Goal: Task Accomplishment & Management: Complete application form

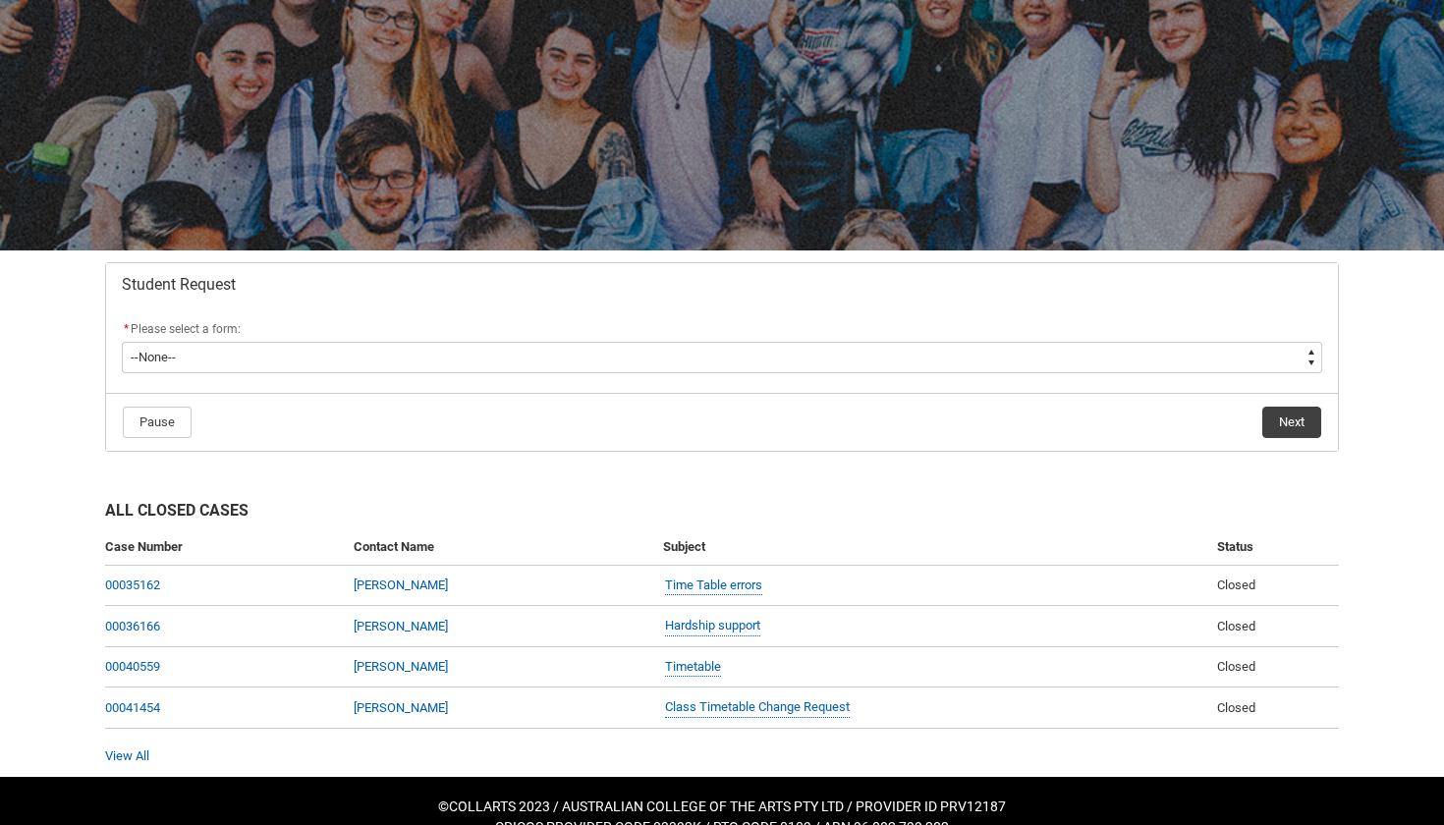
scroll to position [144, 0]
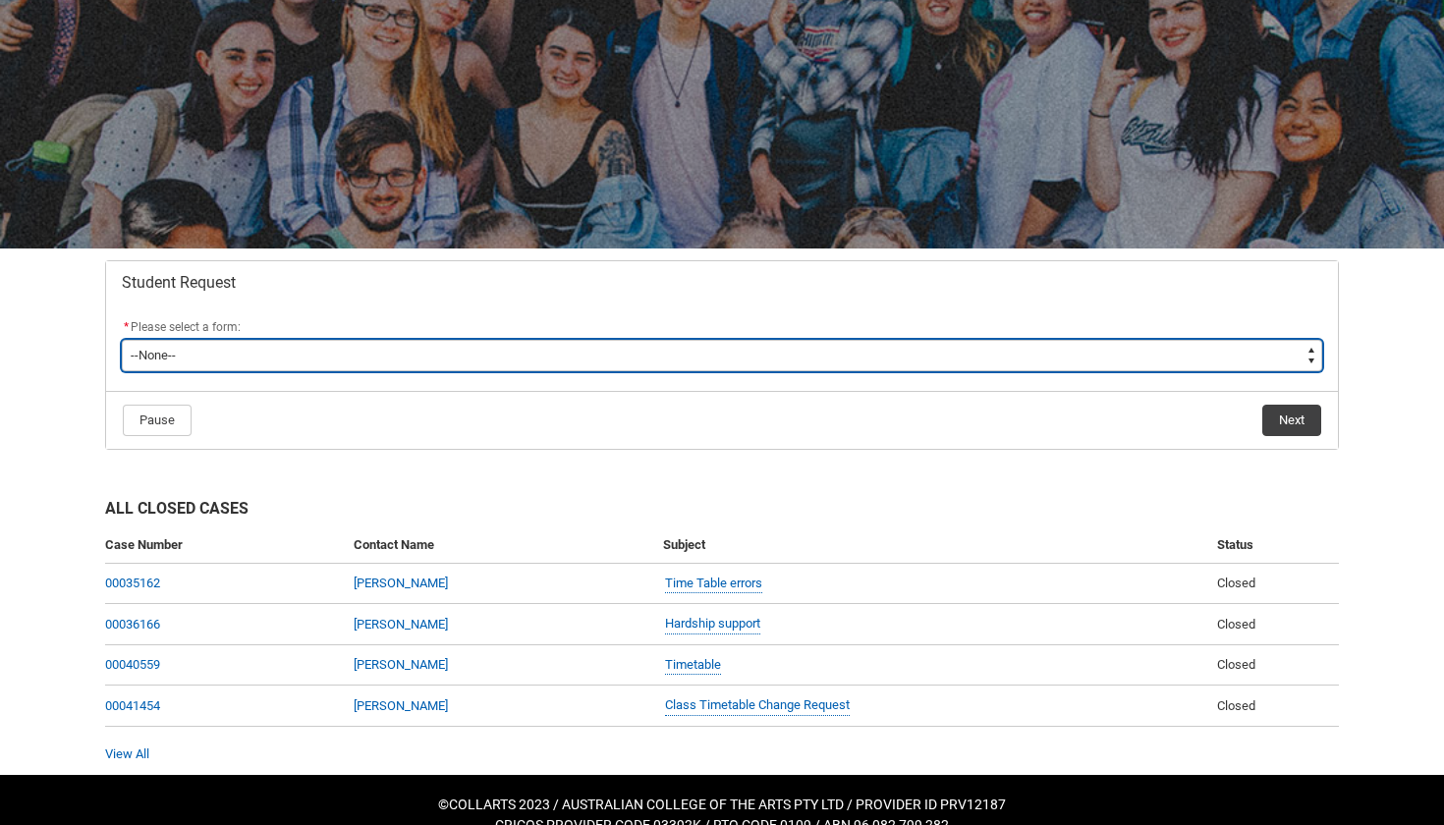
type lightning-select "Financial_Hardship_Program_Choice"
select select "Financial_Hardship_Program_Choice"
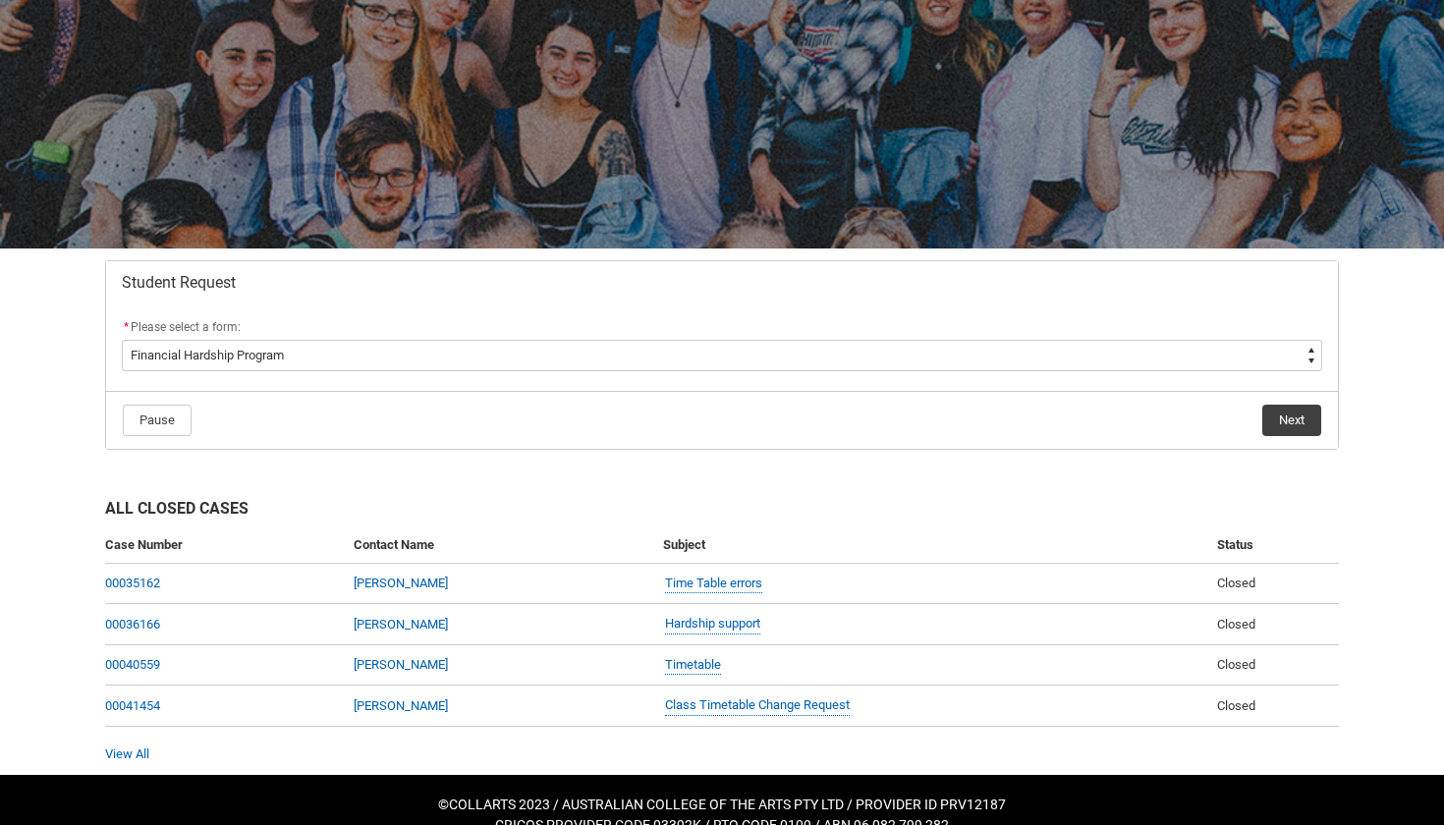
click at [1306, 418] on button "Next" at bounding box center [1292, 420] width 59 height 31
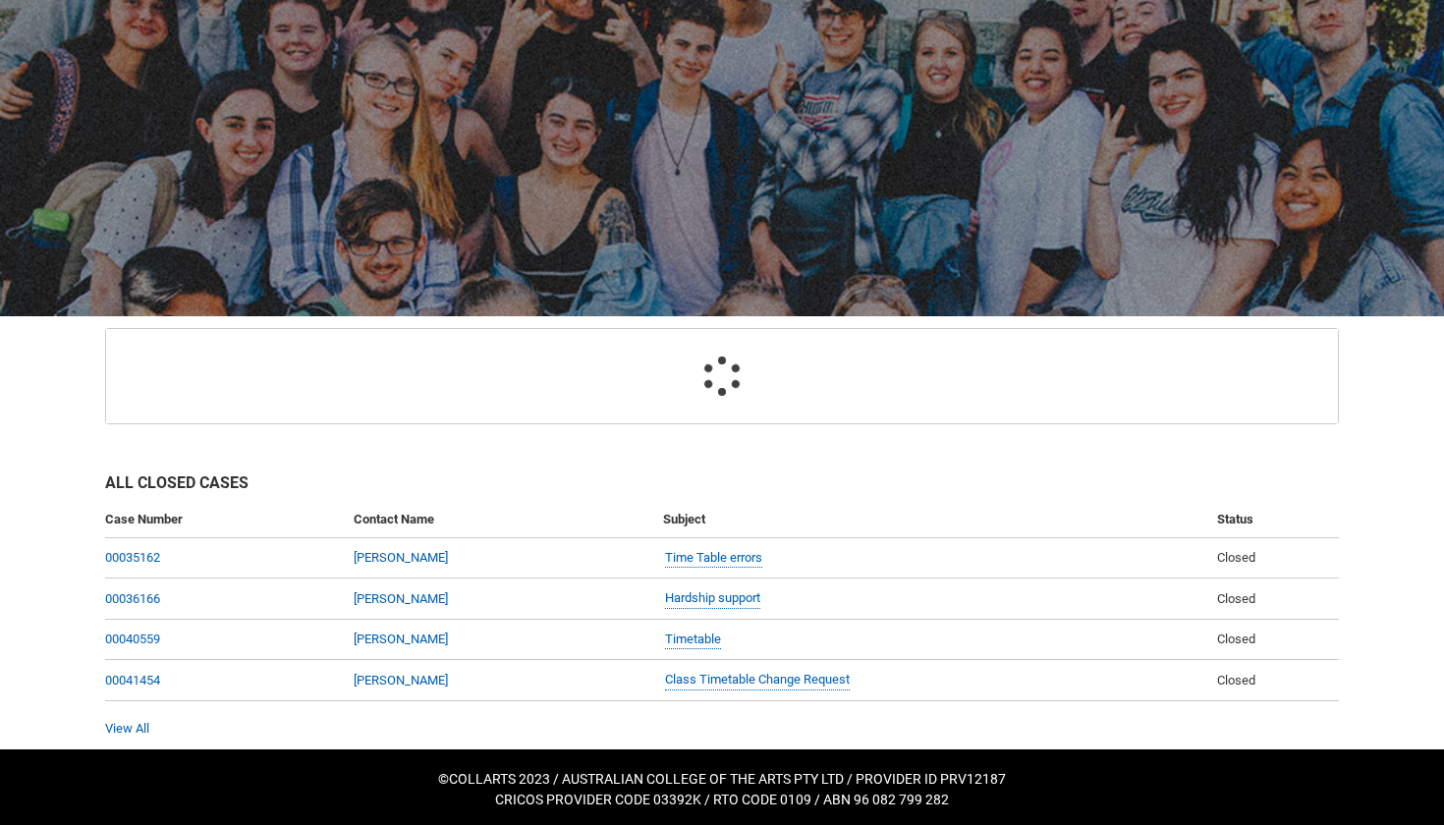
scroll to position [184, 0]
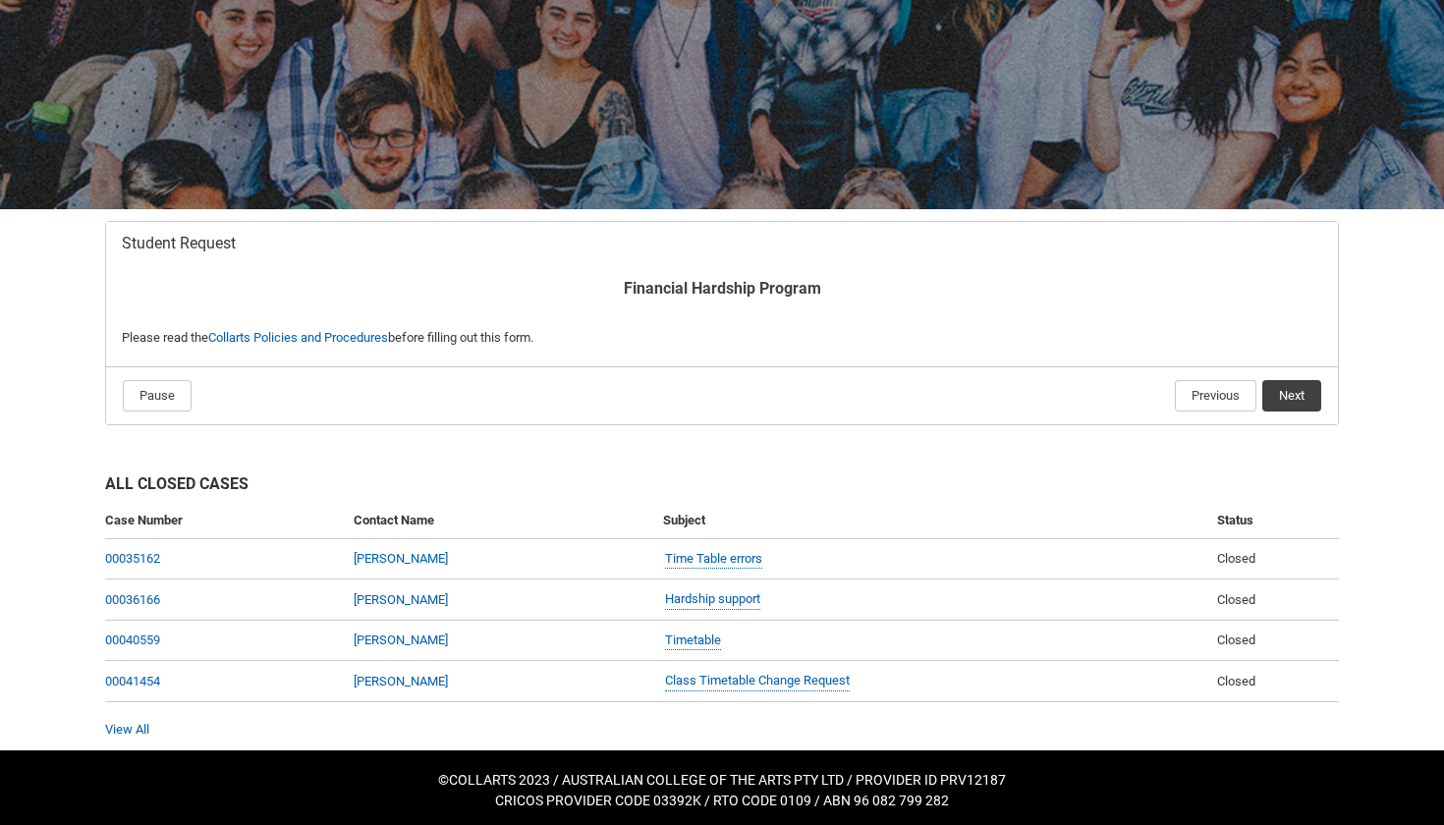
click at [1292, 392] on button "Next" at bounding box center [1292, 395] width 59 height 31
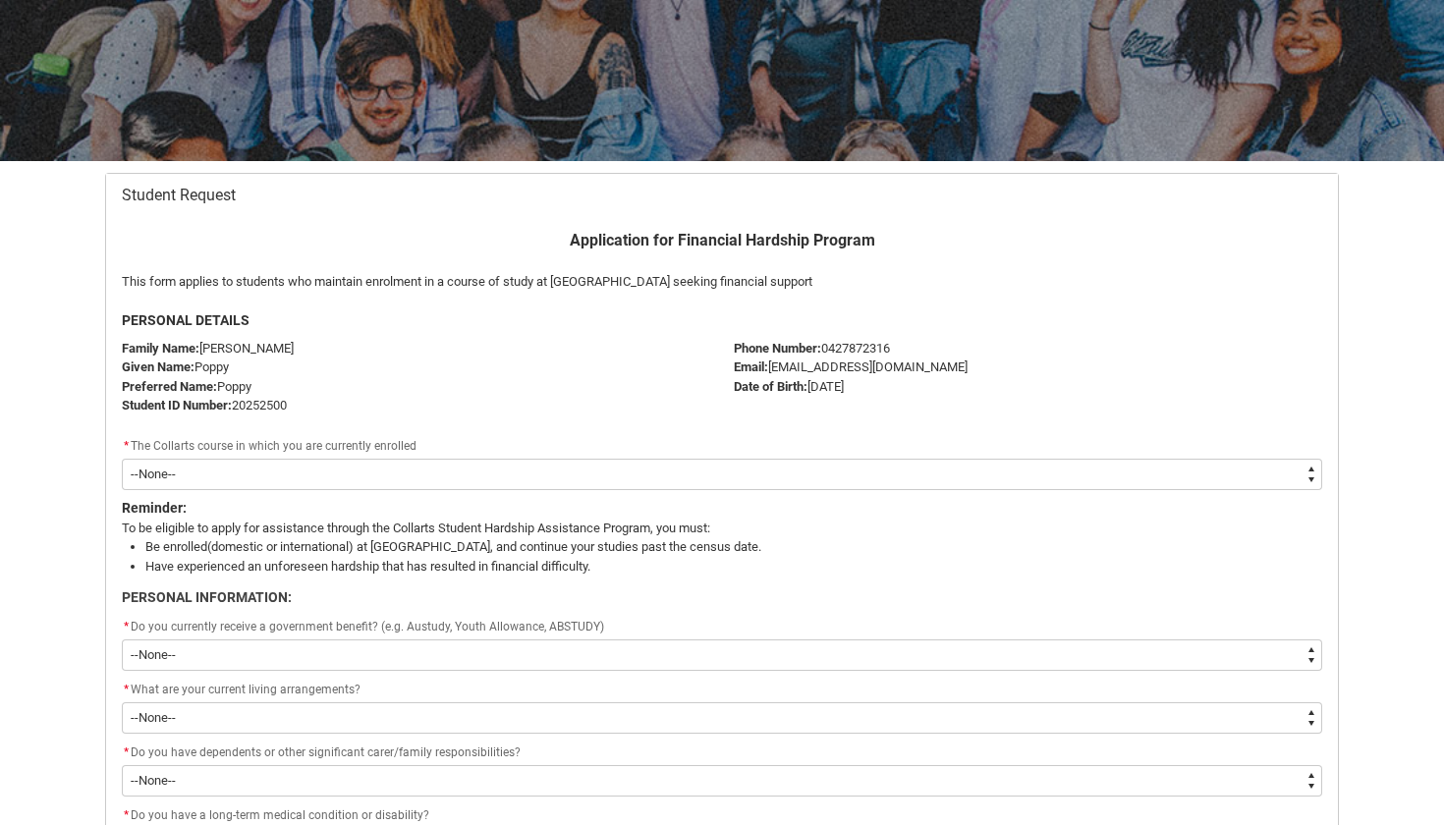
scroll to position [246, 0]
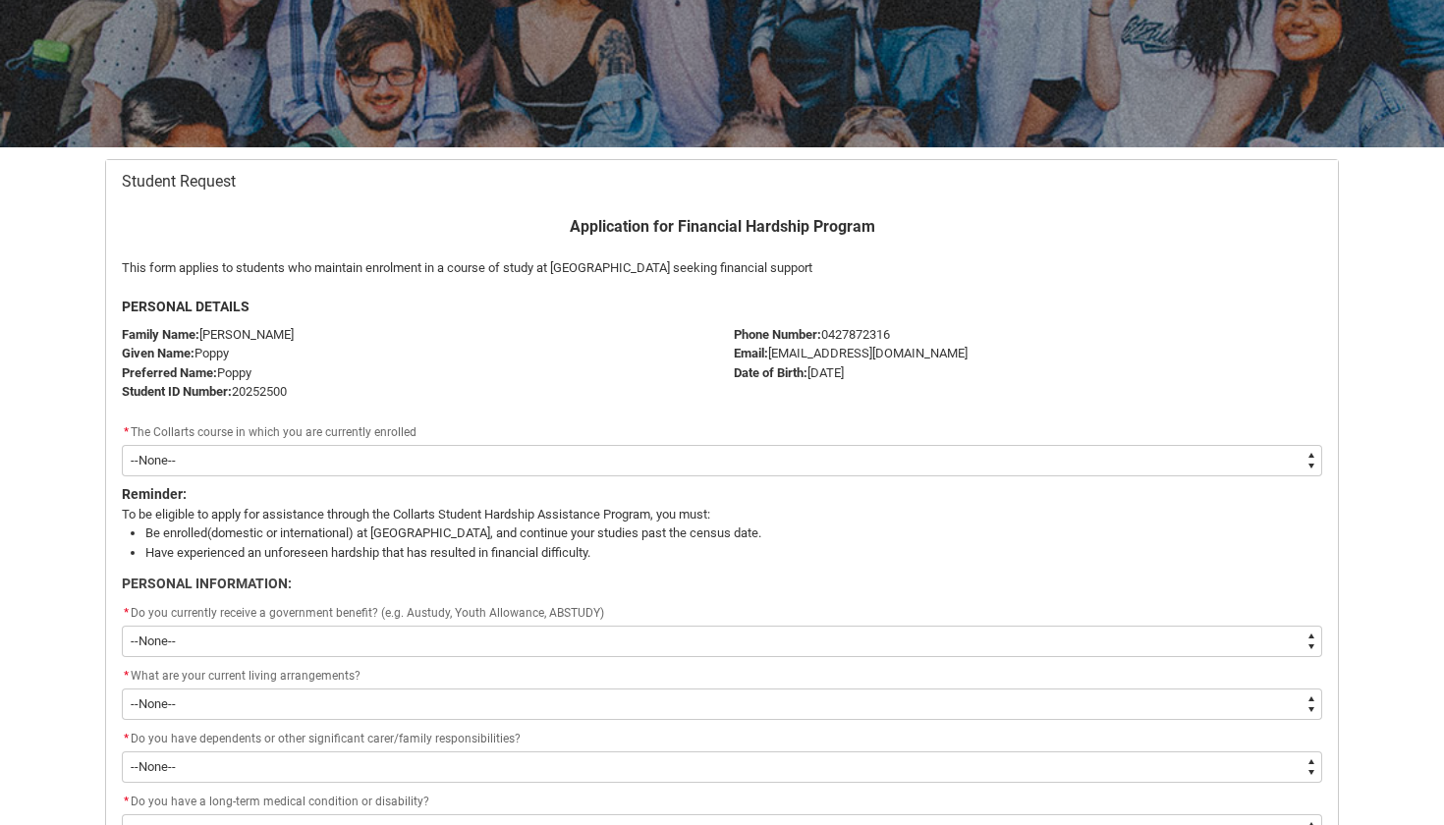
type lightning-select "recordPicklist_ProgramEnrollment.a0jOZ0000032fIHYAY"
select select "recordPicklist_ProgramEnrollment.a0jOZ0000032fIHYAY"
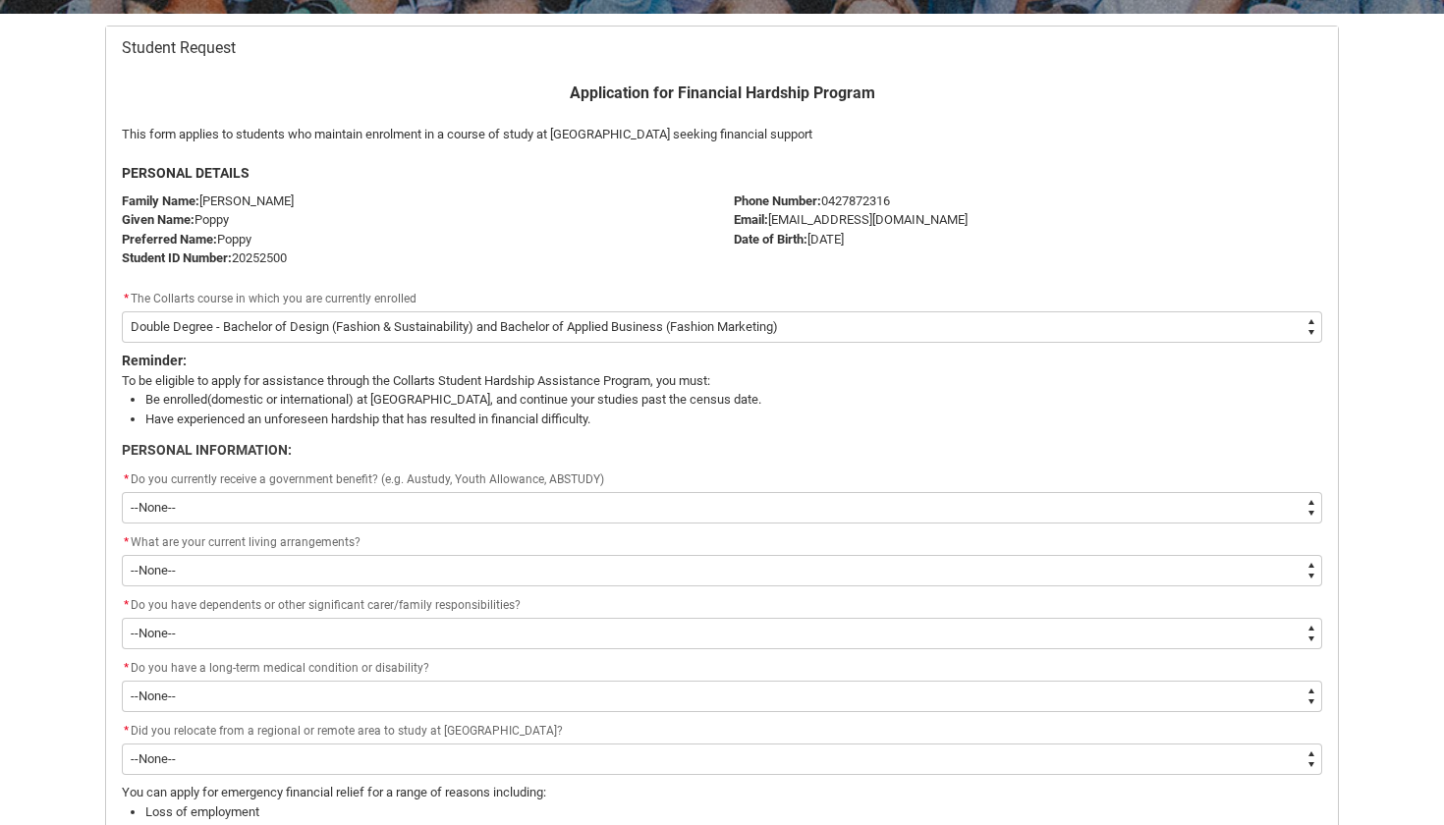
scroll to position [387, 0]
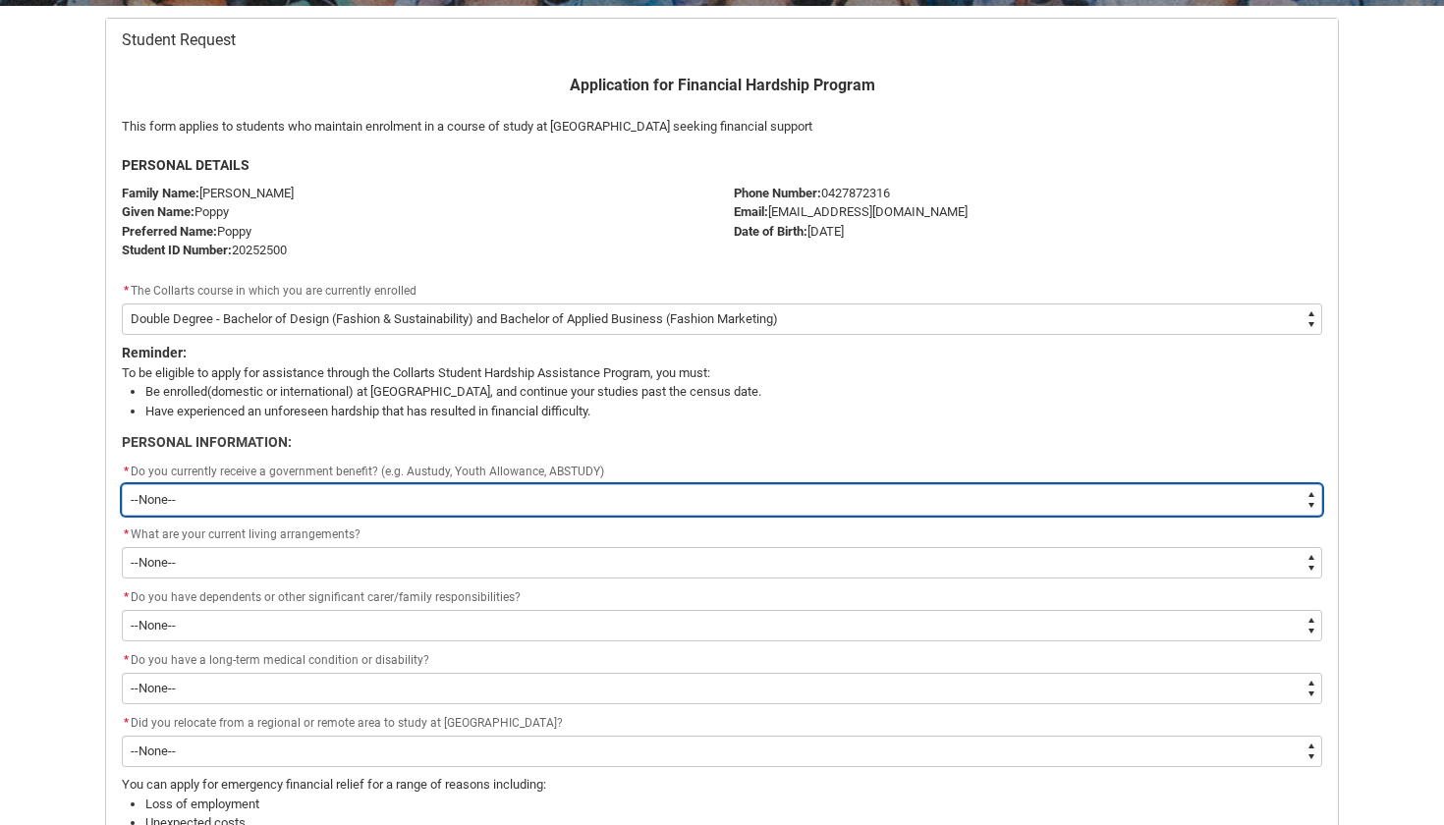
type lightning-select "Yes"
select select "Yes"
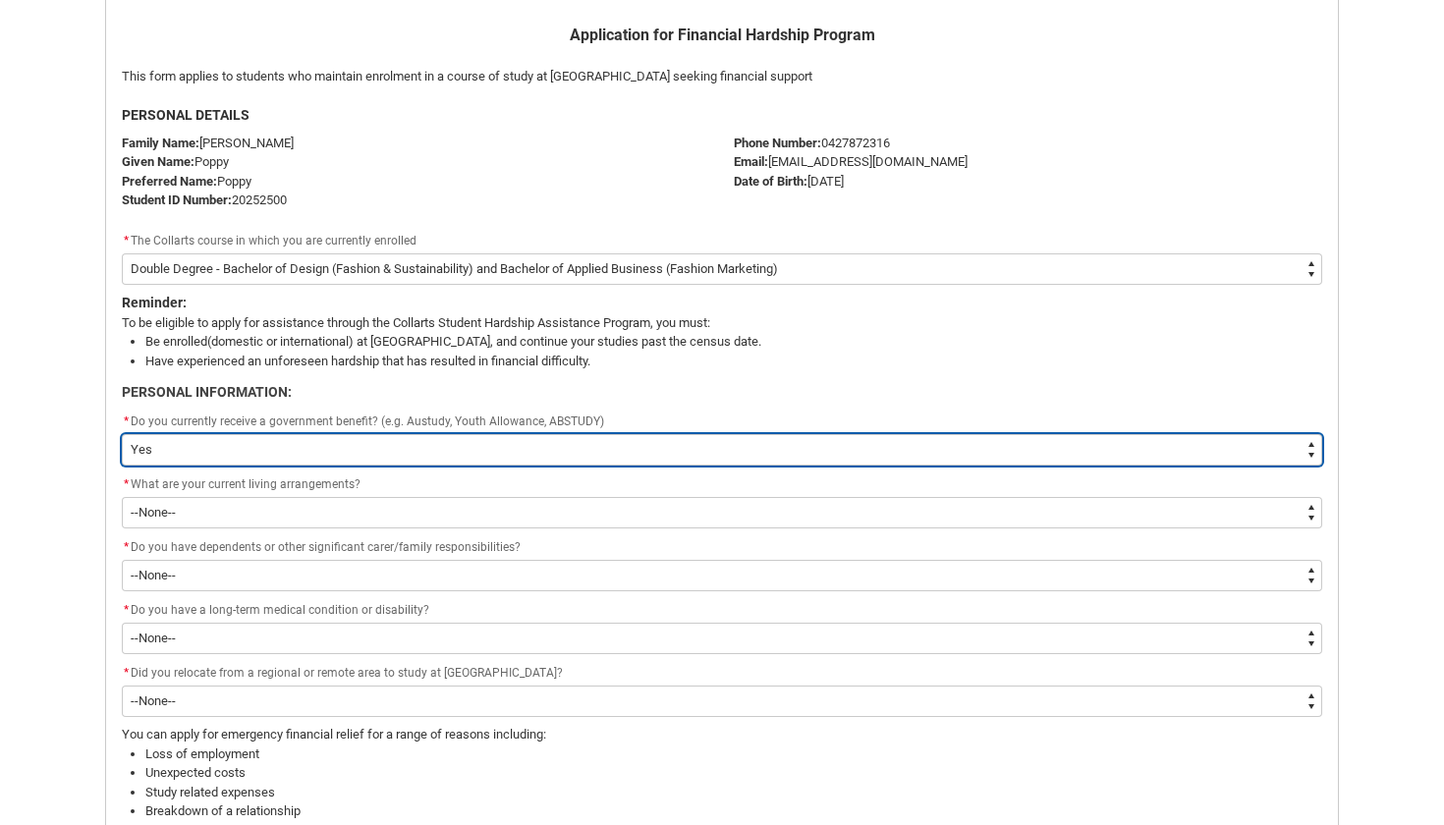
scroll to position [438, 0]
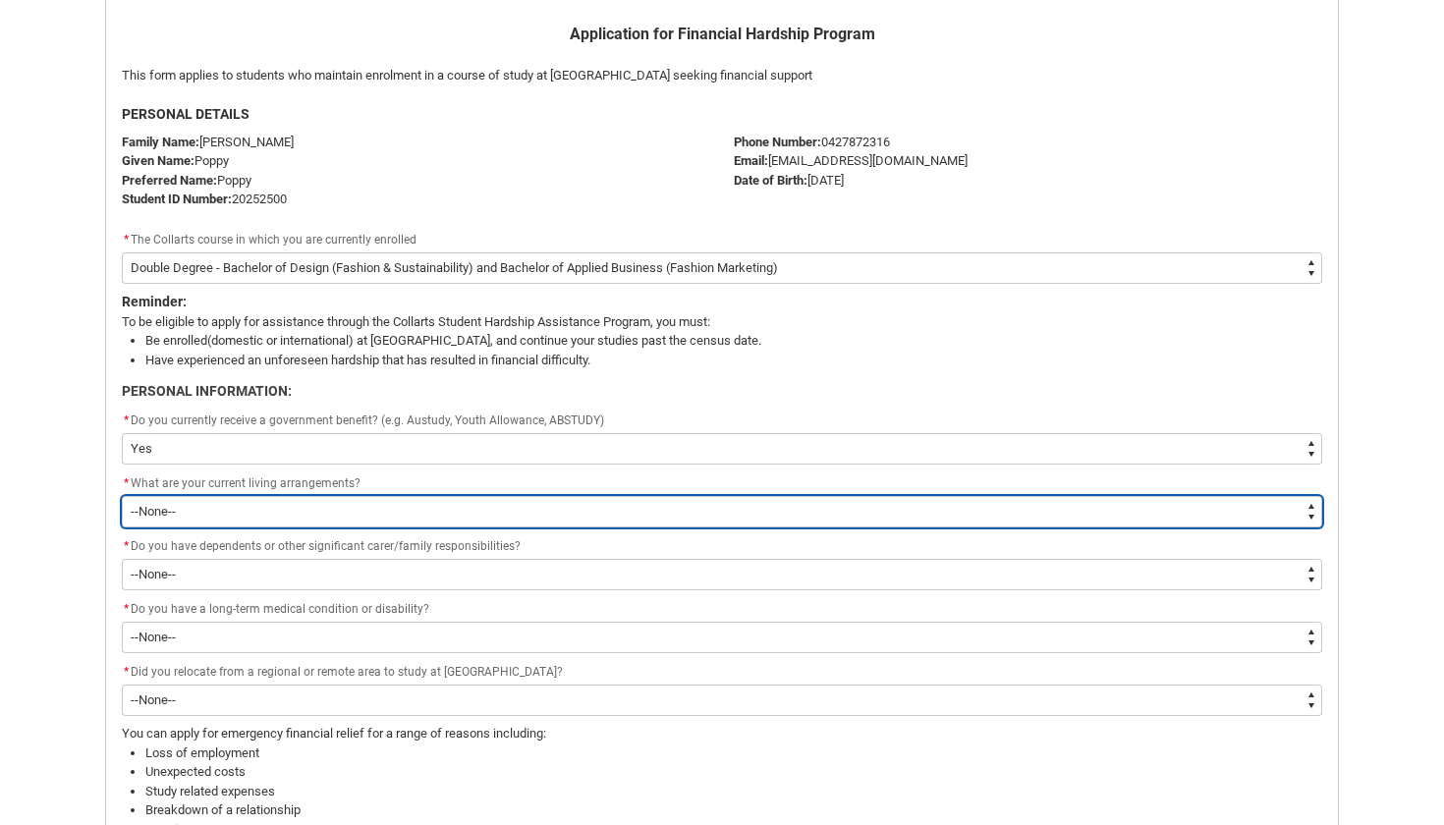
type lightning-select "Live_on_my_own_PersonalInfo"
select select "Live_on_my_own_PersonalInfo"
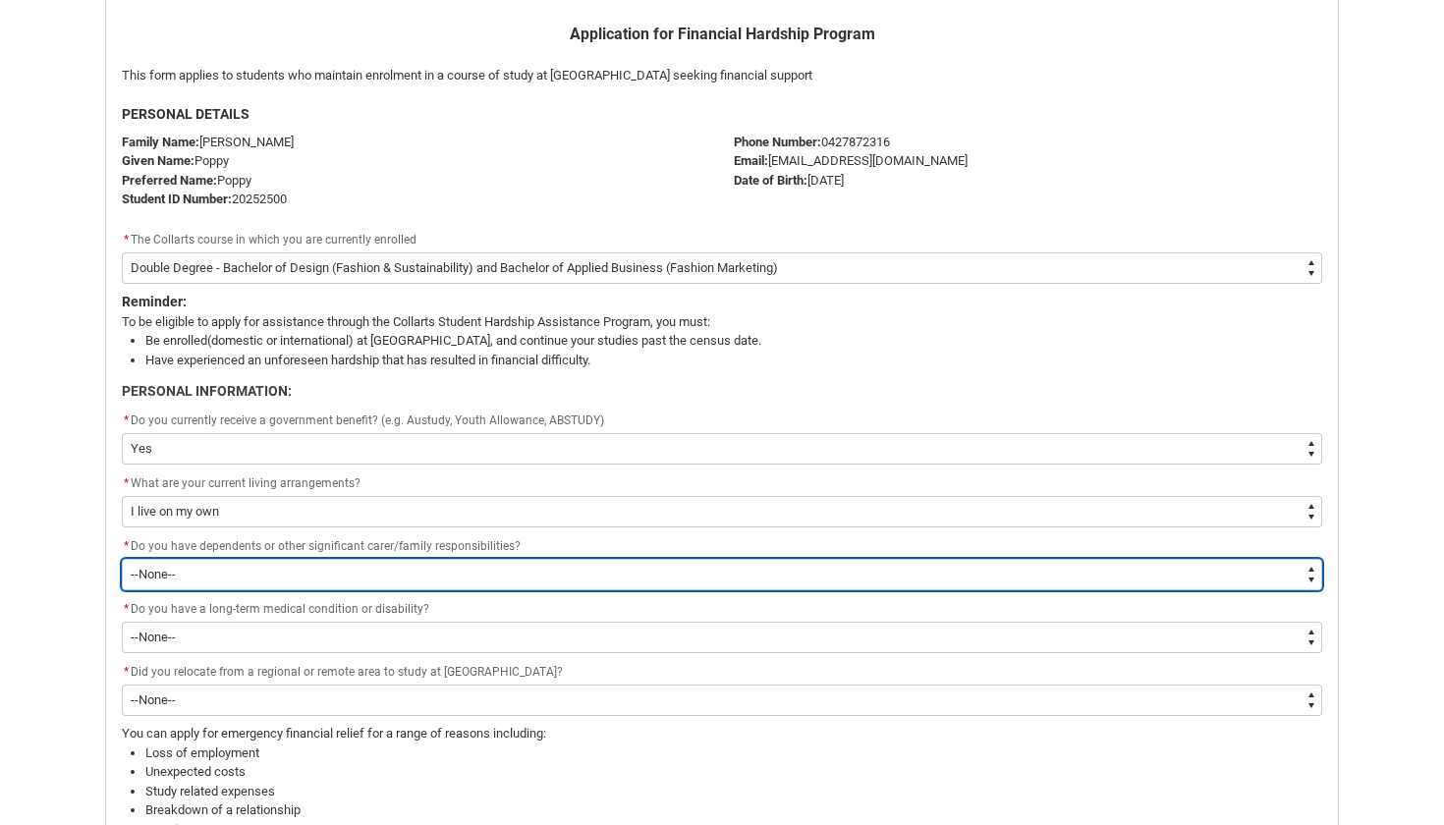
type lightning-select "No_FamilyResponsibilities"
select select "No_FamilyResponsibilities"
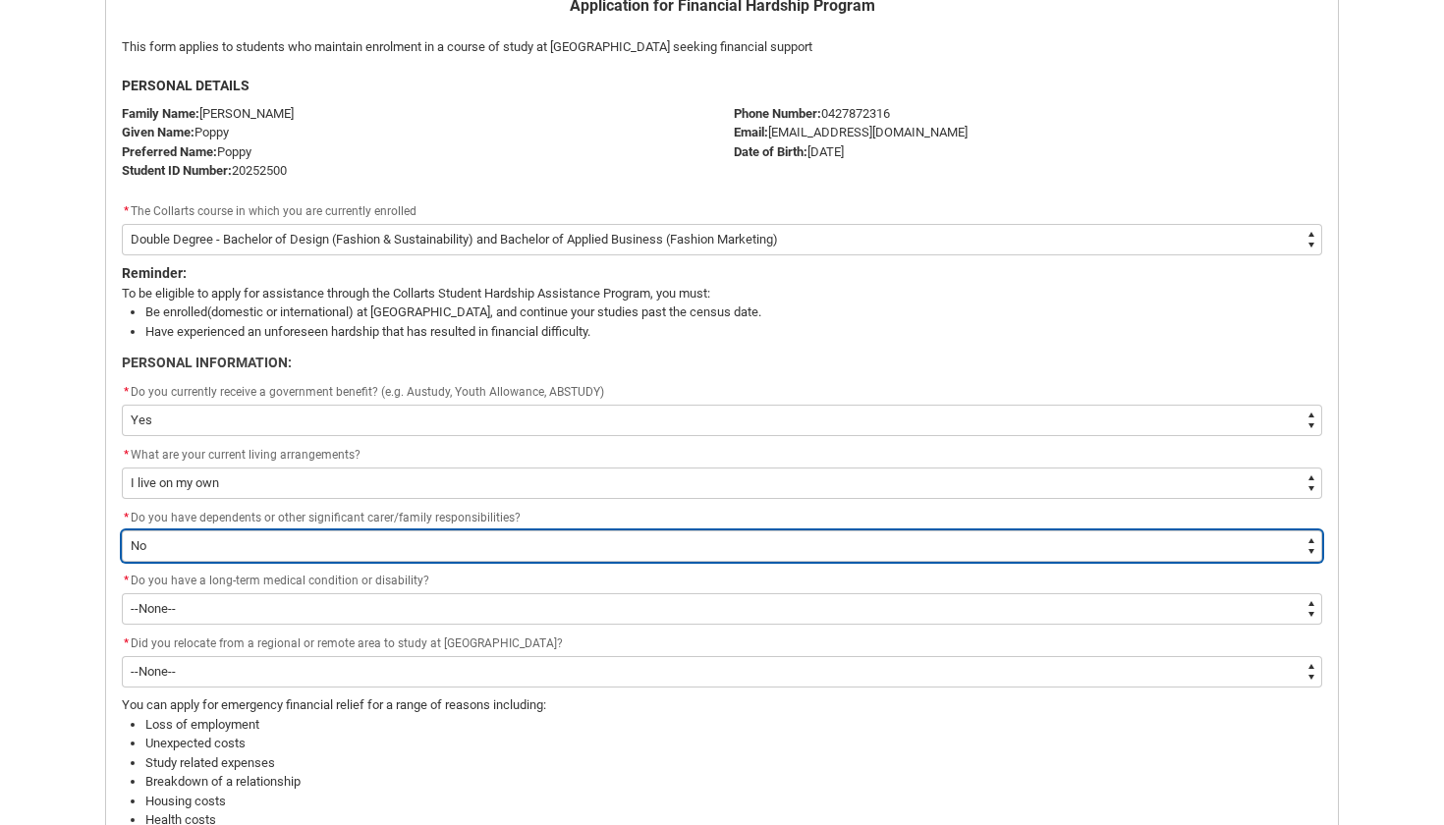
scroll to position [476, 0]
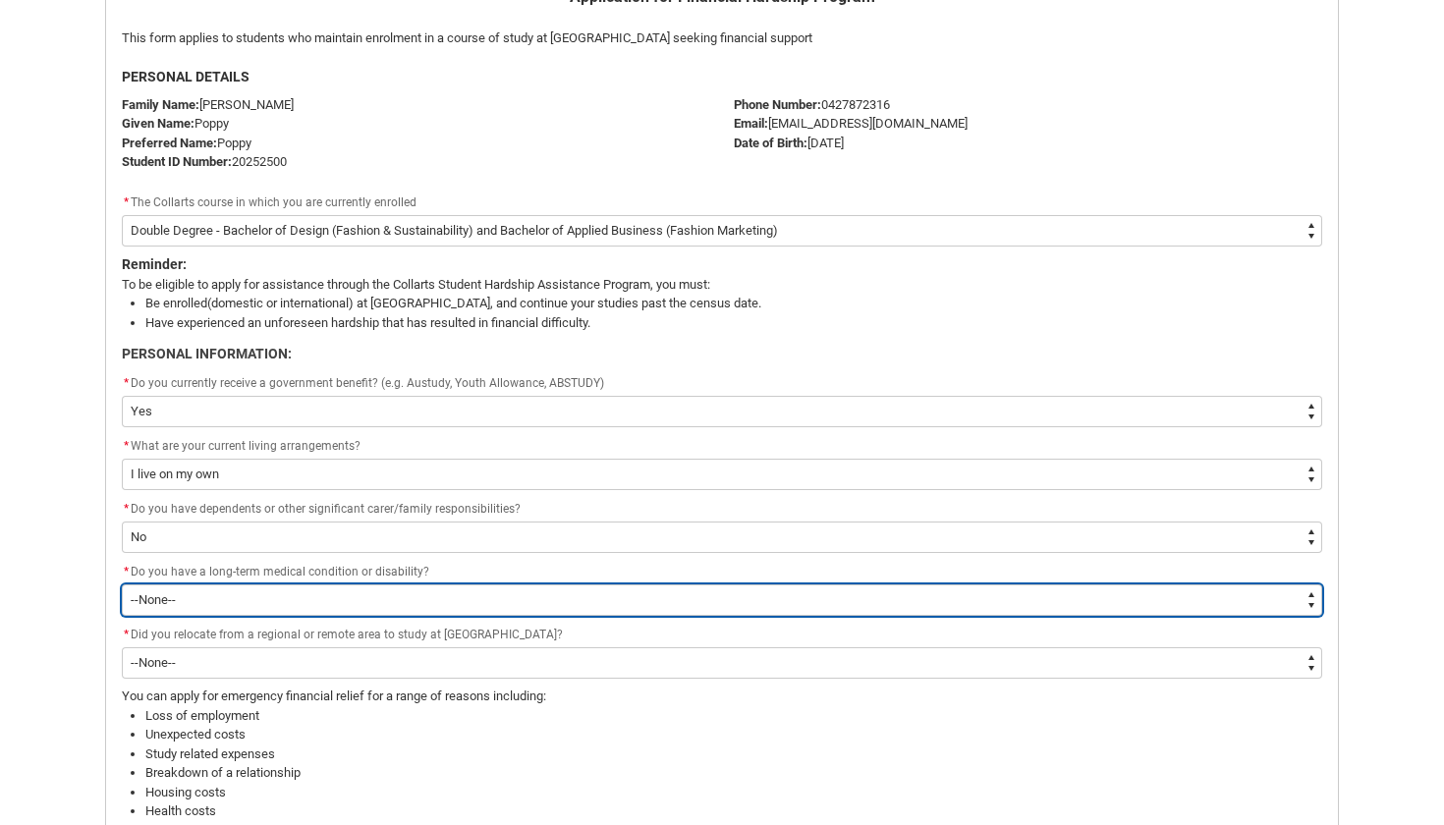
type lightning-select "No_Longterm_MedicalCondition"
select select "No_Longterm_MedicalCondition"
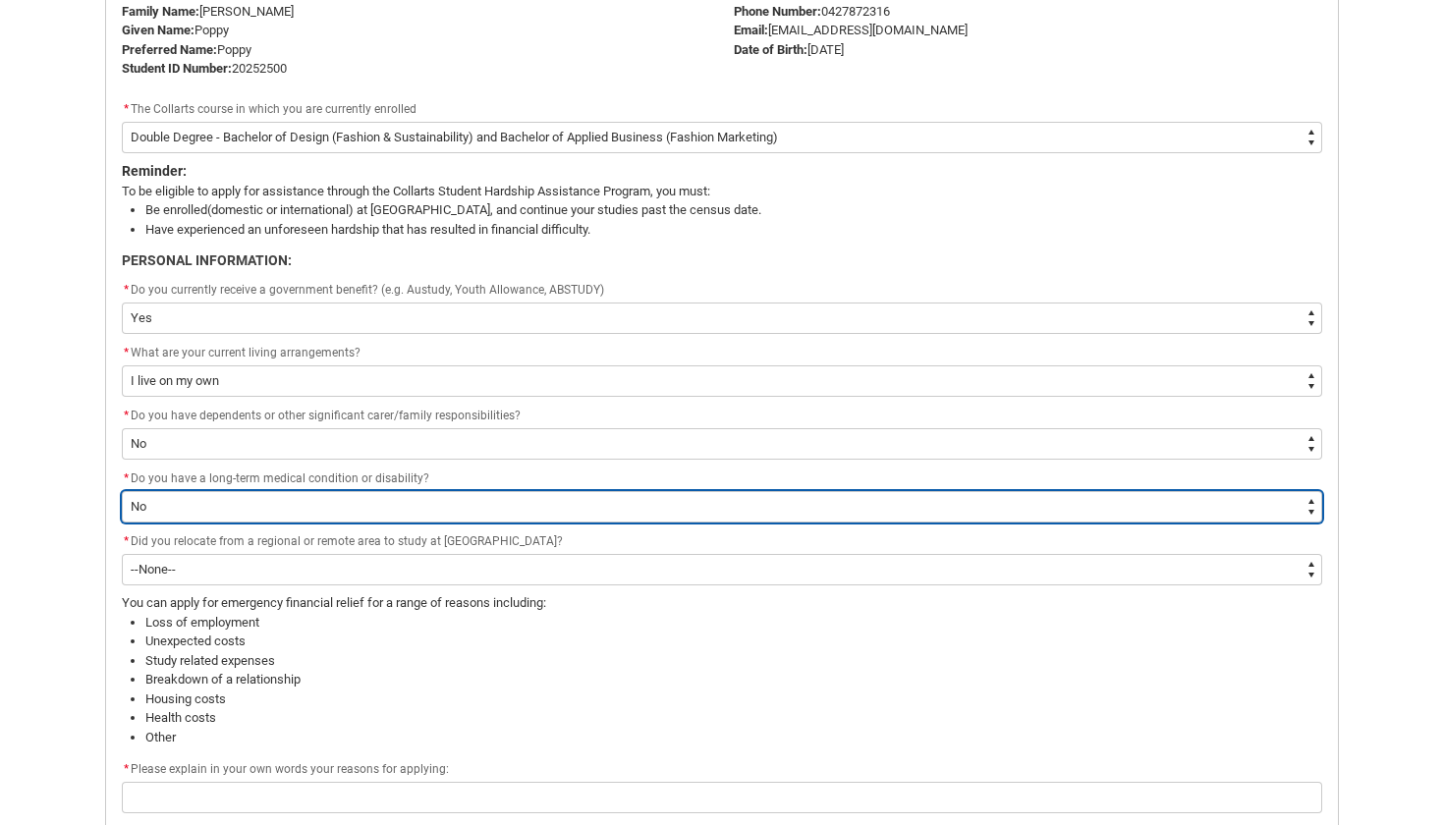
scroll to position [574, 0]
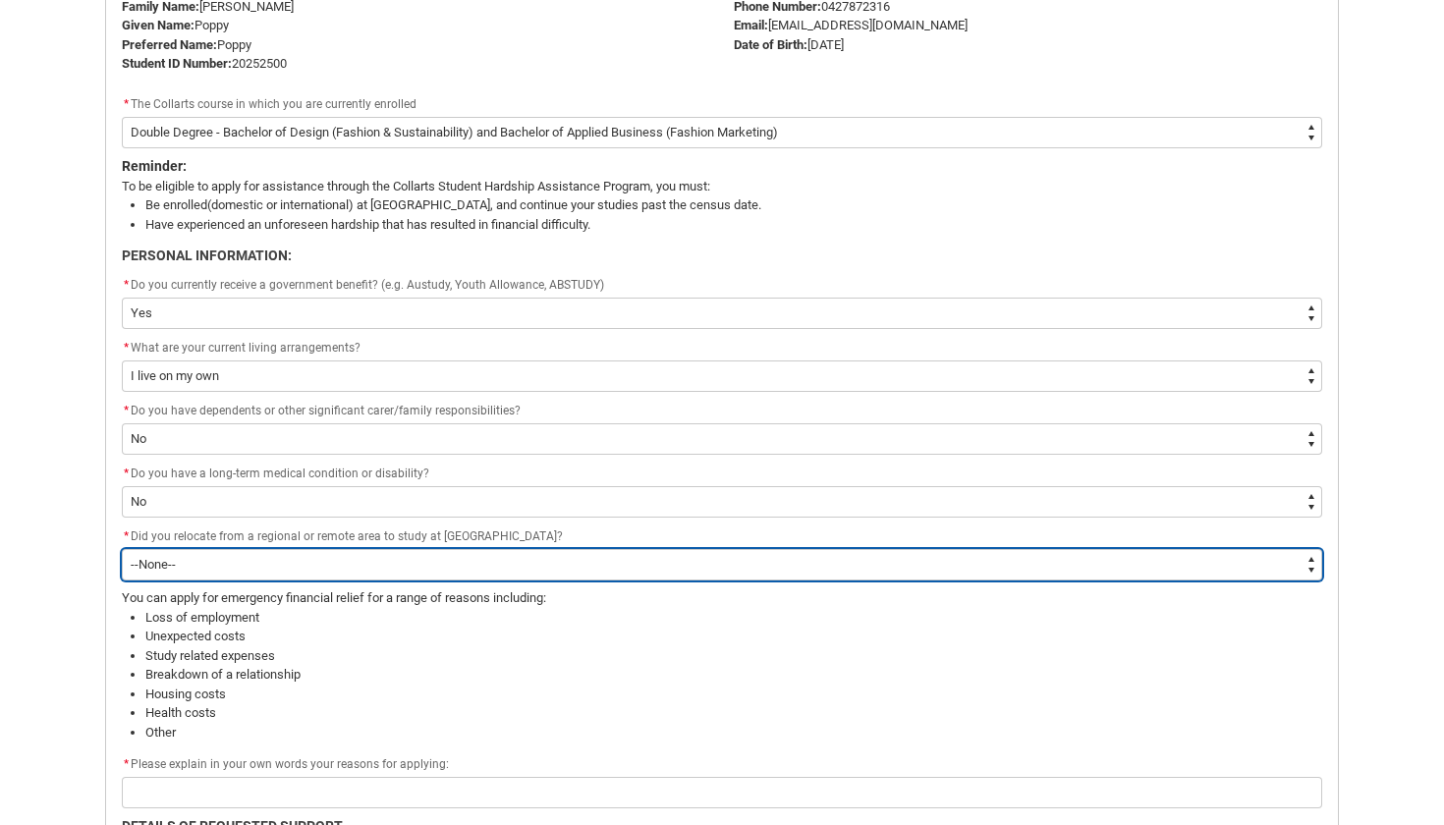
type lightning-select "Yes"
select select "Yes"
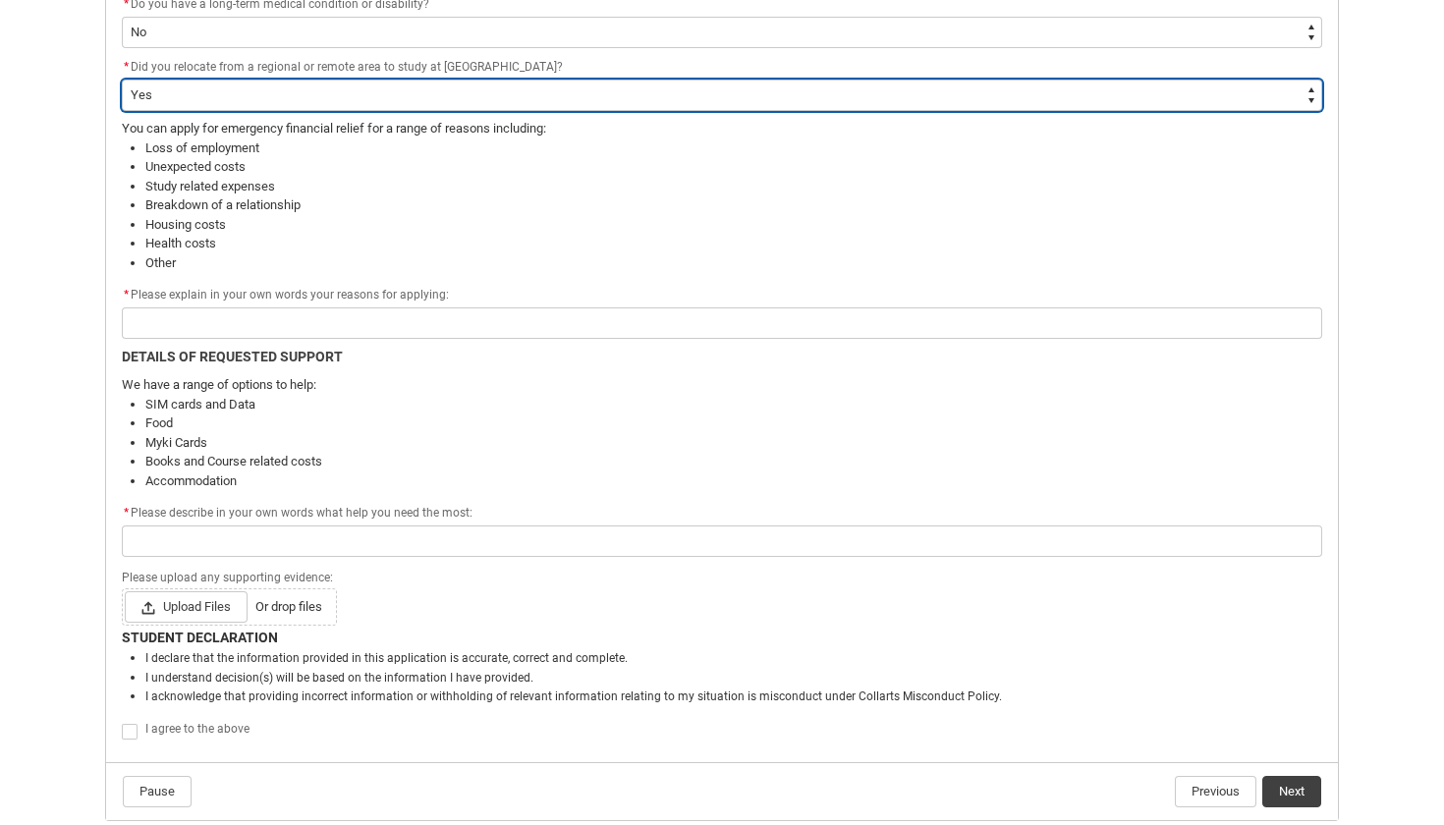
scroll to position [1051, 0]
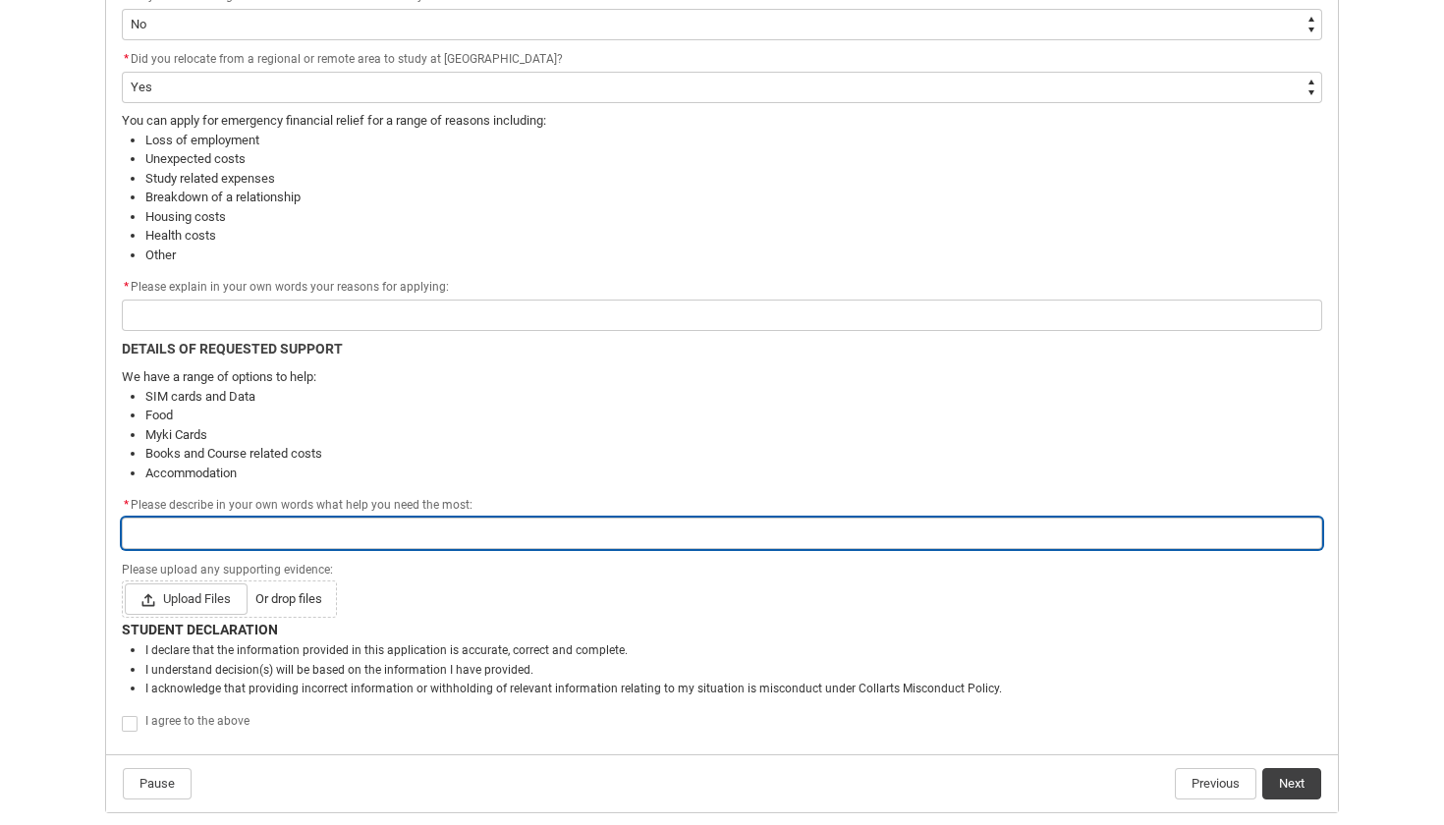
click at [244, 526] on input "Redu_Student_Request flow" at bounding box center [722, 533] width 1201 height 31
type lightning-primitive-input-simple "g"
type input "g"
type lightning-primitive-input-simple "gr"
type input "gr"
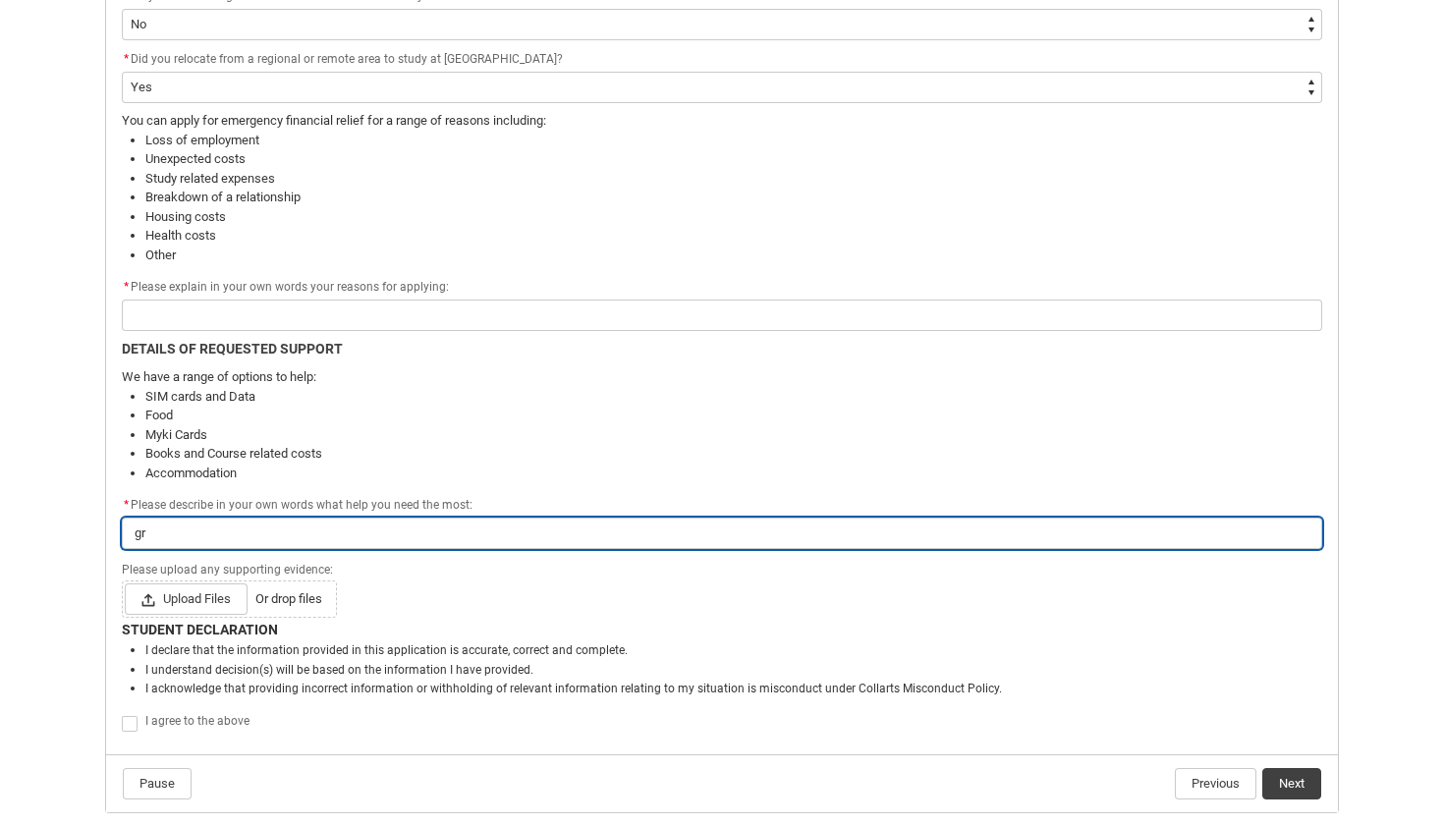
type lightning-primitive-input-simple "g"
type input "g"
type lightning-primitive-input-simple "f"
type input "f"
type lightning-primitive-input-simple "fo"
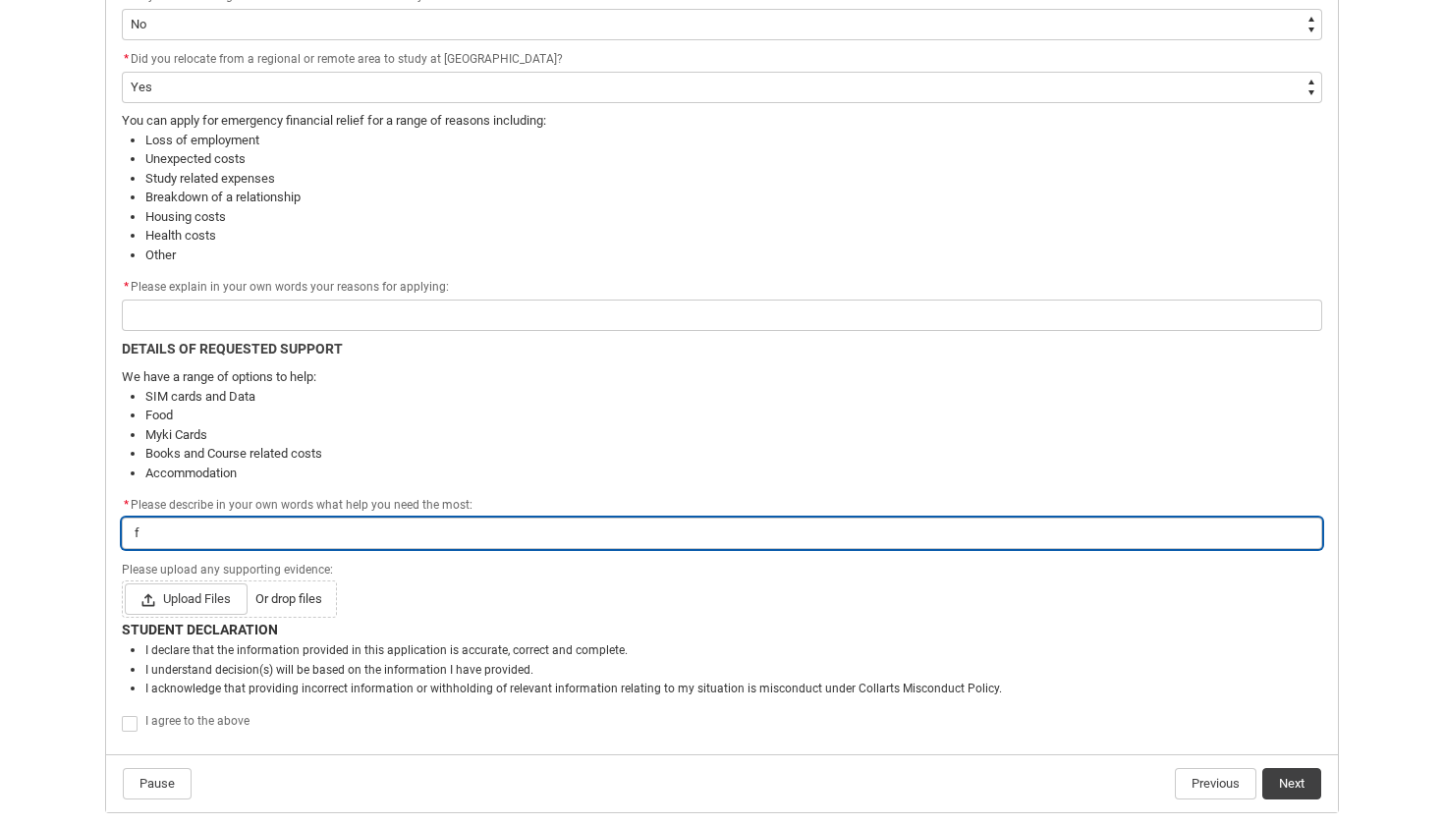
type input "fo"
type lightning-primitive-input-simple "foo"
type input "foo"
type lightning-primitive-input-simple "food"
type input "food"
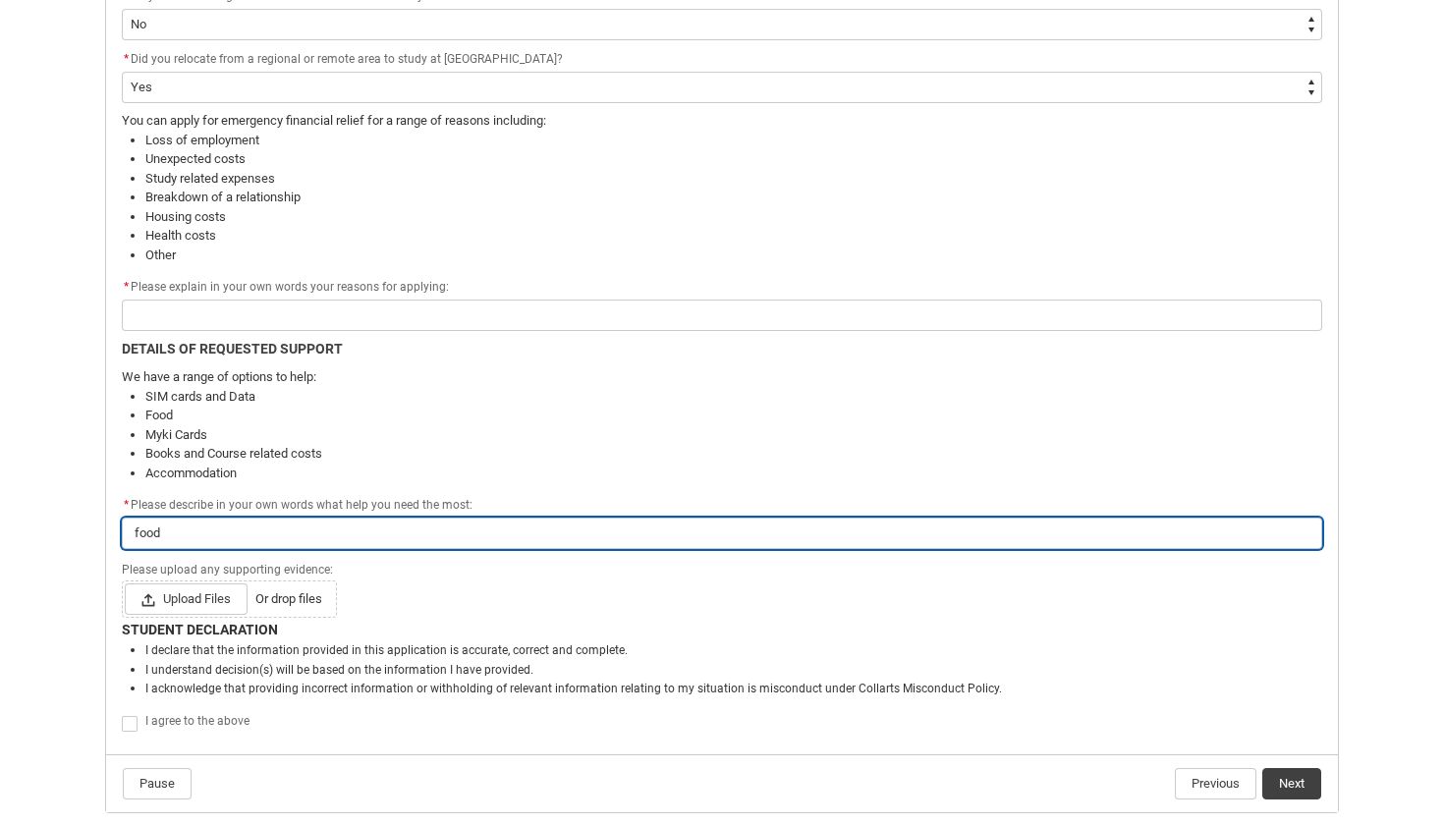
type lightning-primitive-input-simple "food"
type input "food"
type lightning-primitive-input-simple "food"
type input "food"
type lightning-primitive-input-simple "food?"
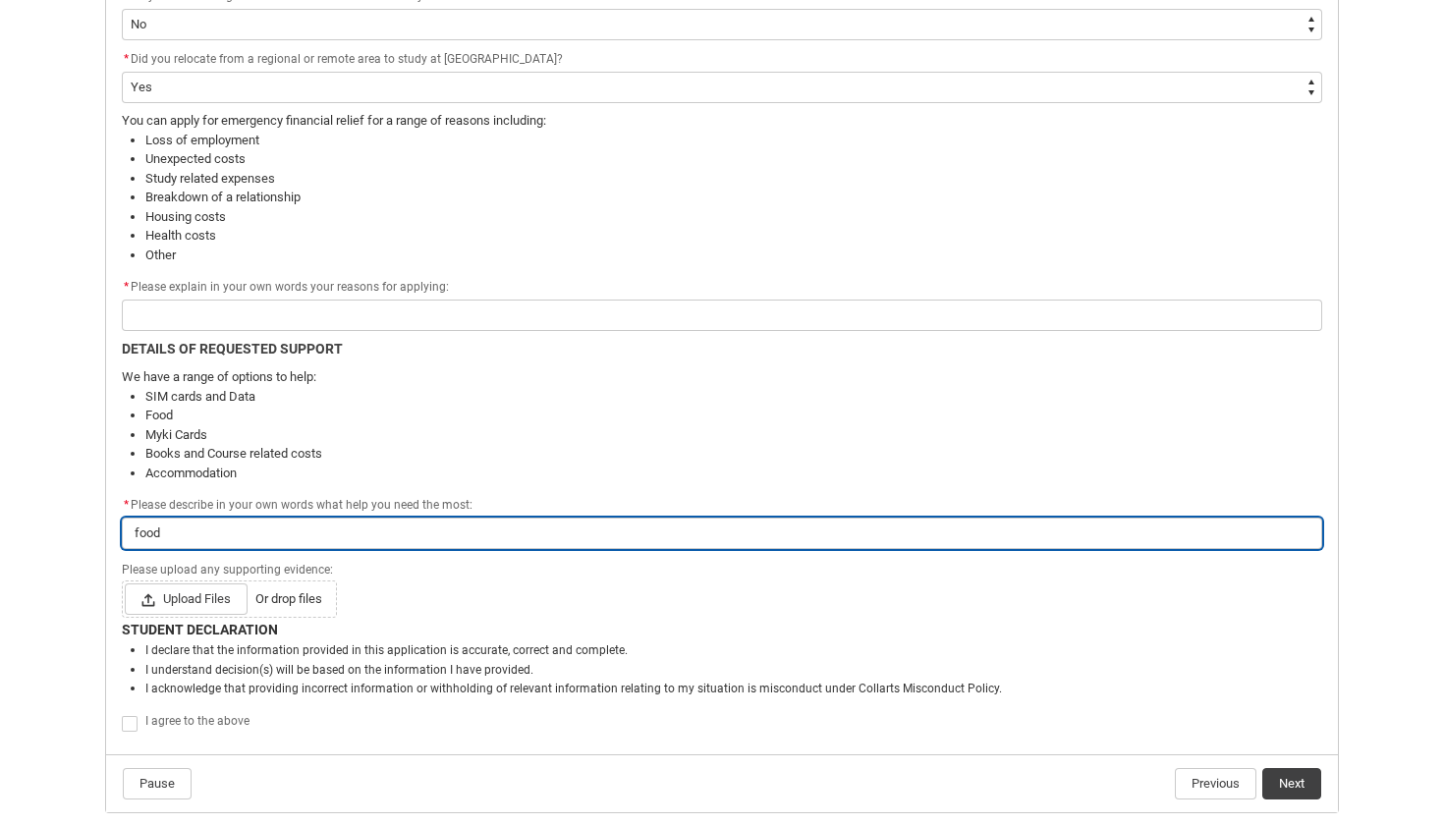
type input "food?"
type lightning-primitive-input-simple "food"
type input "food"
type lightning-primitive-input-simple "food/"
type input "food/"
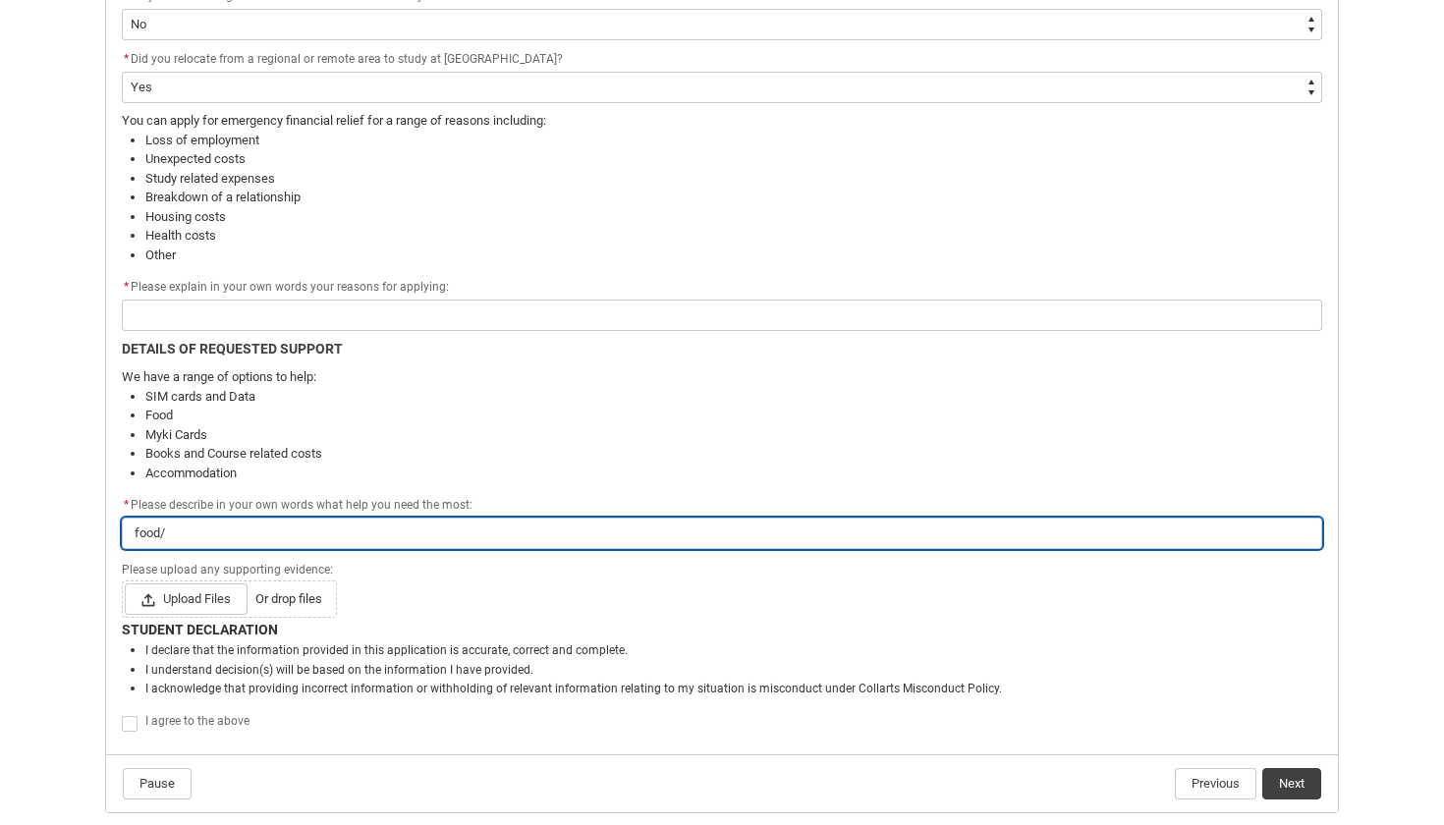
type lightning-primitive-input-simple "food/"
type input "food/"
type lightning-primitive-input-simple "food/ g"
type input "food/ g"
type lightning-primitive-input-simple "food/ gr"
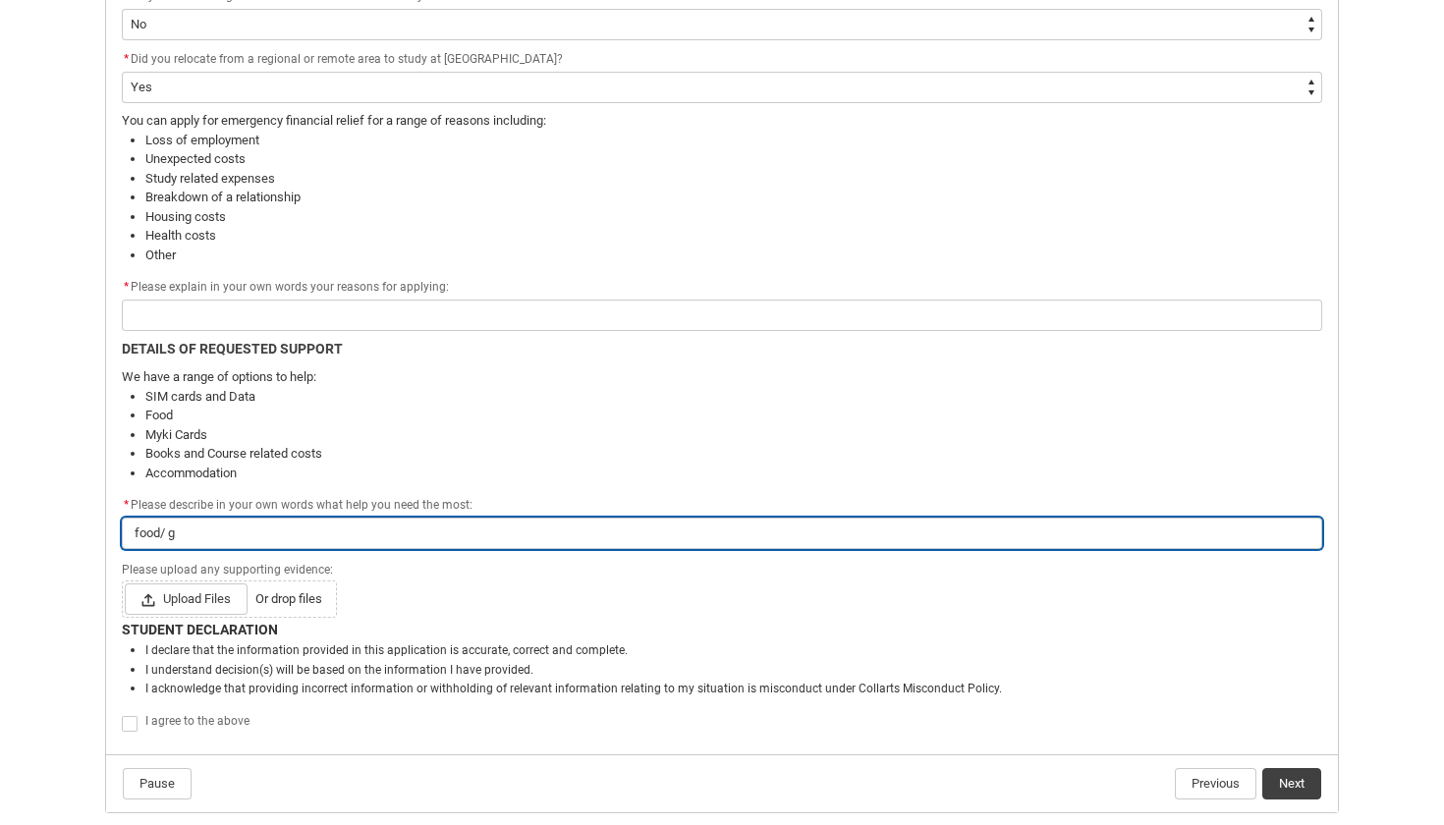
type input "food/ gr"
type lightning-primitive-input-simple "food/ gro"
type input "food/ gro"
type lightning-primitive-input-simple "food/ groc"
type input "food/ groc"
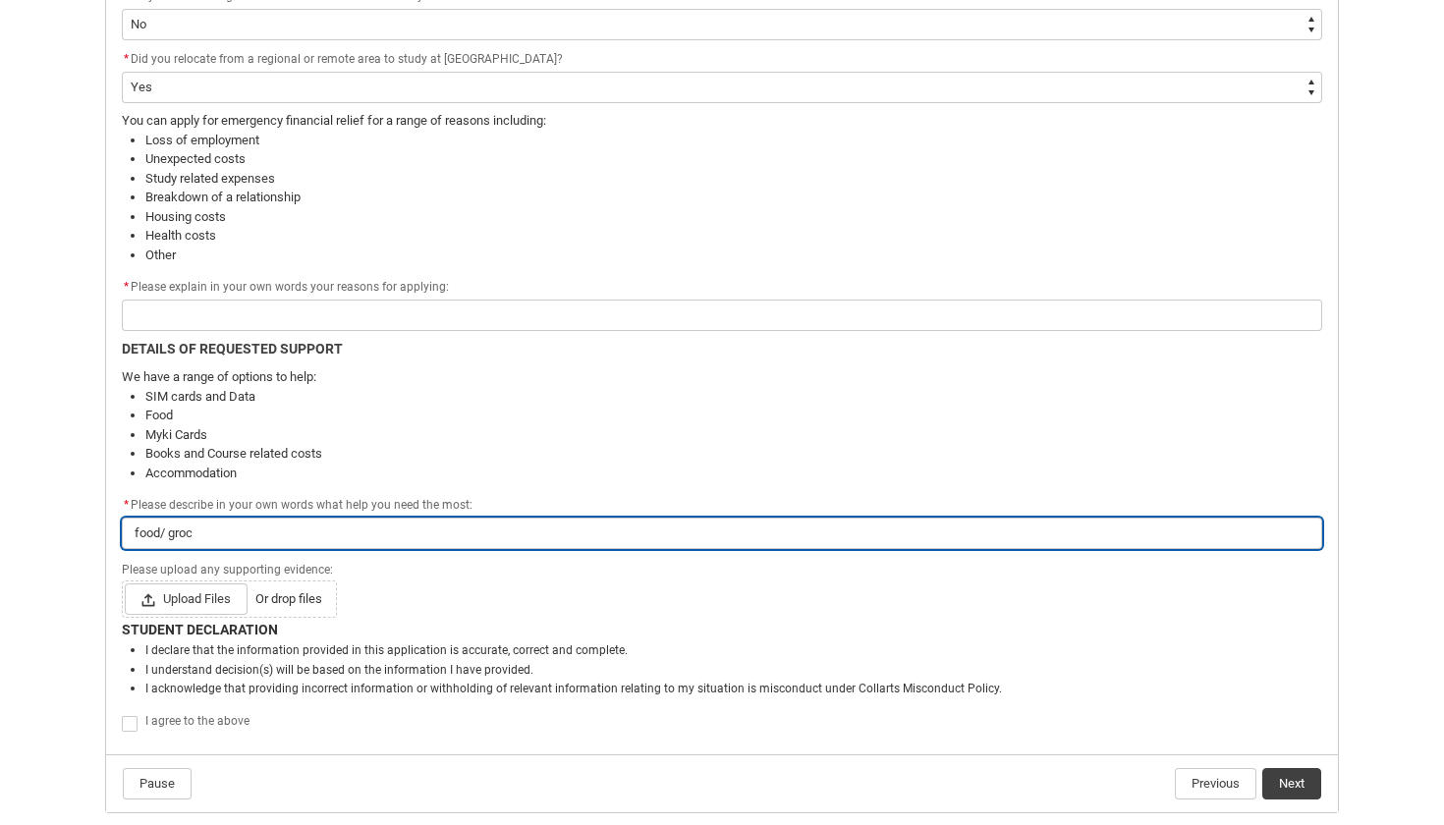
type lightning-primitive-input-simple "food/ grocc"
type input "food/ grocc"
type lightning-primitive-input-simple "food/ grocce"
type input "food/ grocce"
type lightning-primitive-input-simple "food/ groccey"
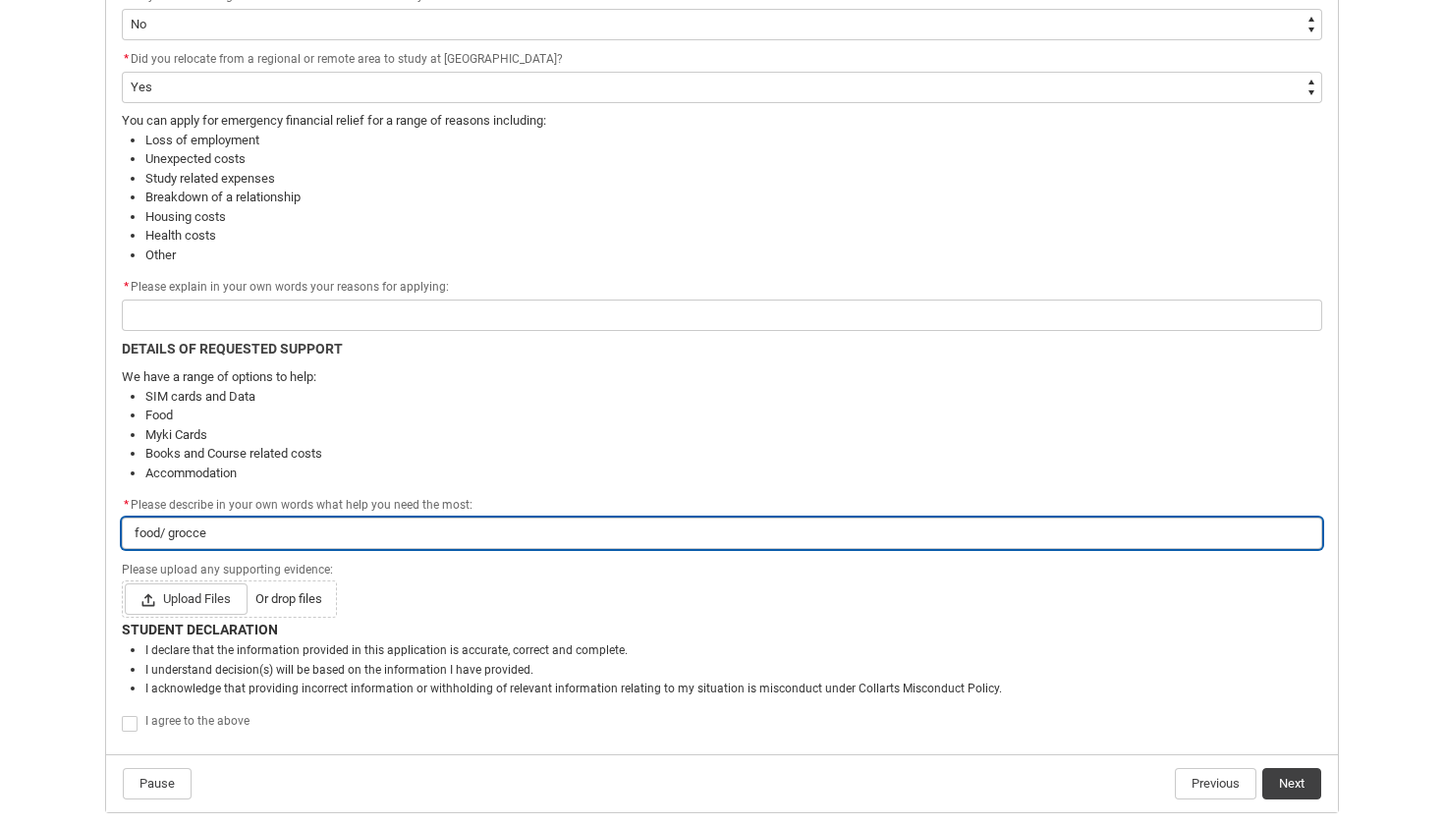
type input "food/ groccey"
type lightning-primitive-input-simple "food/ grocceyr"
type input "food/ grocceyr"
type lightning-primitive-input-simple "food/ grocery"
type input "food/ grocery"
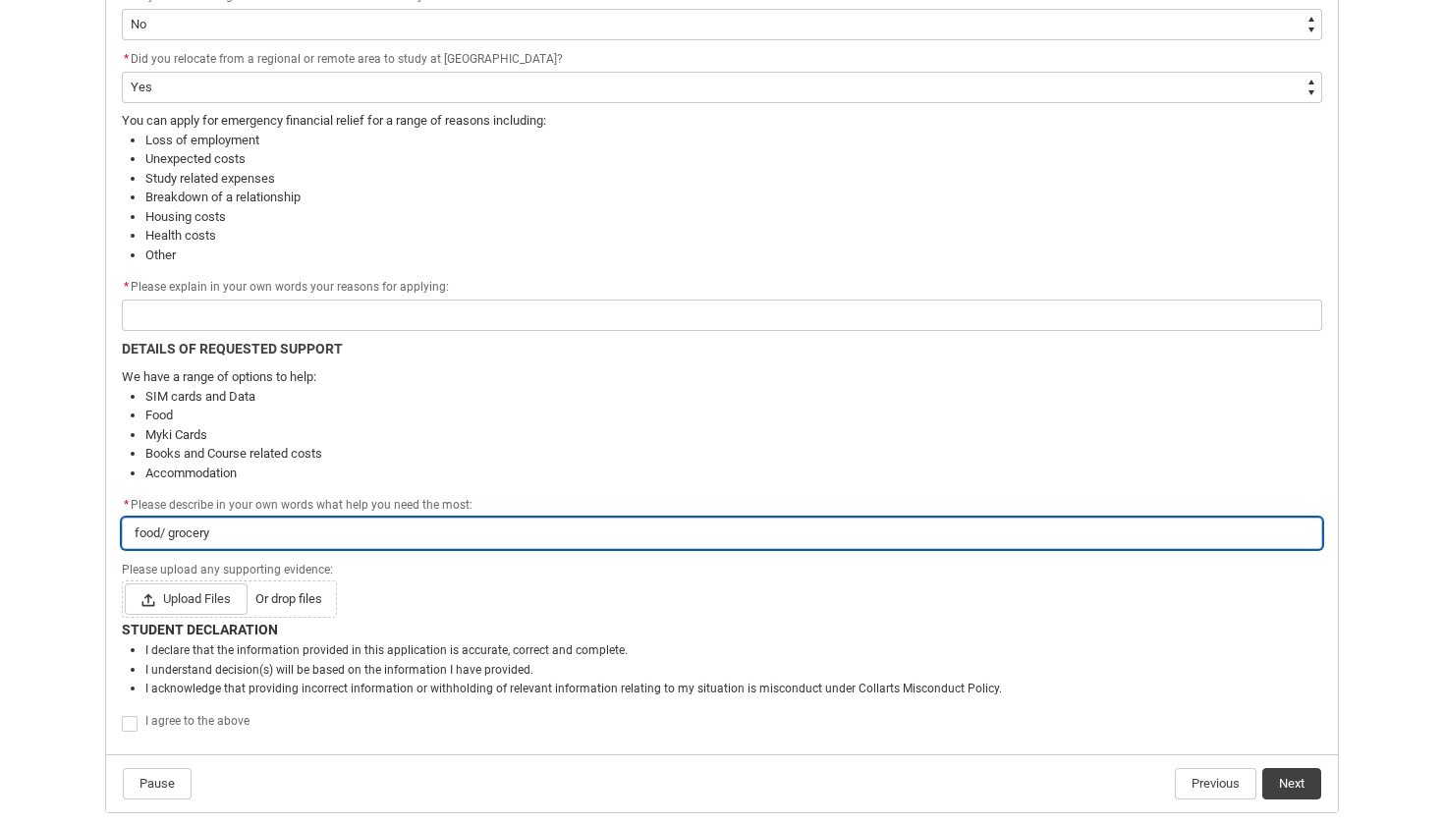
type lightning-primitive-input-simple "food/ grocery s"
type input "food/ grocery s"
type lightning-primitive-input-simple "food/ grocery"
type input "food/ grocery"
type lightning-primitive-input-simple "food/ grocery s"
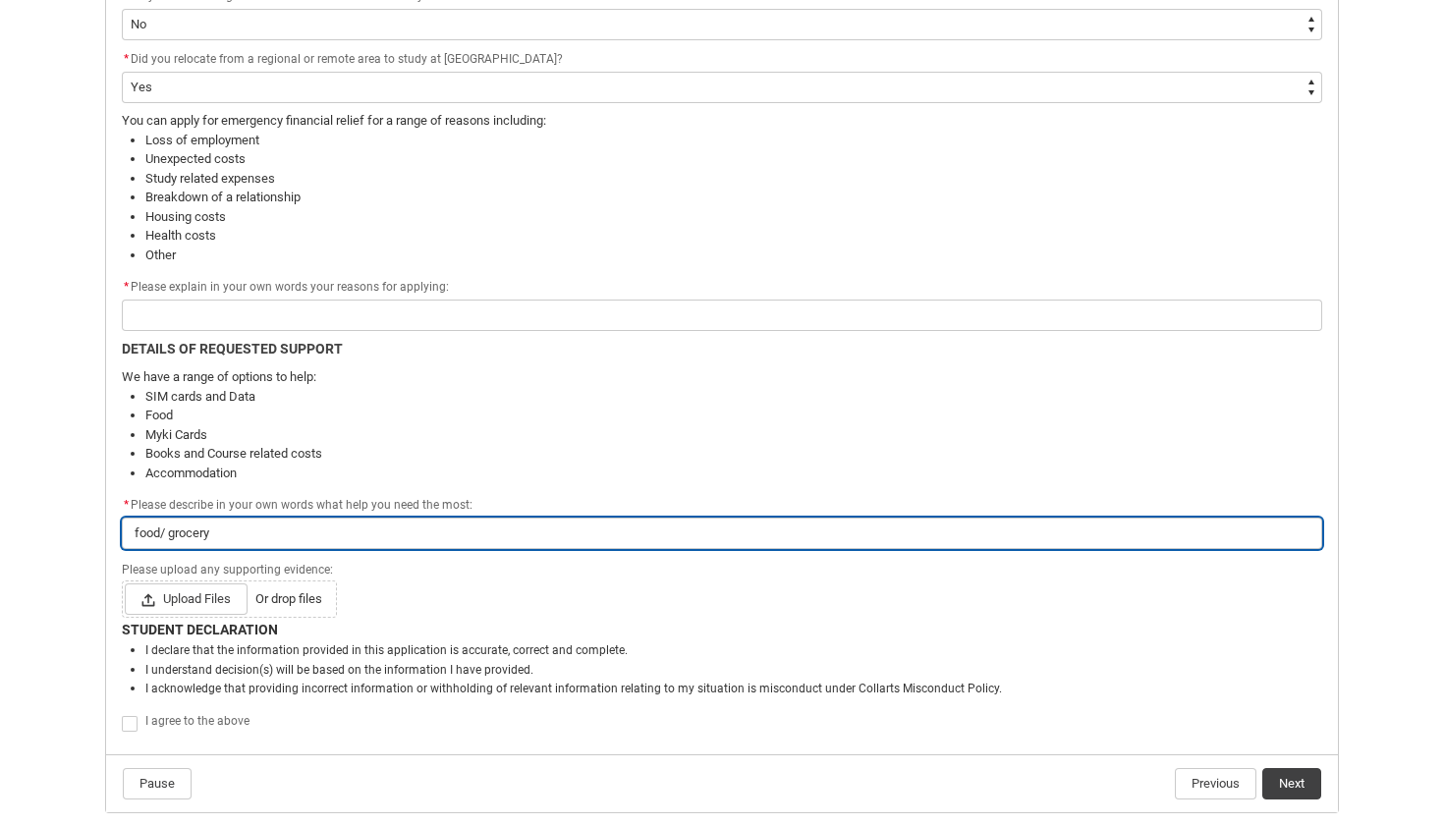
type input "food/ grocery s"
type lightning-primitive-input-simple "food/ grocery su"
type input "food/ grocery su"
type lightning-primitive-input-simple "food/ grocery sup"
type input "food/ grocery sup"
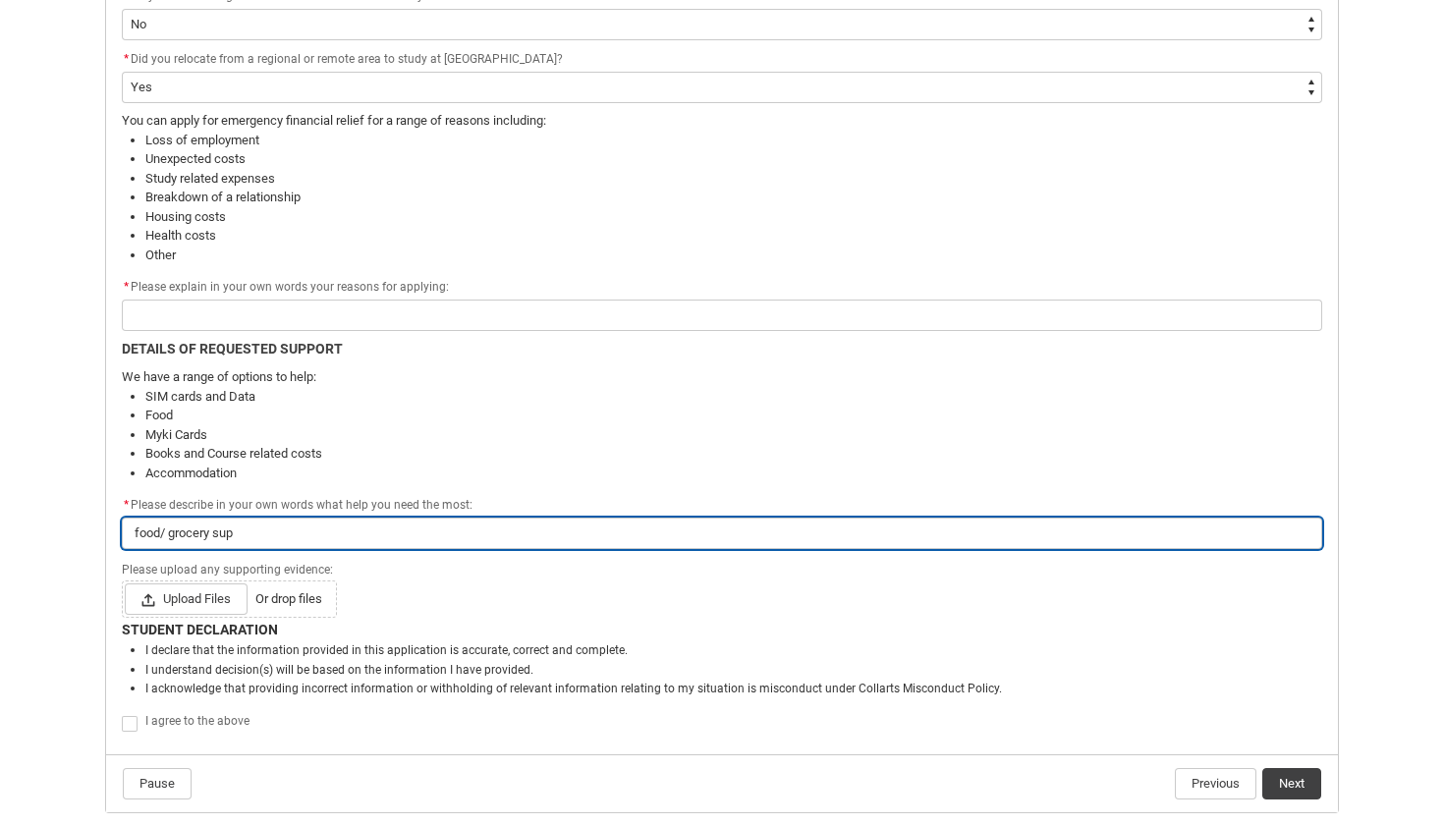
type lightning-primitive-input-simple "food/ grocery supp"
type input "food/ grocery supp"
type lightning-primitive-input-simple "food/ grocery suppo"
type input "food/ grocery suppo"
type lightning-primitive-input-simple "food/ grocery suppor"
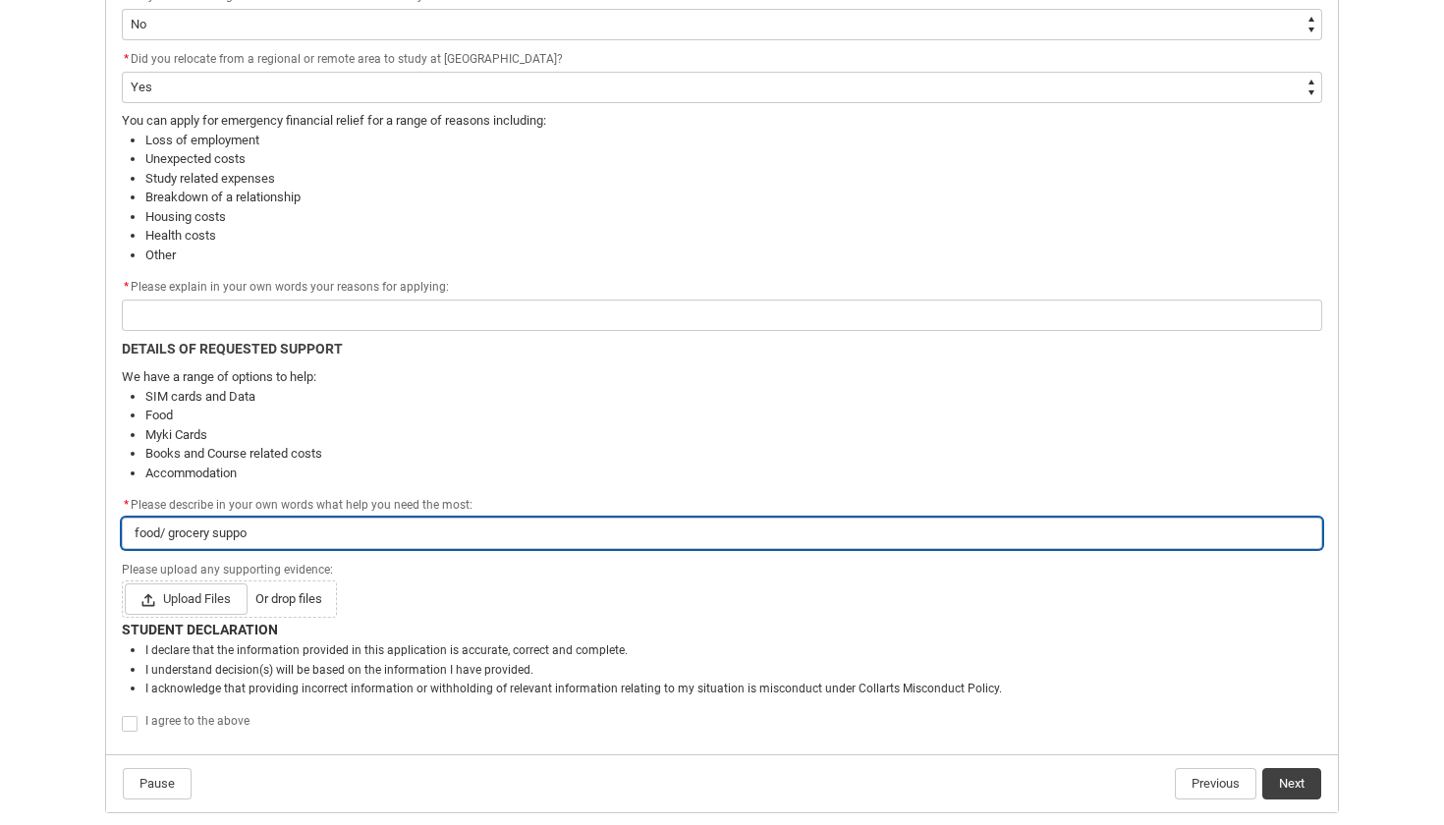
type input "food/ grocery suppor"
type lightning-primitive-input-simple "food/ grocery support"
type input "food/ grocery support"
type lightning-primitive-input-simple "food/ grocery support"
type input "food/ grocery support"
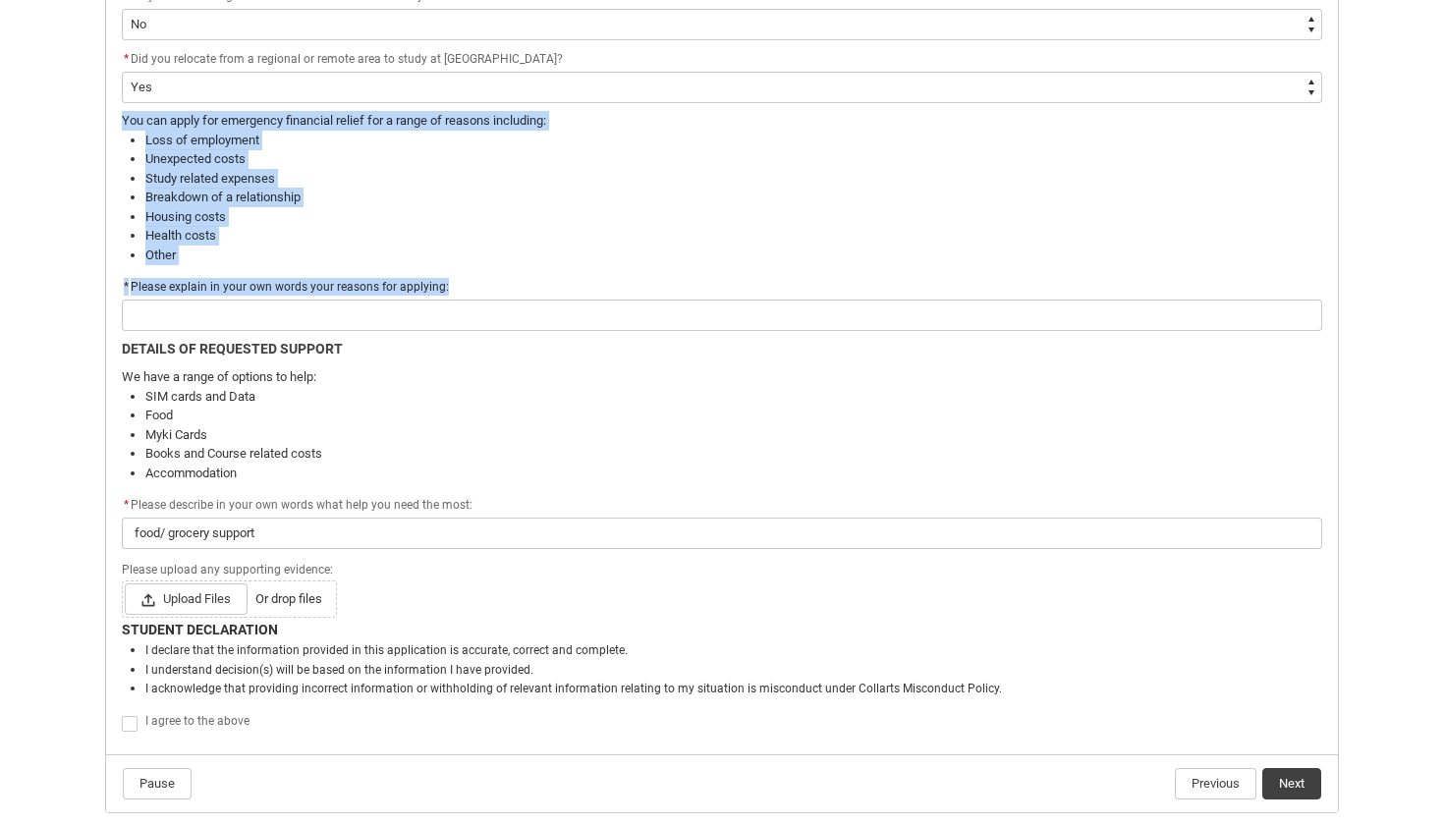
drag, startPoint x: 468, startPoint y: 277, endPoint x: 116, endPoint y: 115, distance: 387.3
click at [115, 115] on div "Application for Financial Hardship Program This form applies to students who ma…" at bounding box center [722, 76] width 1224 height 1333
copy div "You can apply for emergency financial relief for a range of reasons including: …"
click at [419, 228] on li "Health costs" at bounding box center [733, 236] width 1177 height 20
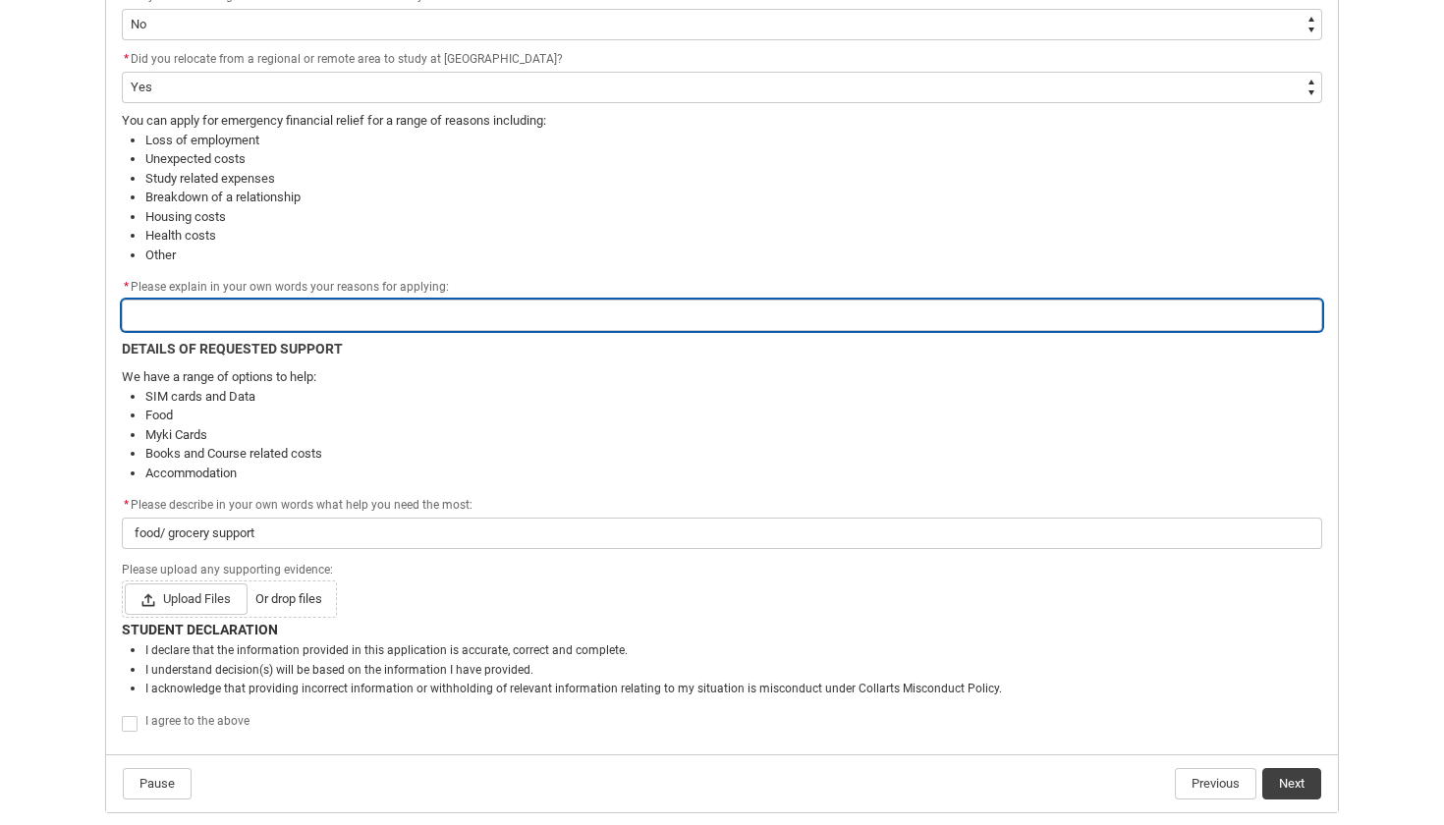
click at [325, 311] on input "Redu_Student_Request flow" at bounding box center [722, 315] width 1201 height 31
paste input "I’m applying for emergency financial relief because ongoing financial pressure …"
type lightning-primitive-input-simple "I’m applying for emergency financial relief because ongoing financial pressure …"
type input "I’m applying for emergency financial relief because ongoing financial pressure …"
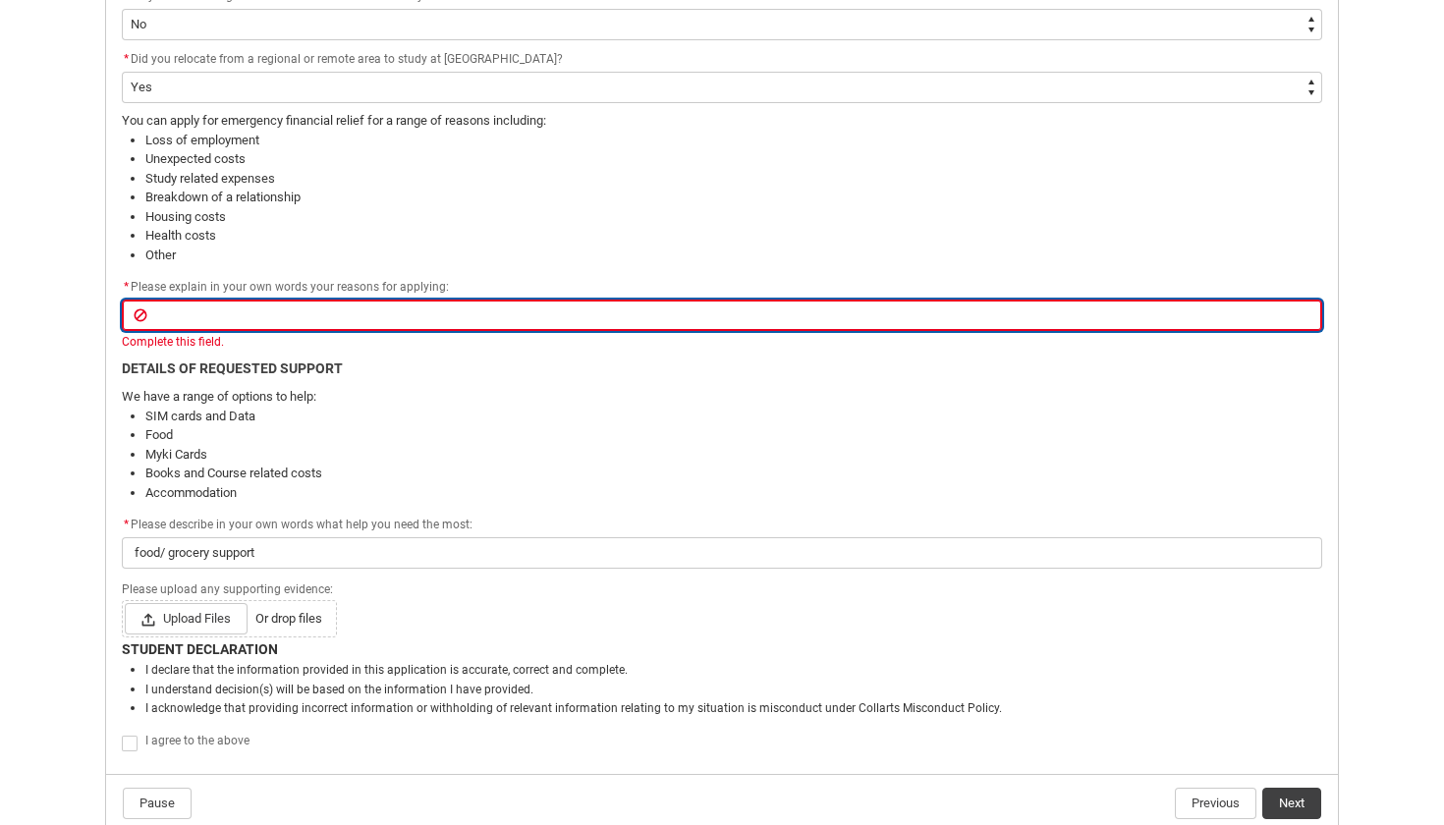
paste input "I’m applying for emergency financial relief because ongoing financial pressure …"
type lightning-primitive-input-simple "I’m applying for emergency financial relief because ongoing financial pressure …"
type input "I’m applying for emergency financial relief because ongoing financial pressure …"
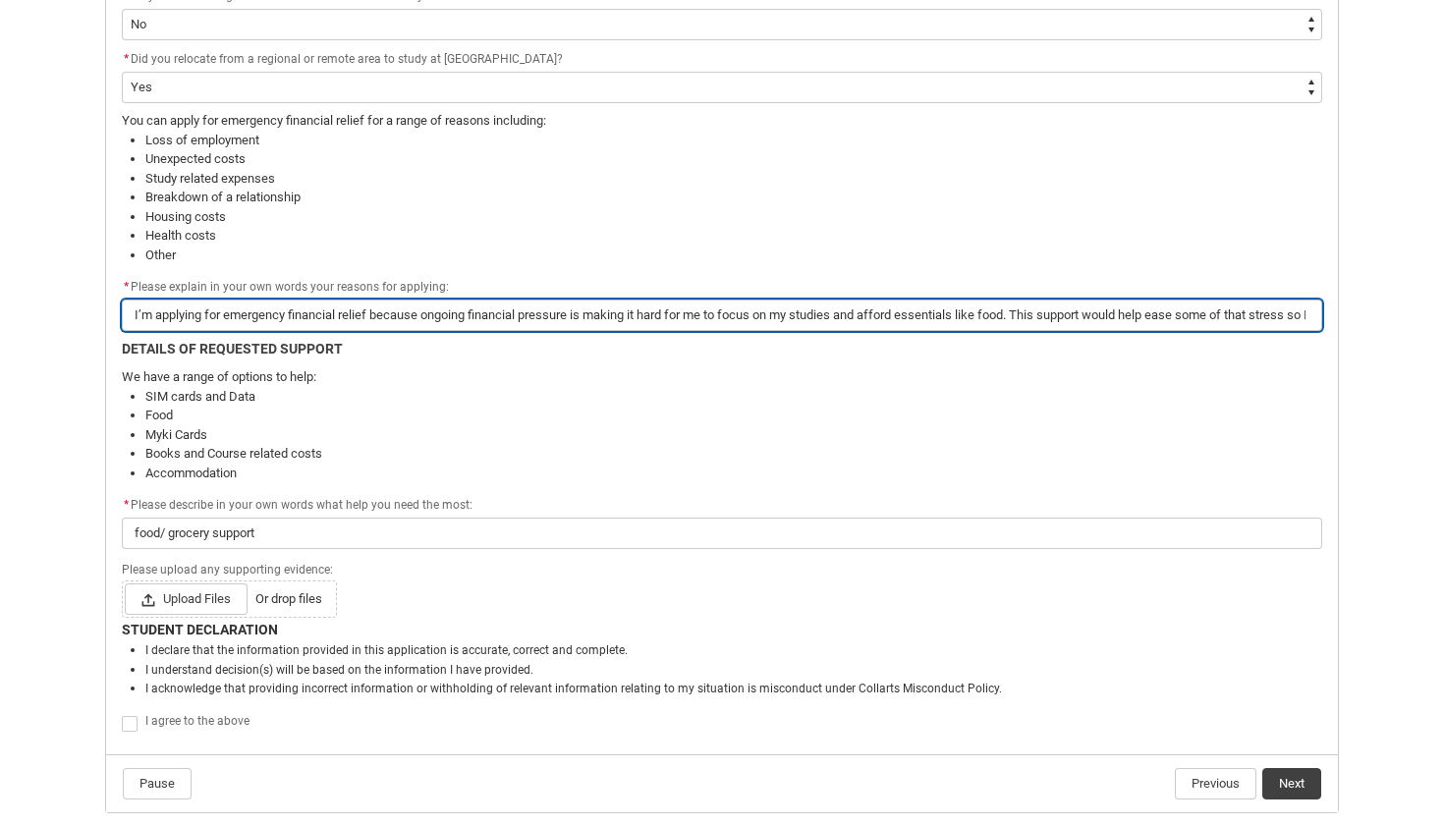
type lightning-primitive-input-simple "I’m applying for emergency financial relief because ongoing financial pressure …"
type input "I’m applying for emergency financial relief because ongoing financial pressure …"
type lightning-primitive-input-simple "I’m applying for emergency financial relief because ongoing financial pressure …"
type input "I’m applying for emergency financial relief because ongoing financial pressure …"
type lightning-primitive-input-simple "I’m applying for emergency financial relief because ongoing financial pressure …"
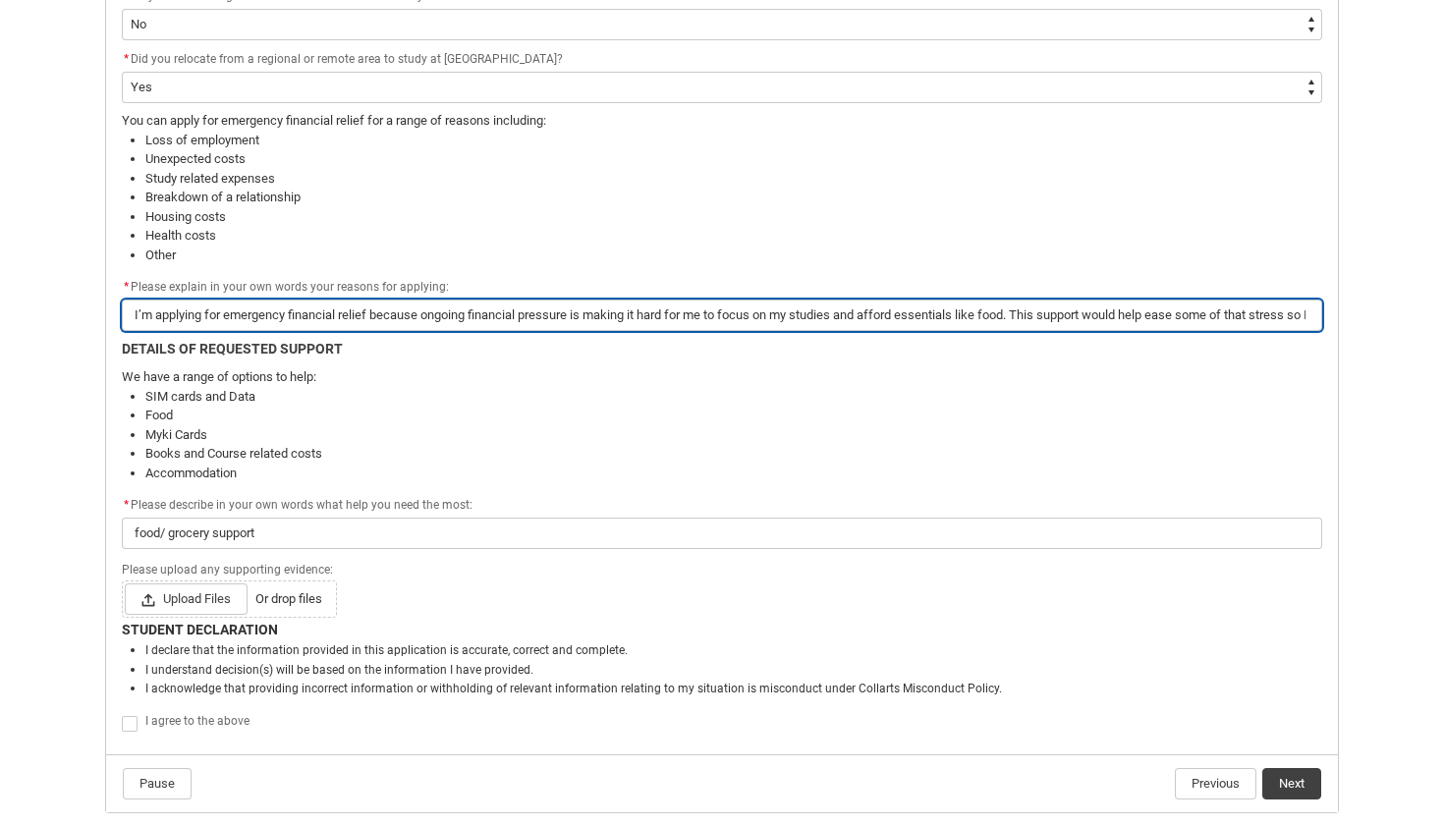
type input "I’m applying for emergency financial relief because ongoing financial pressure …"
type lightning-primitive-input-simple "I’m applying for emergency financial relief because ongoing financial pressure …"
type input "I’m applying for emergency financial relief because ongoing financial pressure …"
type lightning-primitive-input-simple "I’m applying for emergency financial relief because ongoing financial pressure …"
type input "I’m applying for emergency financial relief because ongoing financial pressure …"
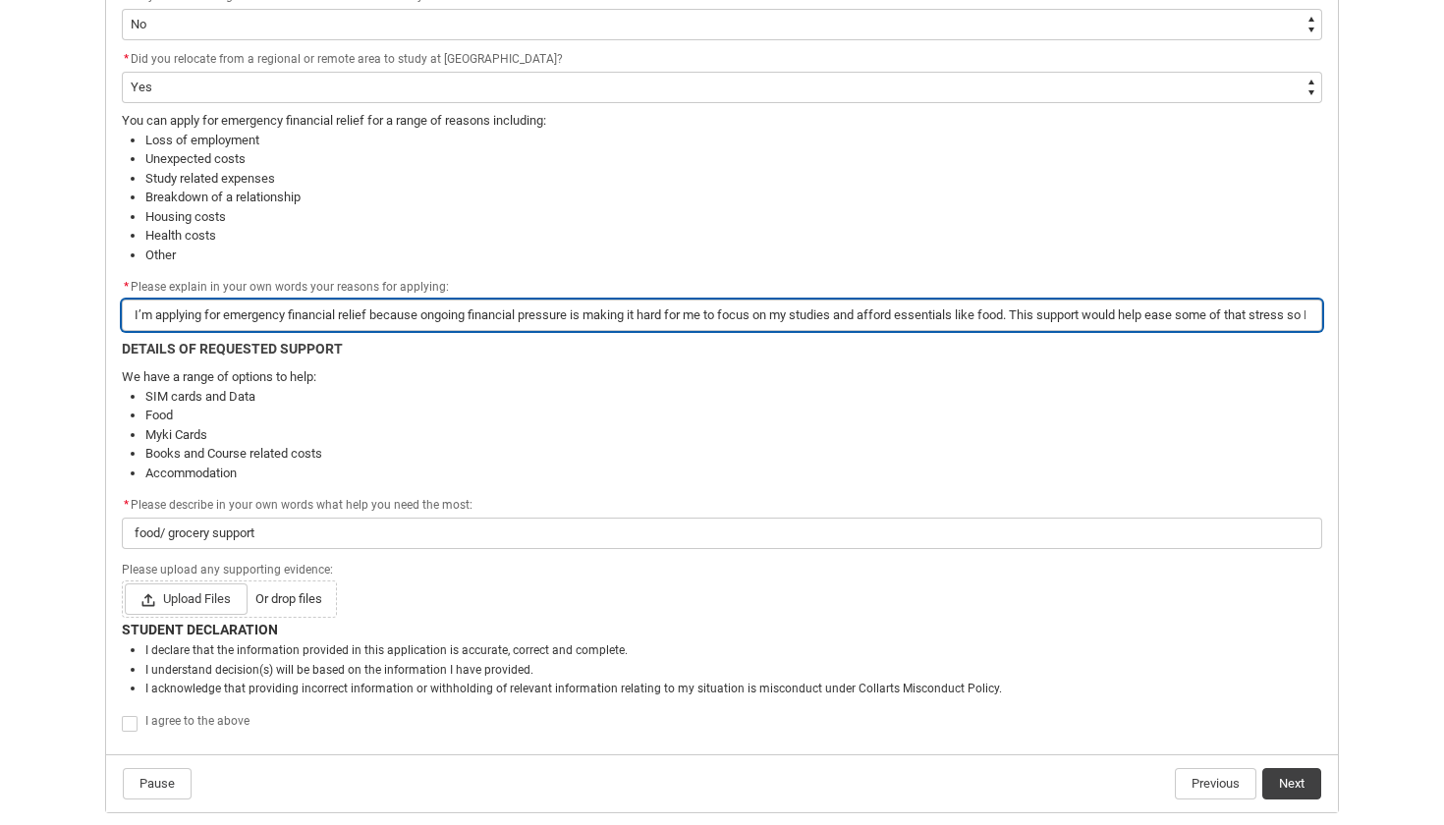
type lightning-primitive-input-simple "I’m applying for emergency financial relief because ongoing financial pressure …"
type input "I’m applying for emergency financial relief because ongoing financial pressure …"
type lightning-primitive-input-simple "I’m applying for emergency financial relief because ongoing financial pressure …"
type input "I’m applying for emergency financial relief because ongoing financial pressure …"
type lightning-primitive-input-simple "I’m applying for emergency financial relief because ongoing financial pressure …"
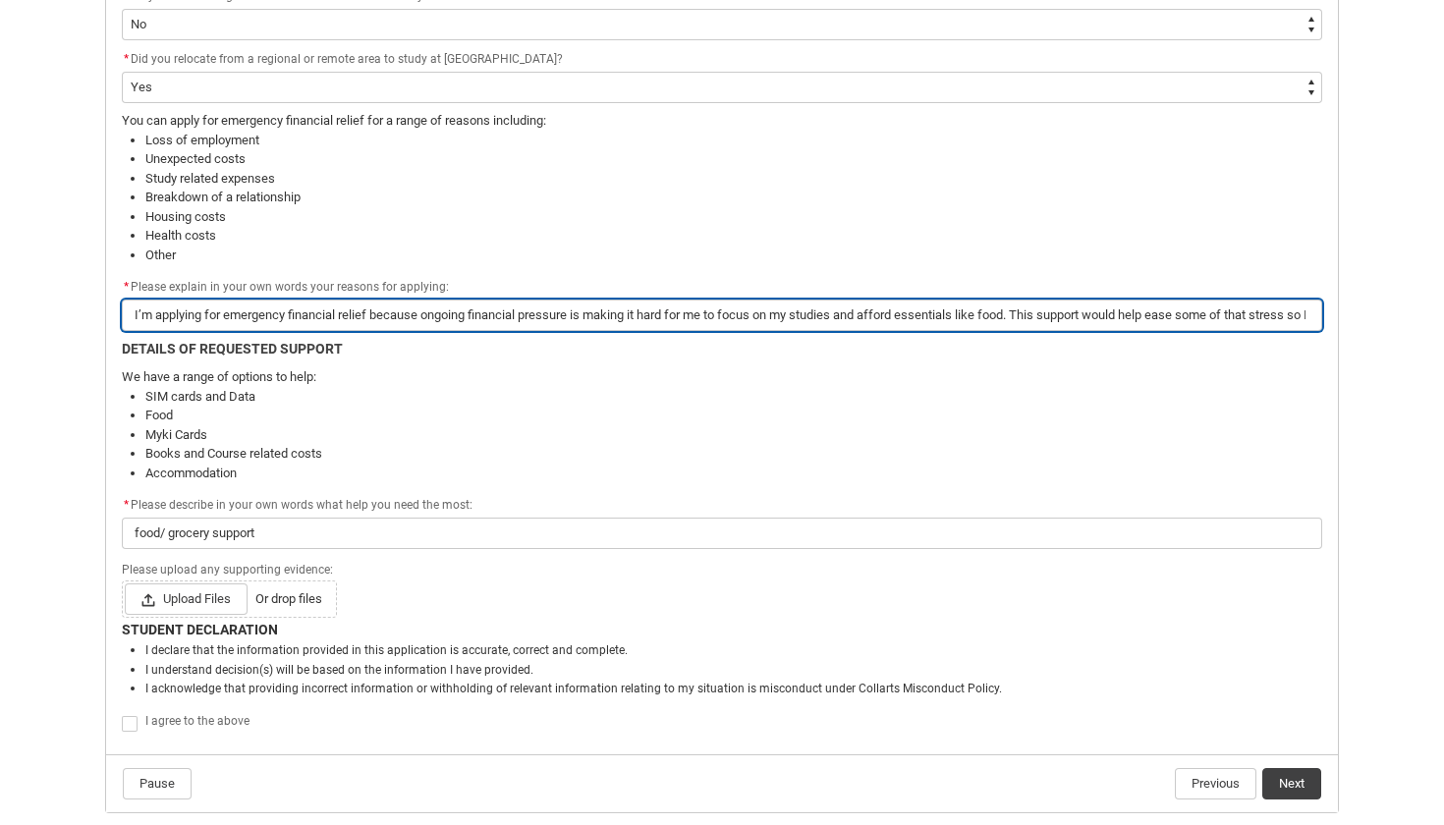
type input "I’m applying for emergency financial relief because ongoing financial pressure …"
type lightning-primitive-input-simple "I’m applying for emergency financial relief because ongoing financial pressure …"
type input "I’m applying for emergency financial relief because ongoing financial pressure …"
type lightning-primitive-input-simple "I’m applying for emergency financial relief because ongoing financial pressure …"
type input "I’m applying for emergency financial relief because ongoing financial pressure …"
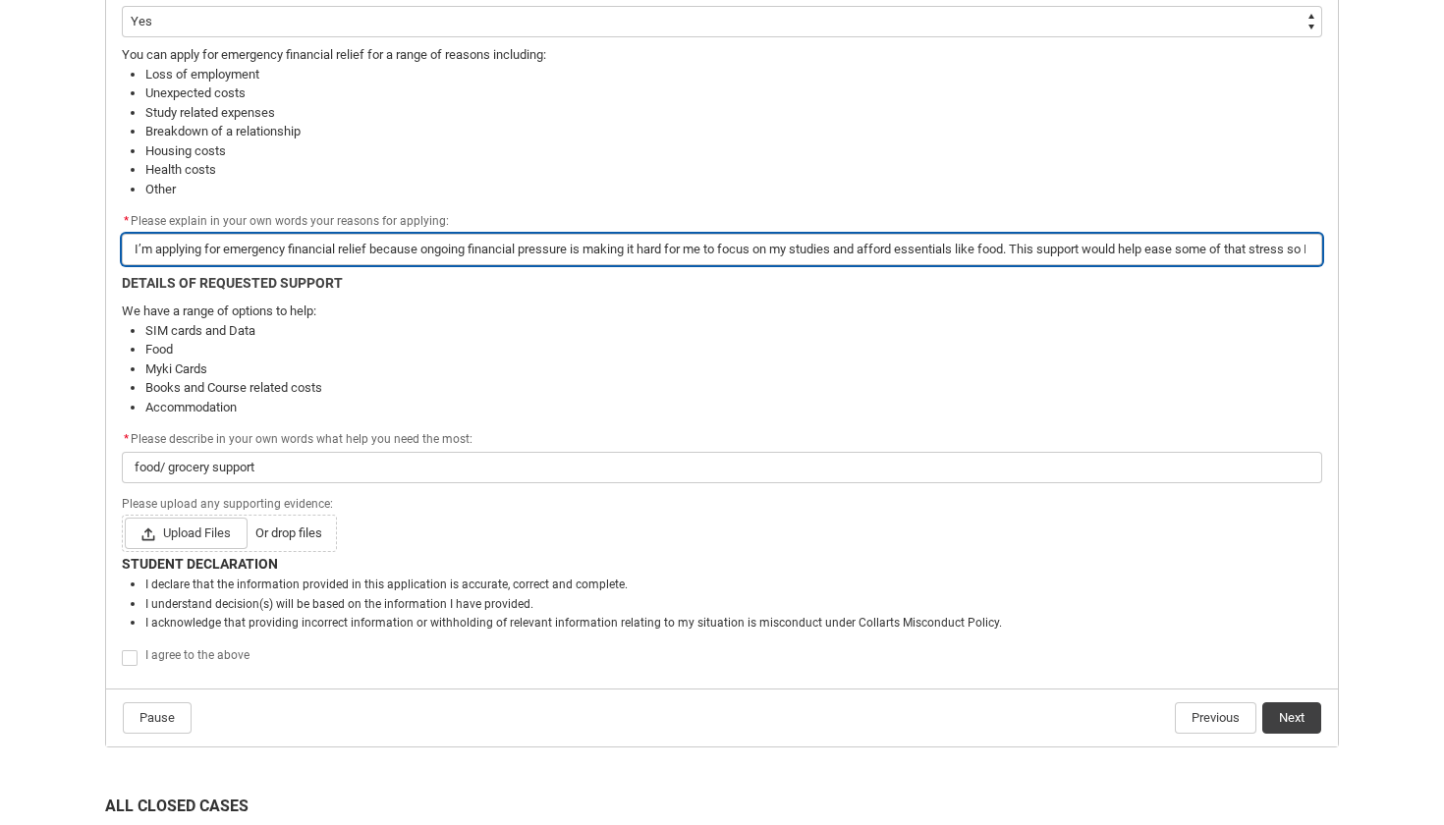
scroll to position [1127, 0]
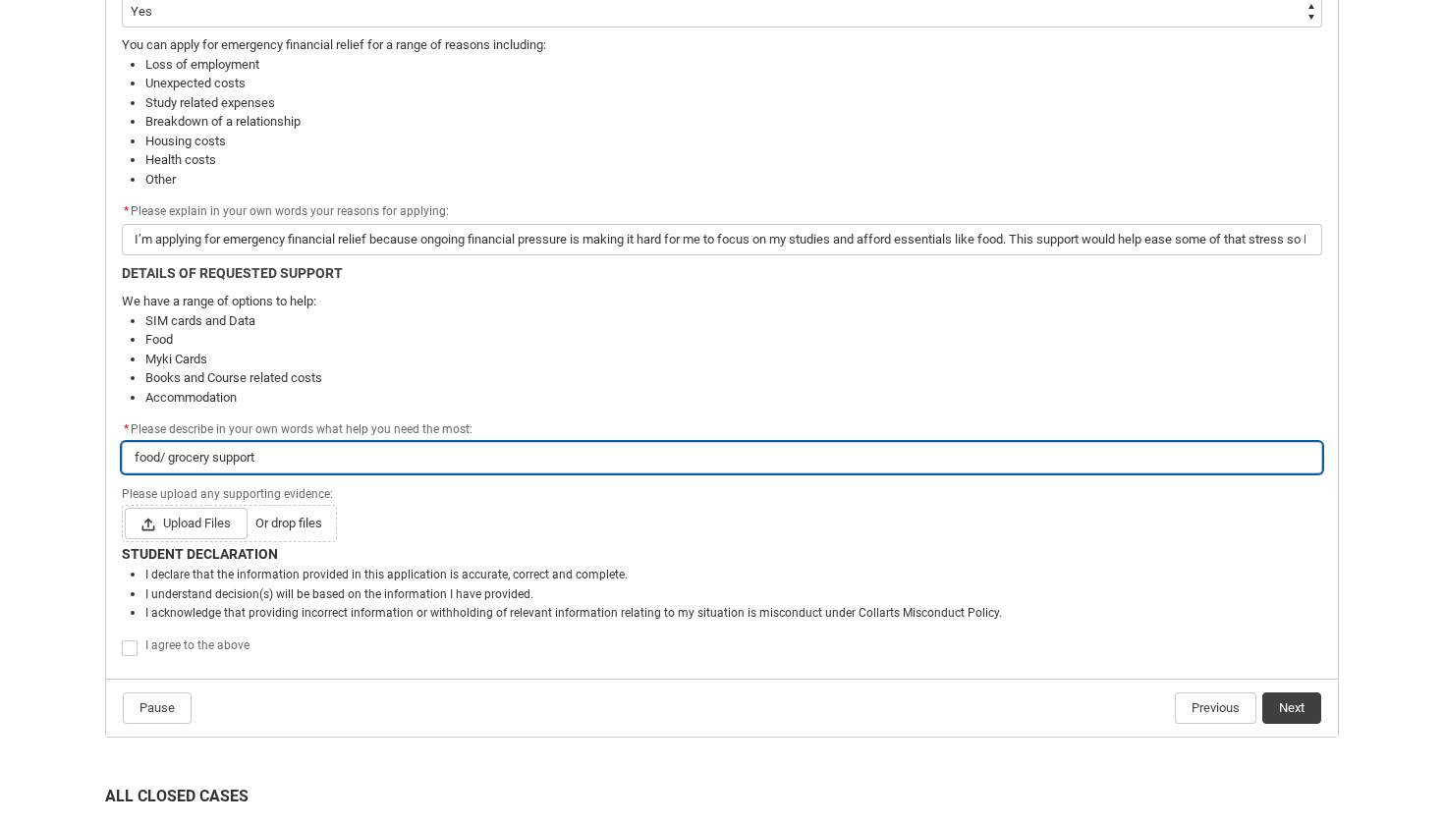
click at [335, 457] on input "food/ grocery support" at bounding box center [722, 457] width 1201 height 31
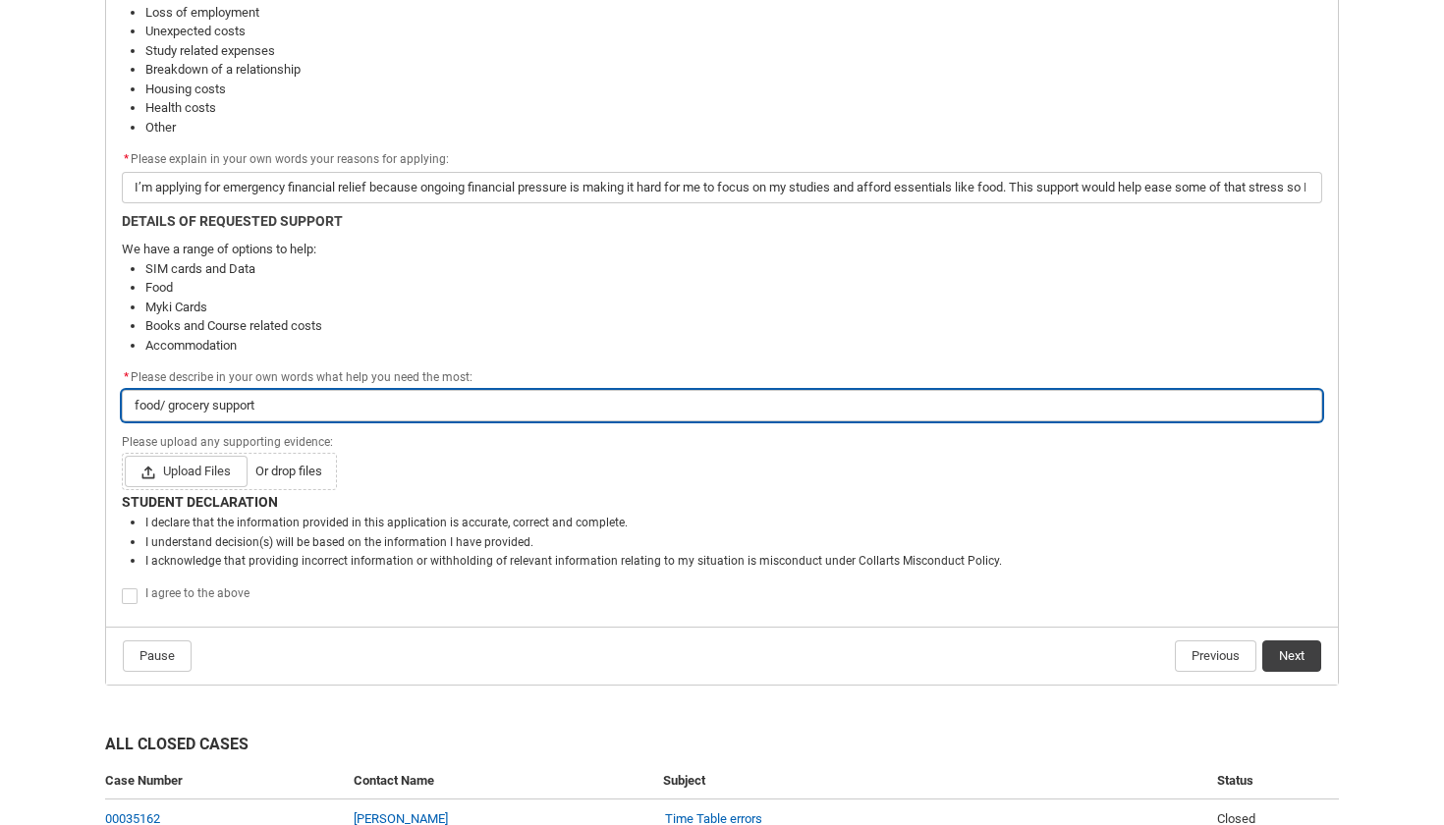
scroll to position [1184, 0]
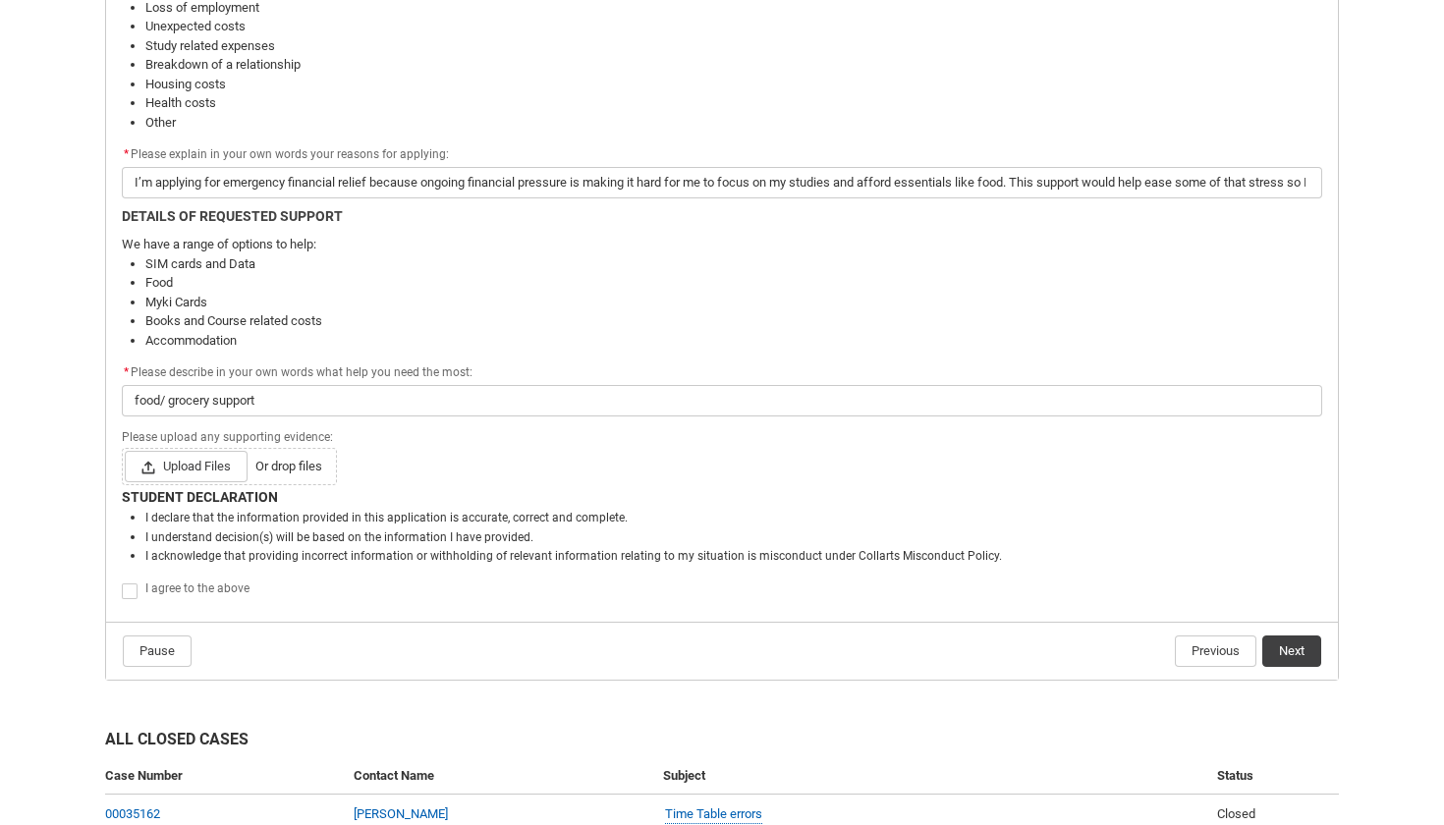
click at [124, 592] on span "Redu_Student_Request flow" at bounding box center [130, 592] width 16 height 16
click at [122, 582] on input "Redu_Student_Request flow" at bounding box center [121, 581] width 1 height 1
type lightning-input "true"
checkbox input "true"
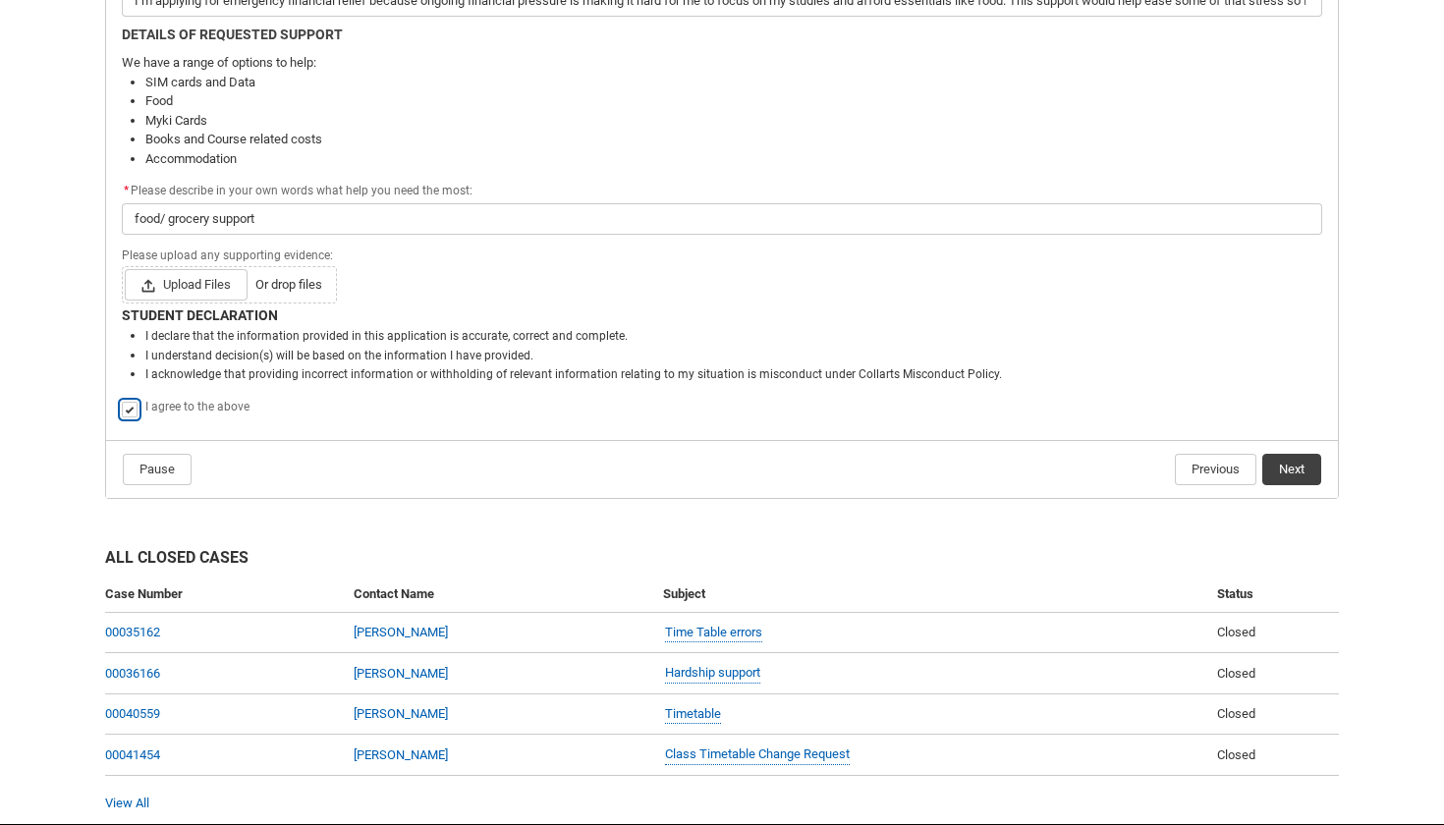
scroll to position [1369, 0]
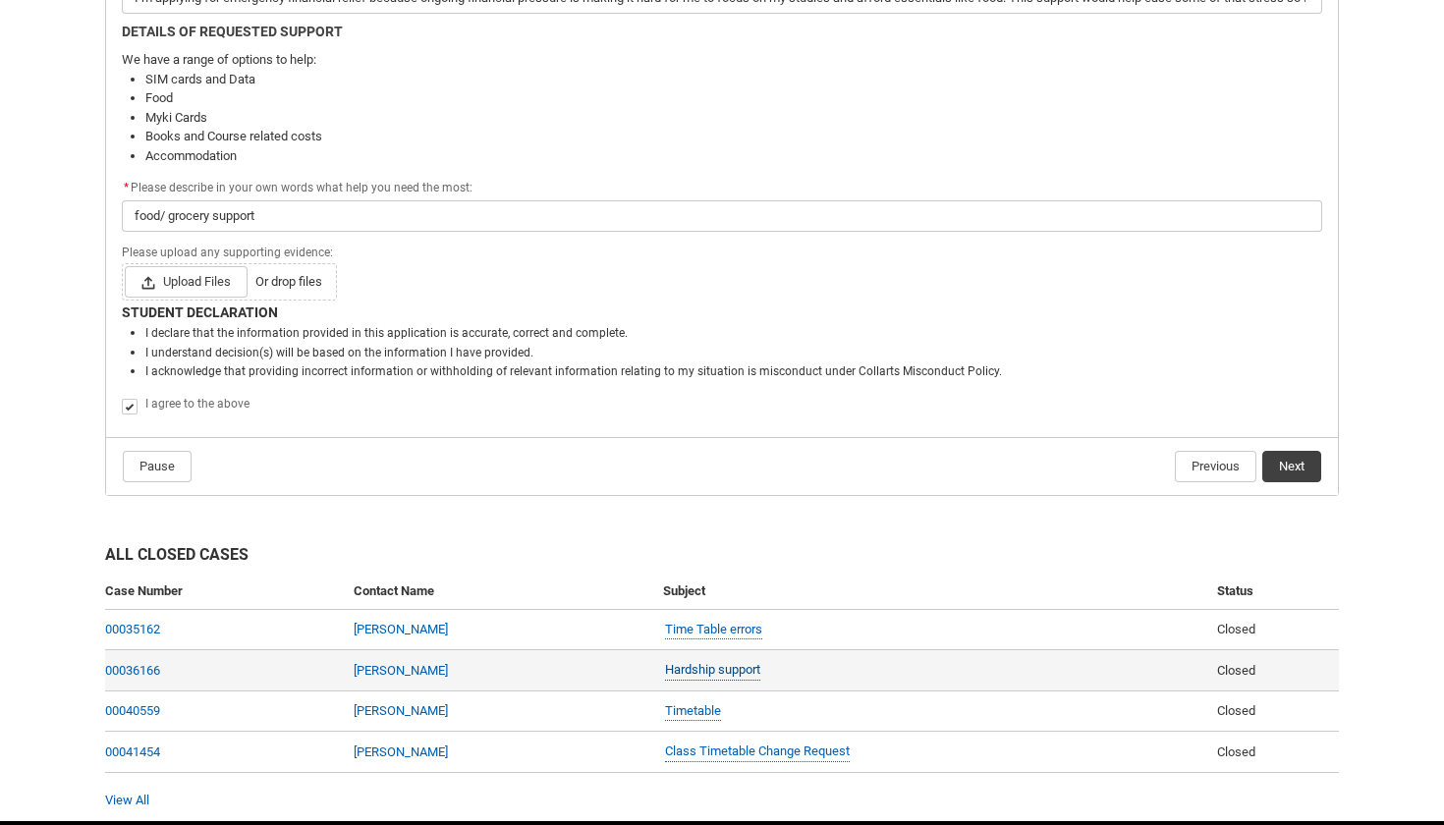
click at [676, 664] on link "Hardship support" at bounding box center [712, 670] width 95 height 21
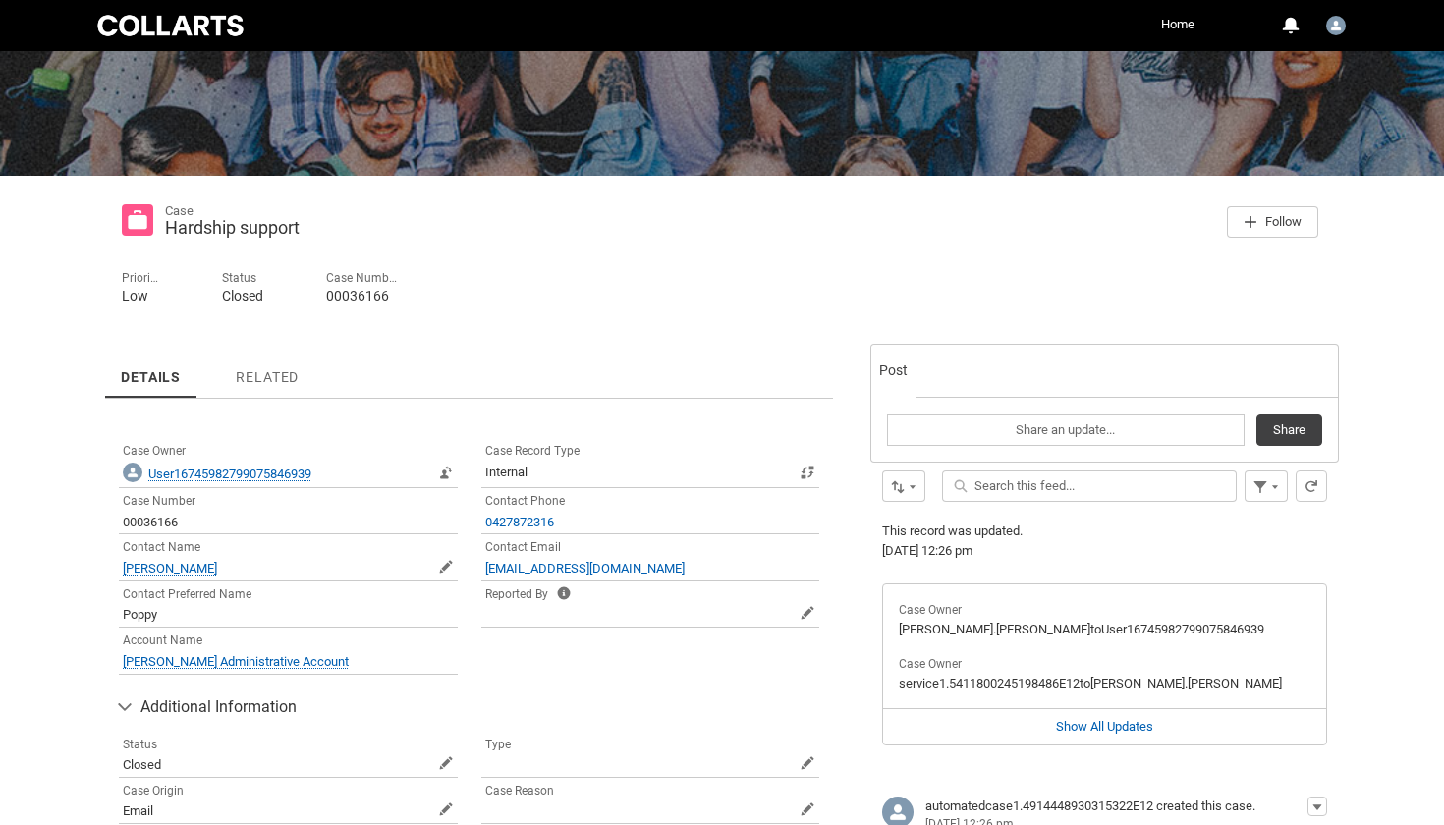
scroll to position [120, 0]
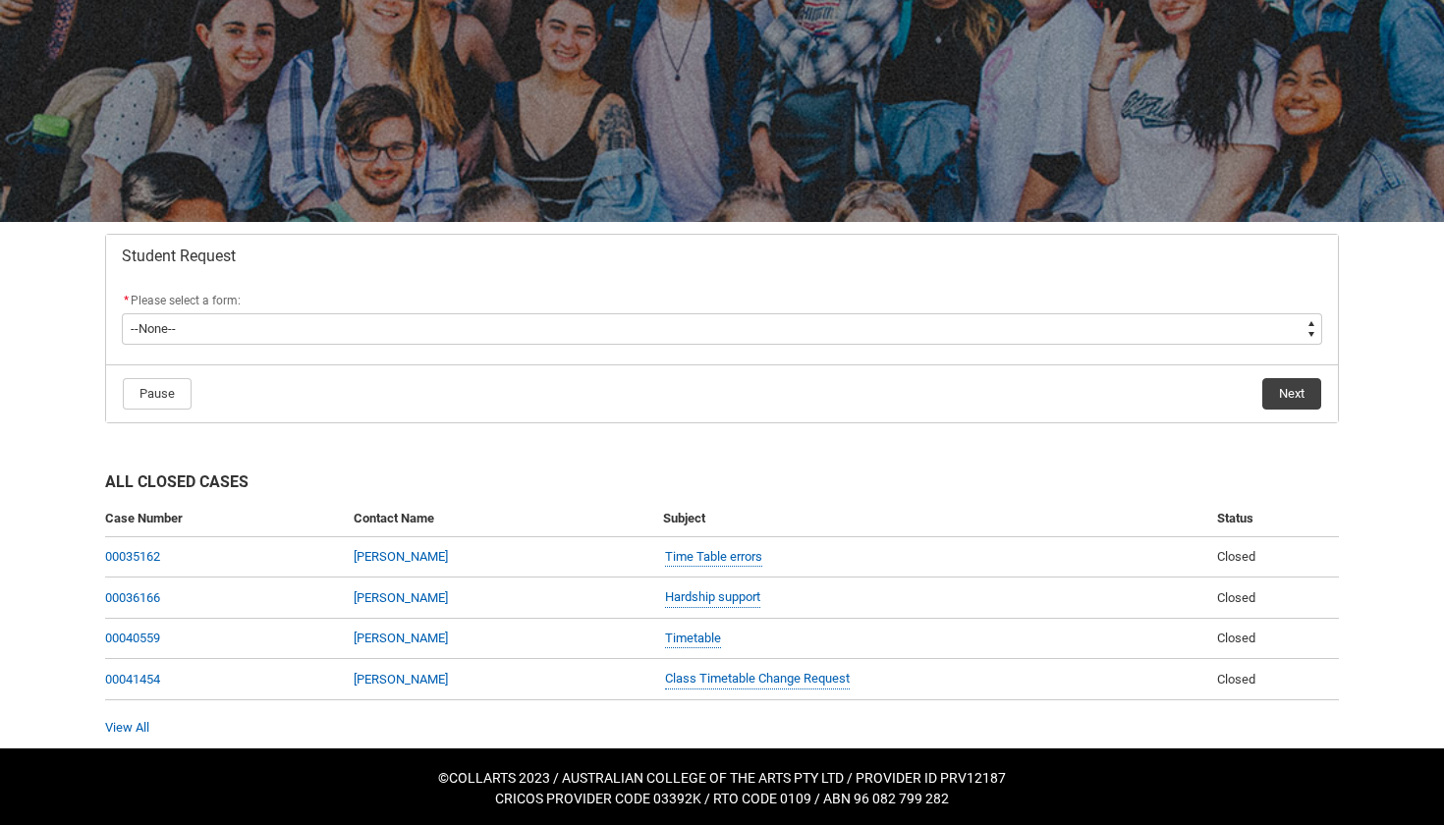
scroll to position [170, 0]
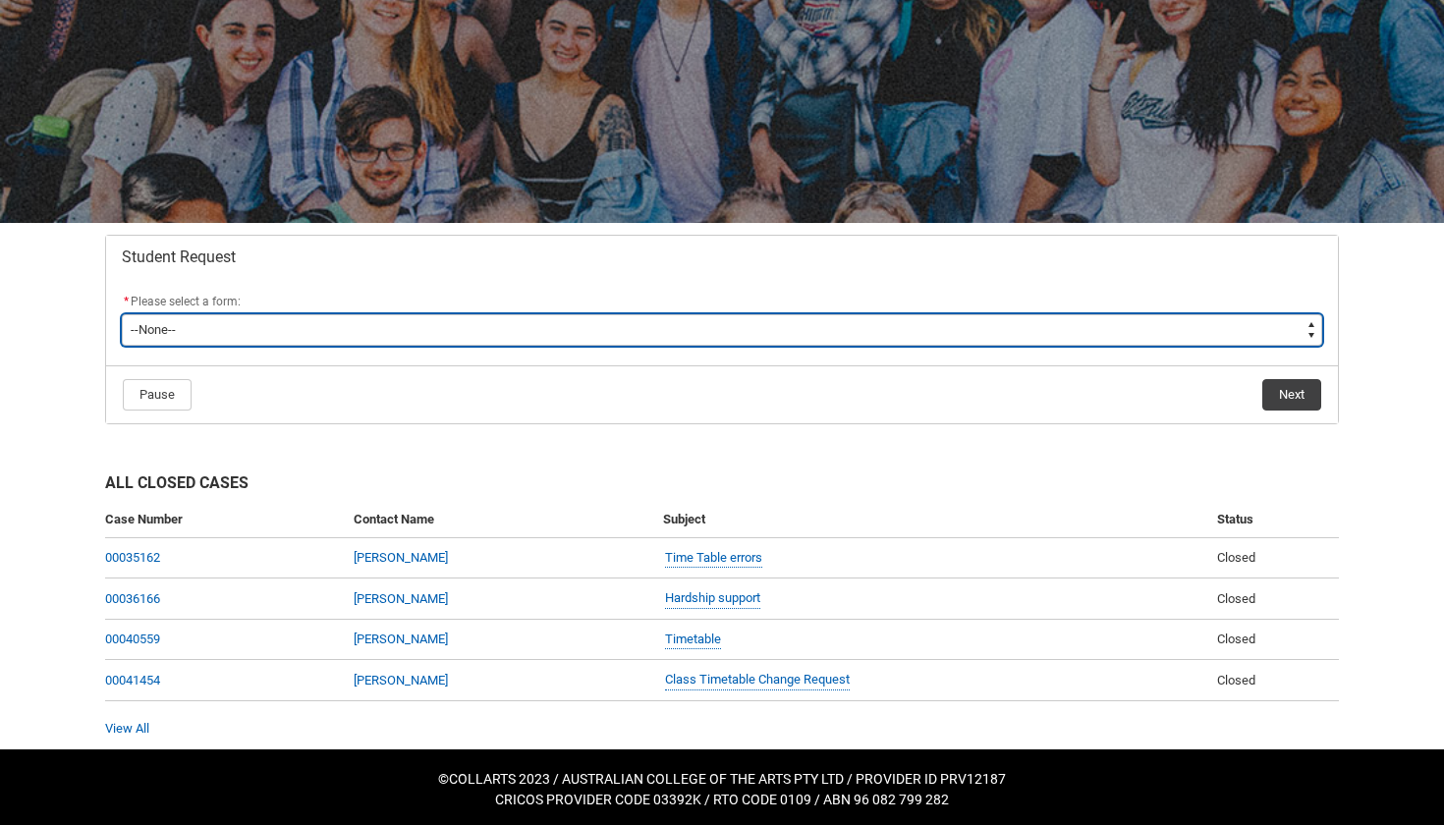
type lightning-select "Financial_Hardship_Program_Choice"
select select "Financial_Hardship_Program_Choice"
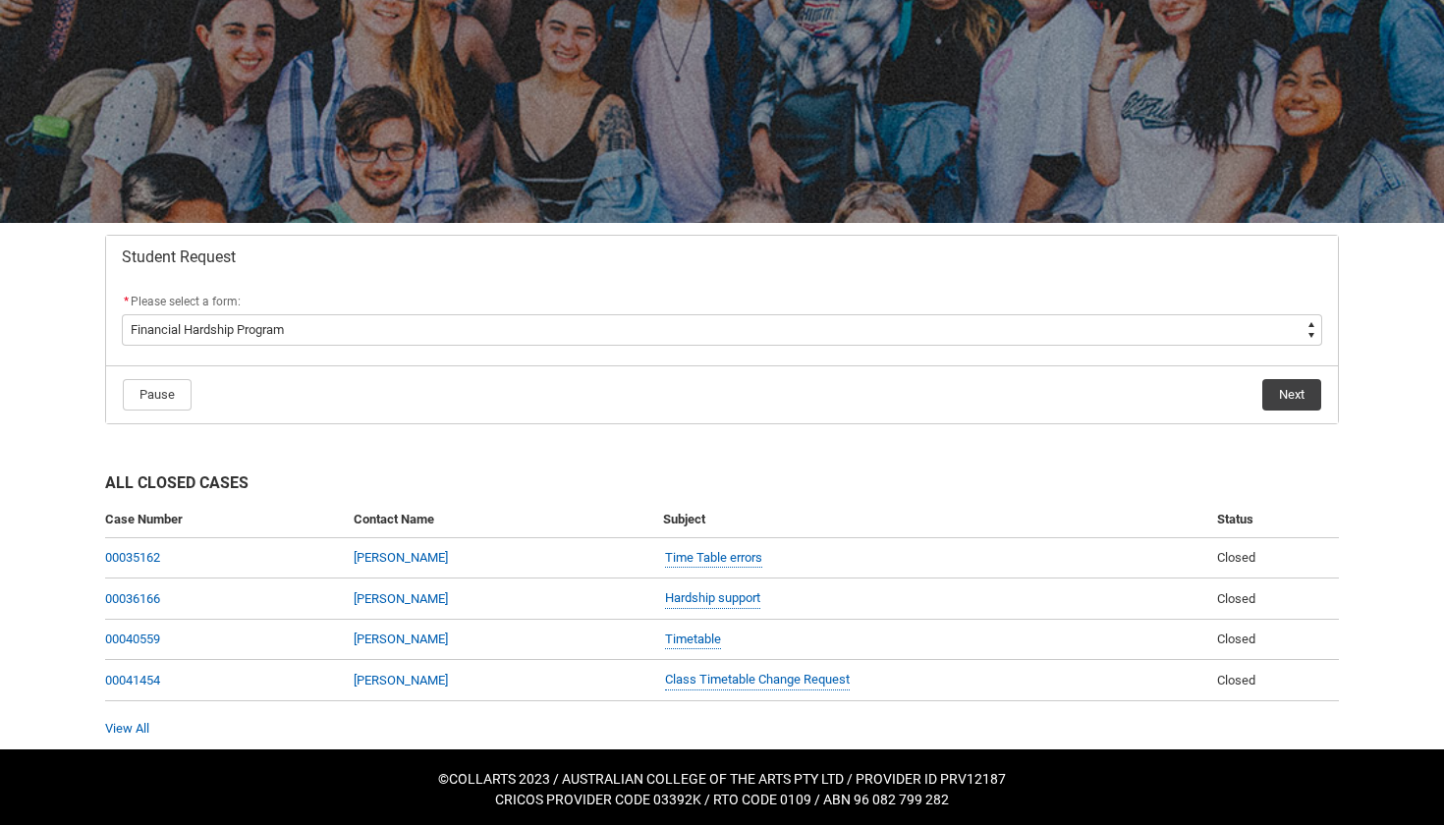
click at [1297, 401] on button "Next" at bounding box center [1292, 394] width 59 height 31
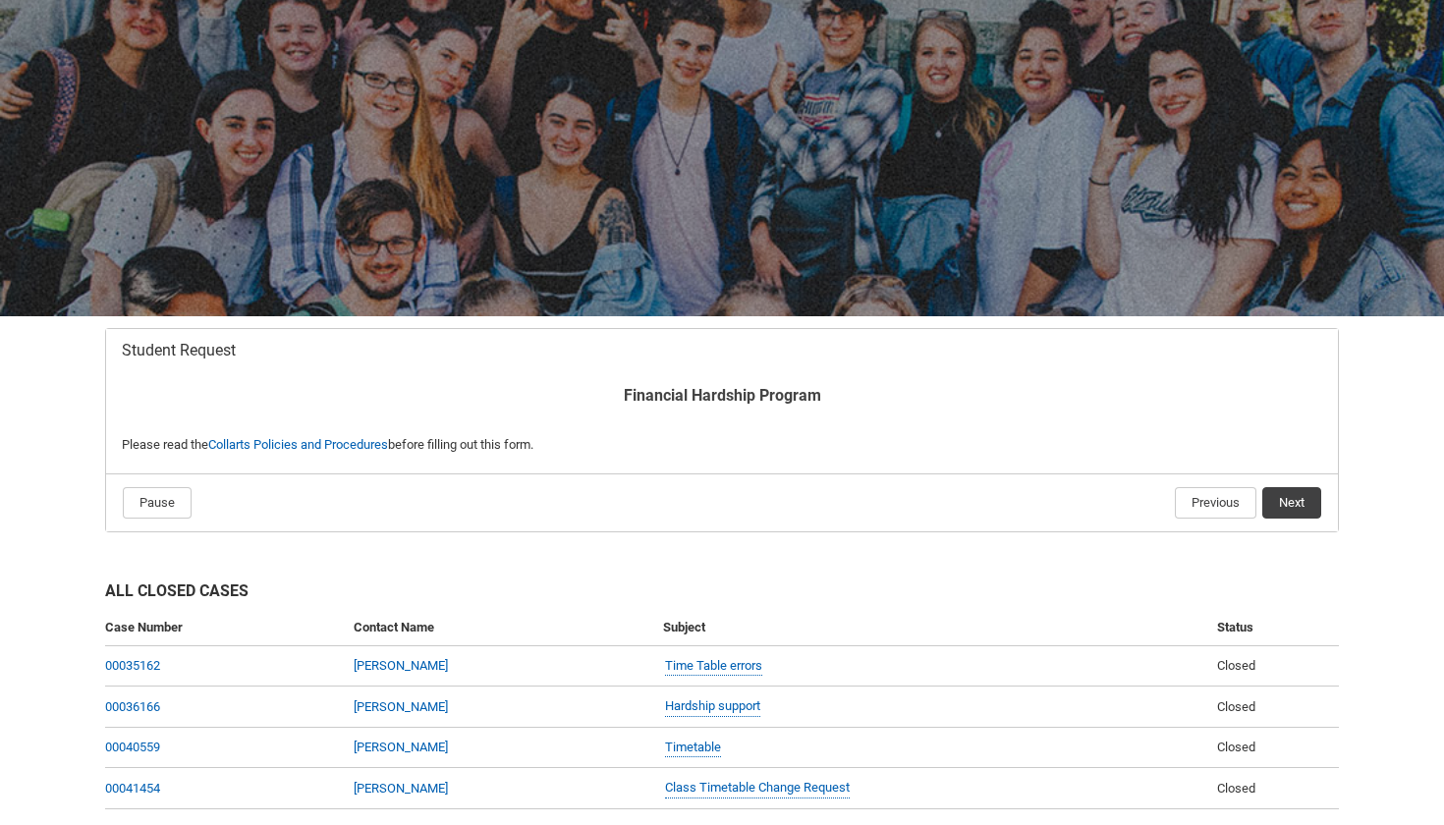
scroll to position [184, 0]
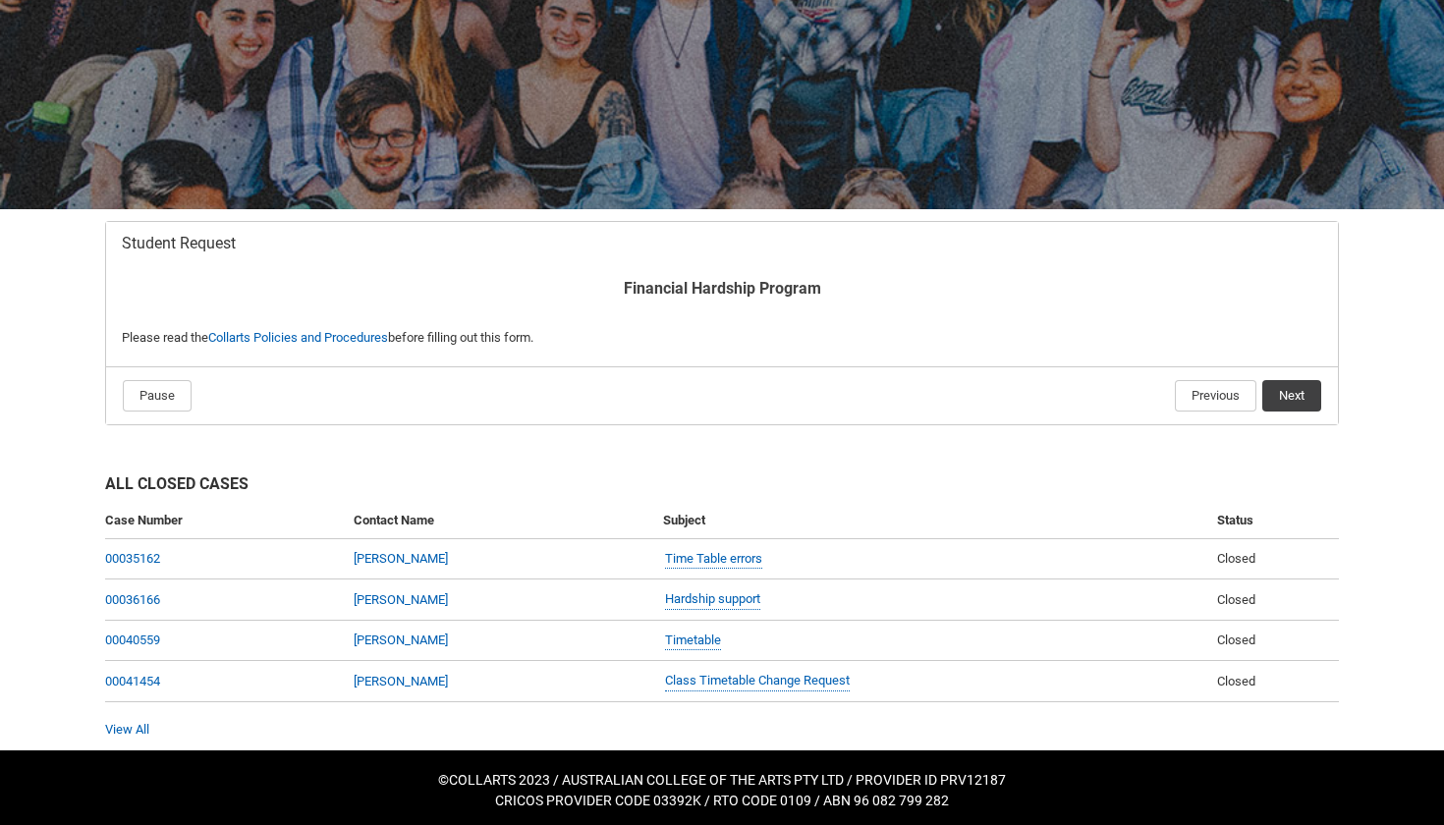
click at [1295, 393] on button "Next" at bounding box center [1292, 395] width 59 height 31
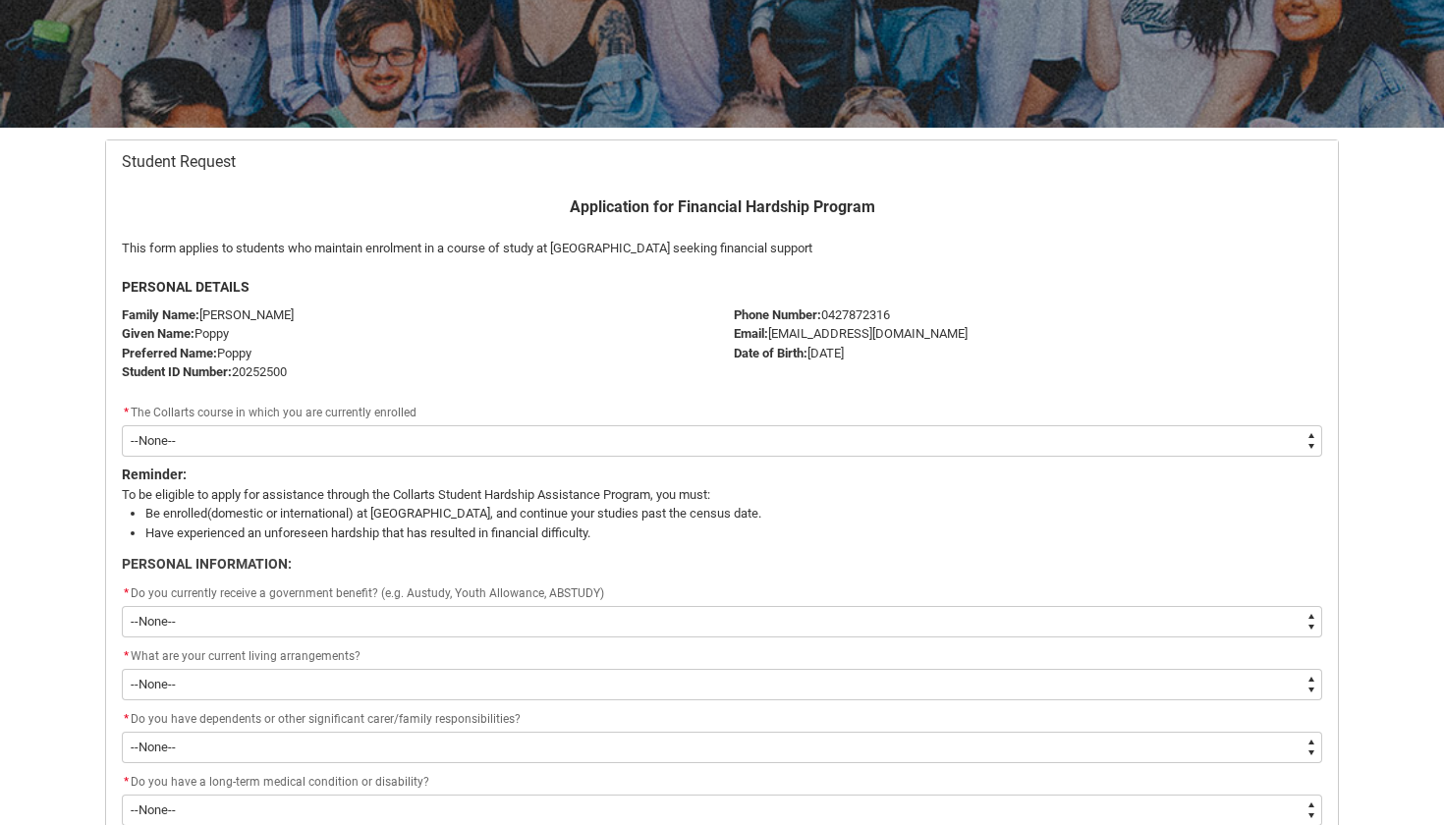
scroll to position [276, 0]
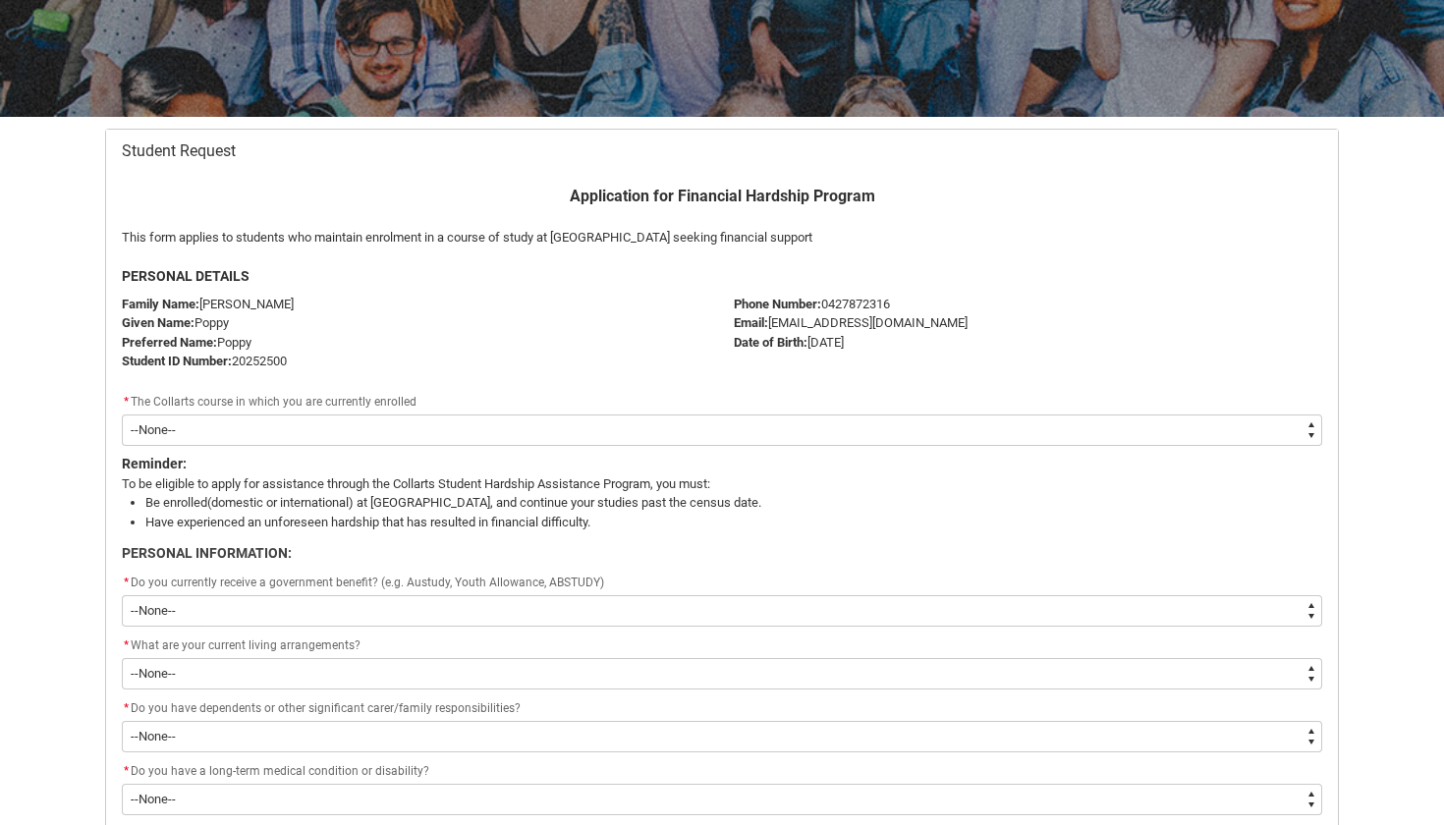
type lightning-select "recordPicklist_ProgramEnrollment.a0jOZ0000032fIHYAY"
select select "recordPicklist_ProgramEnrollment.a0jOZ0000032fIHYAY"
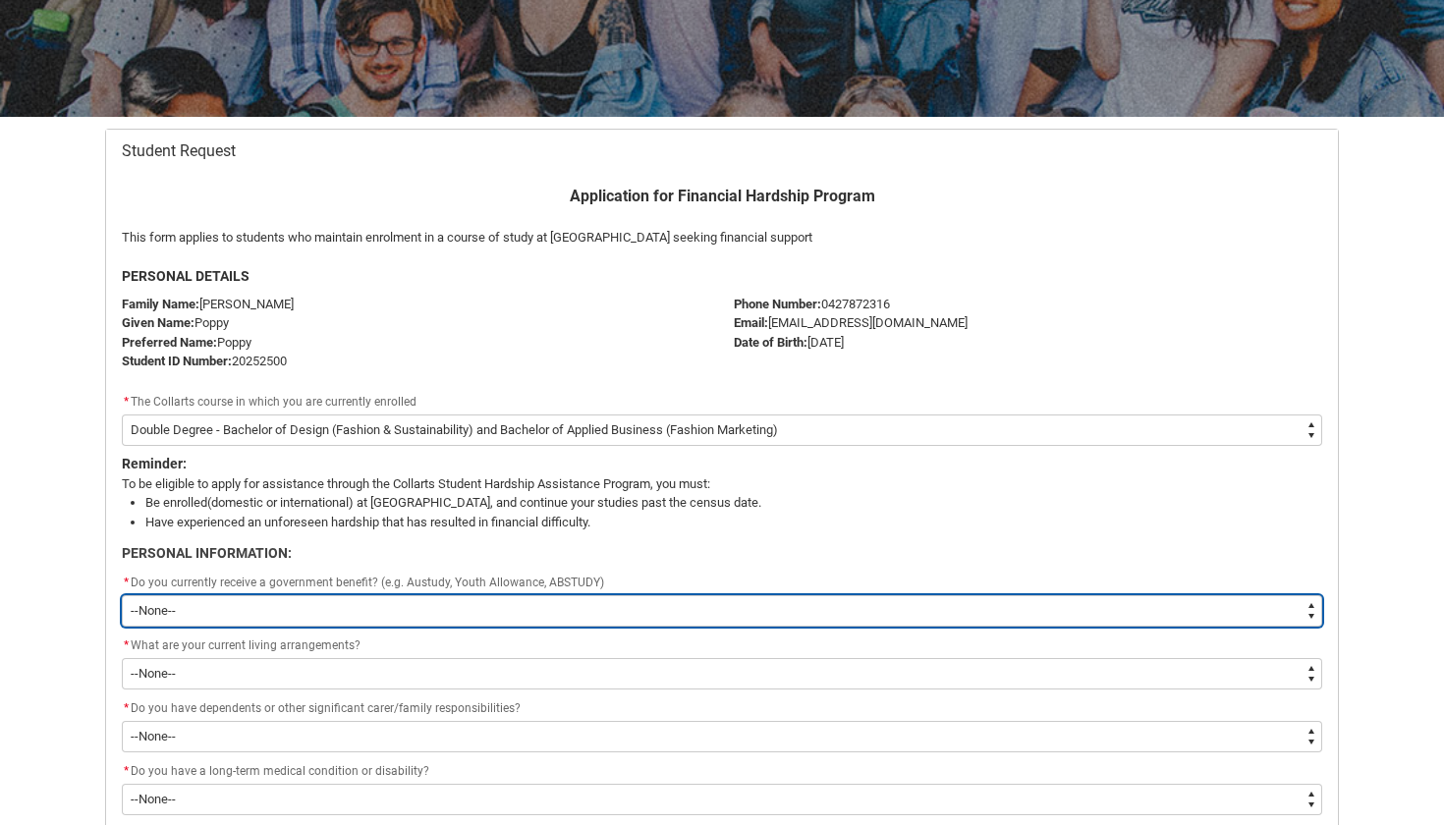
type lightning-select "Yes"
select select "Yes"
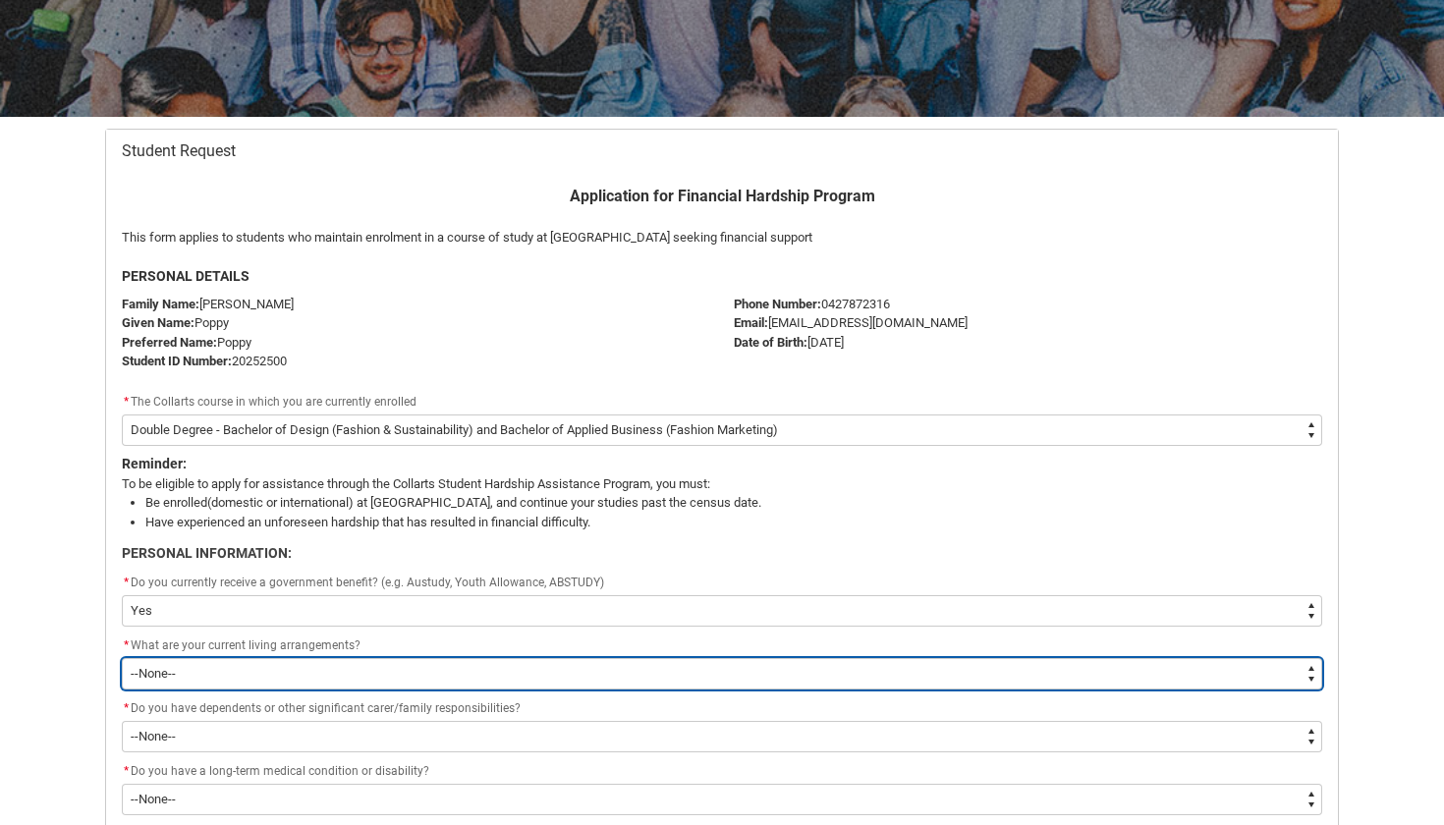
type lightning-select "Live_on_my_own_PersonalInfo"
select select "Live_on_my_own_PersonalInfo"
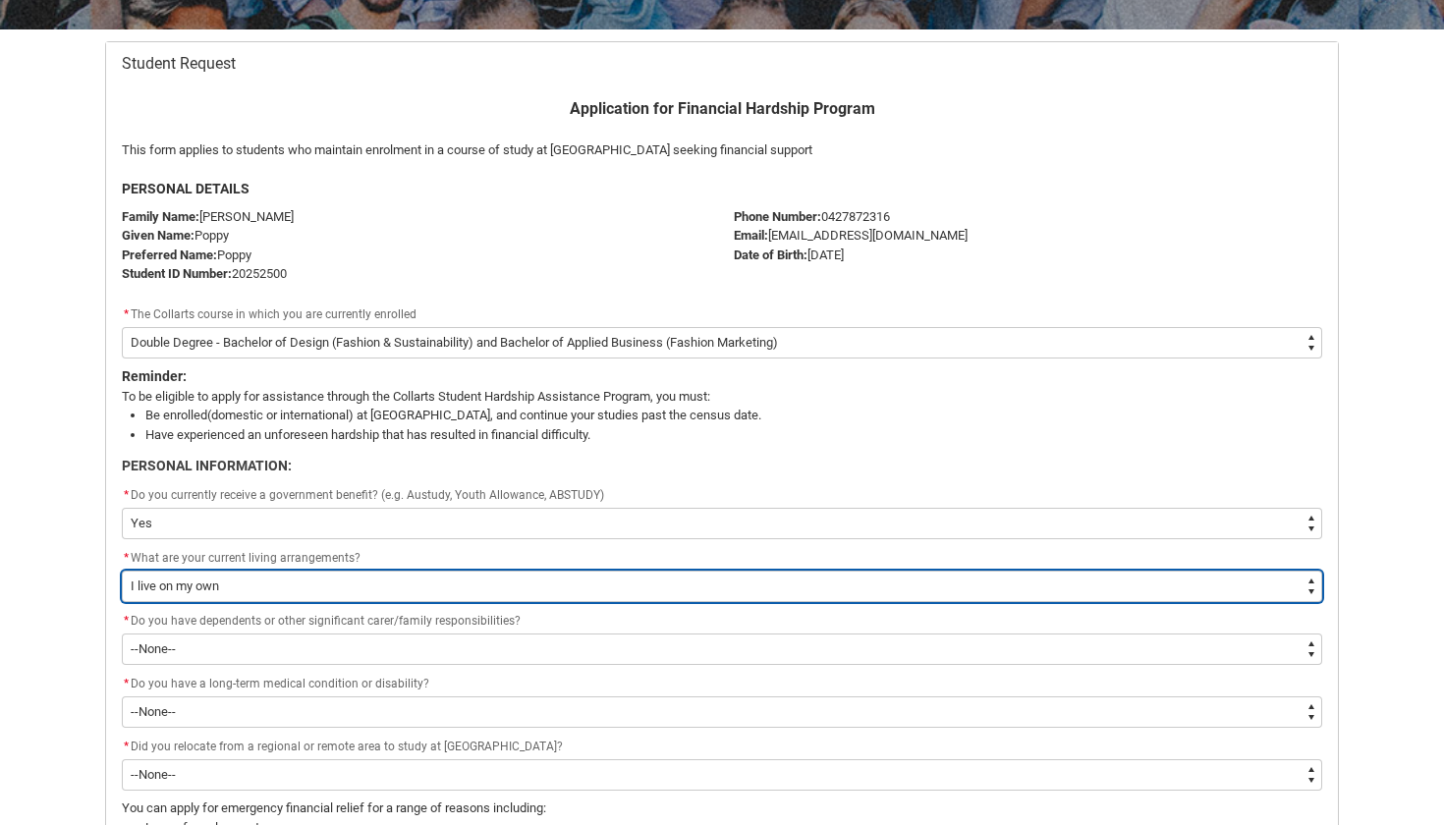
scroll to position [366, 0]
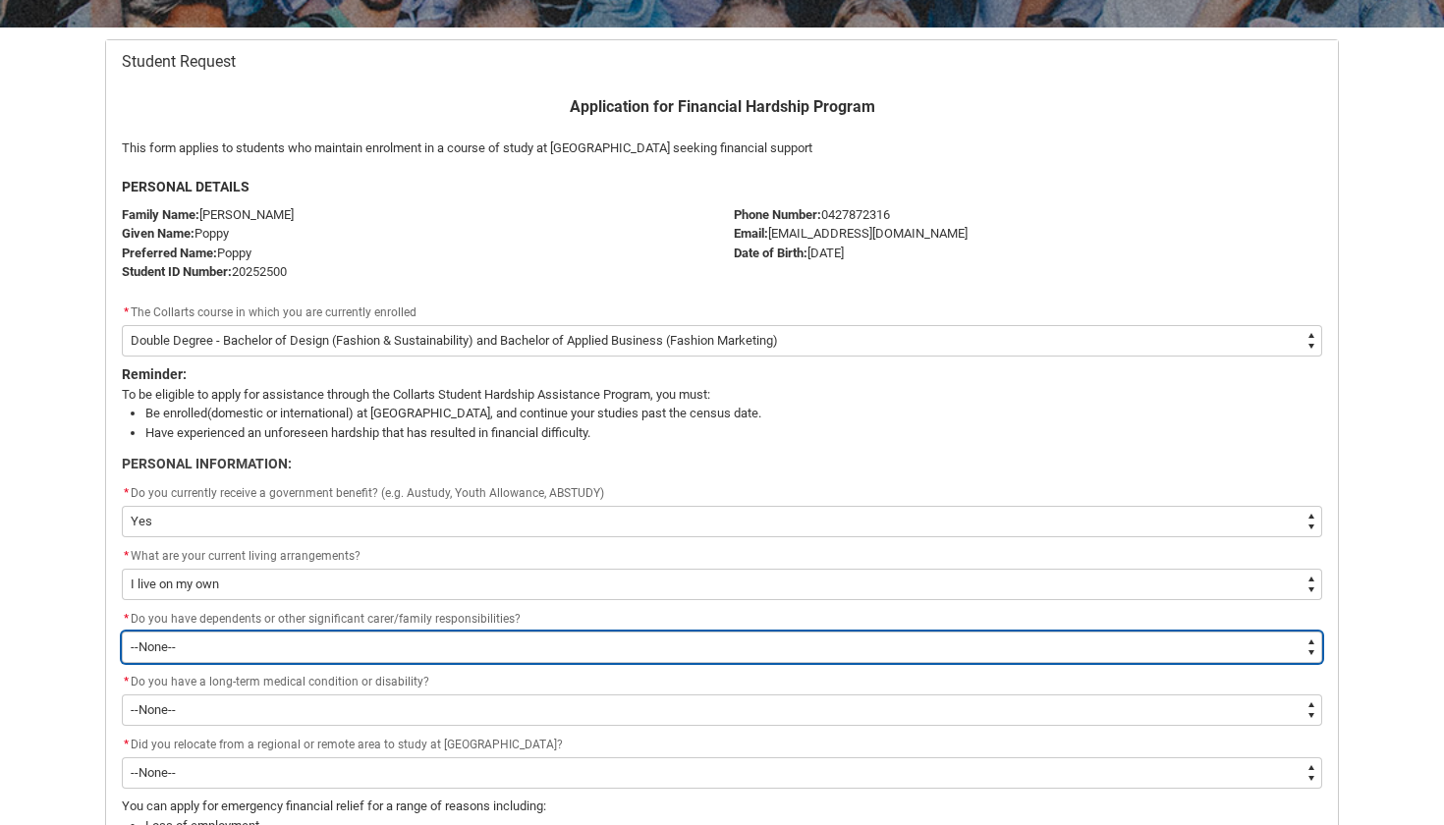
type lightning-select "No_FamilyResponsibilities"
select select "No_FamilyResponsibilities"
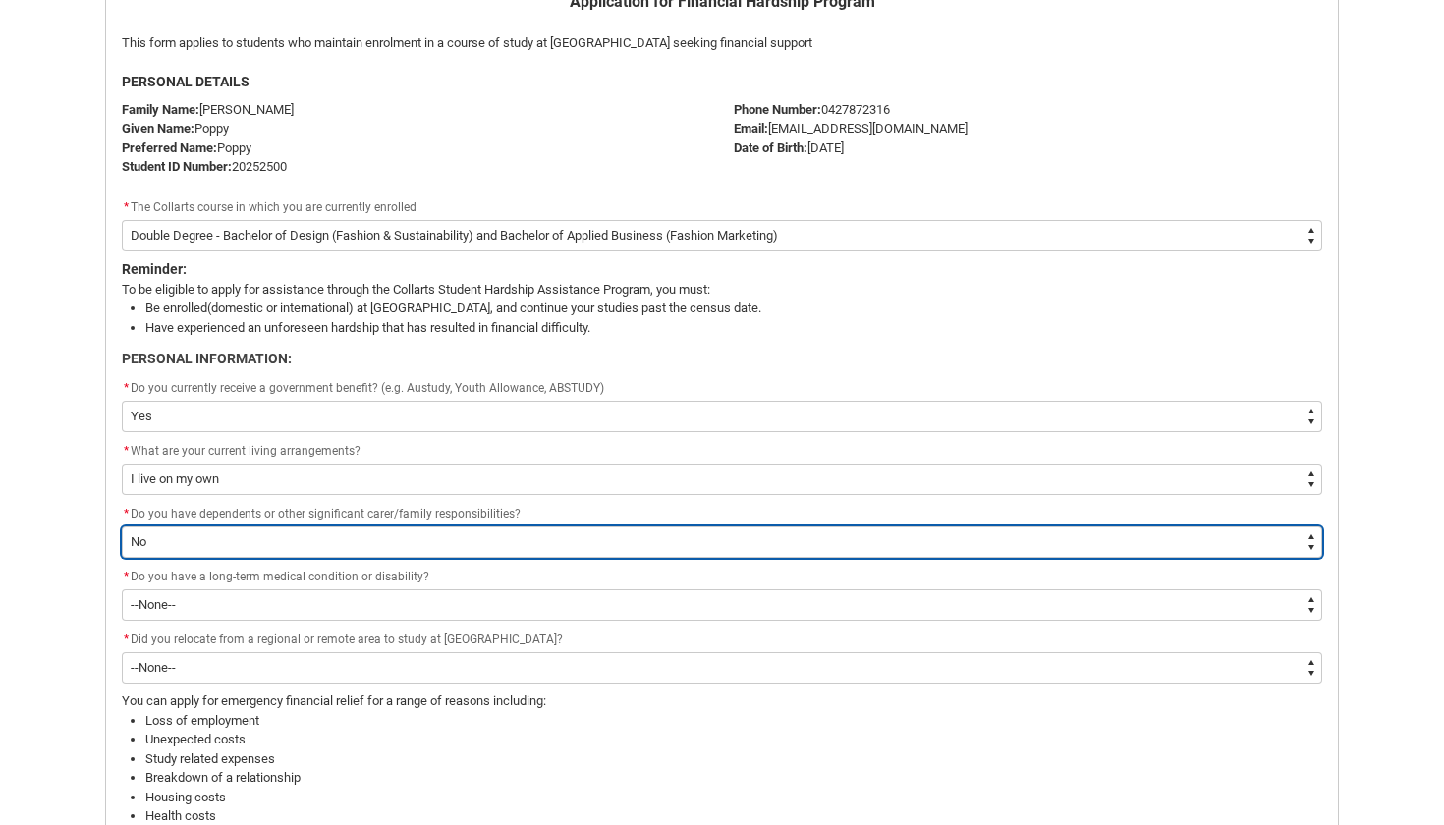
scroll to position [473, 0]
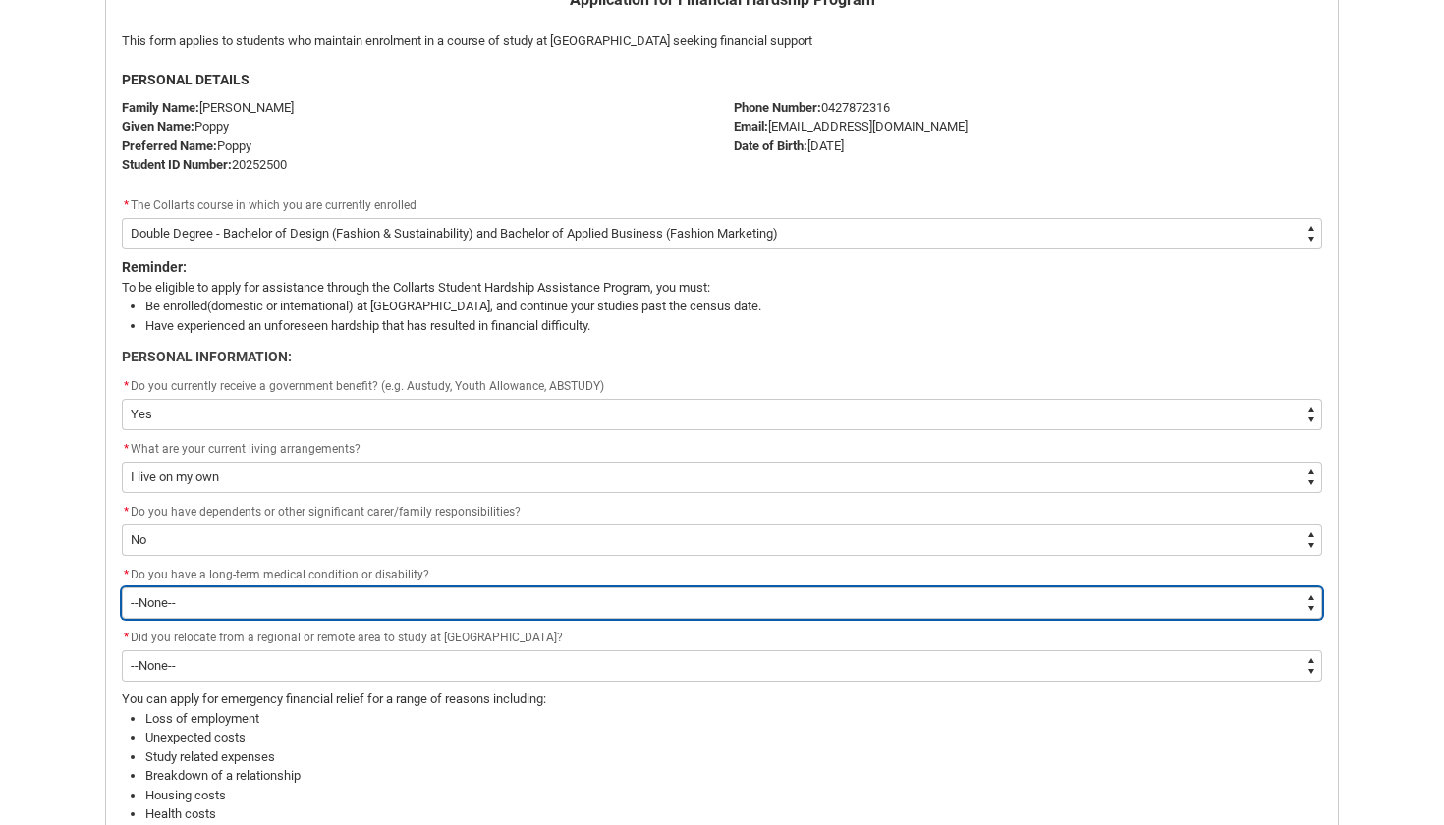
type lightning-select "No_Longterm_MedicalCondition"
select select "No_Longterm_MedicalCondition"
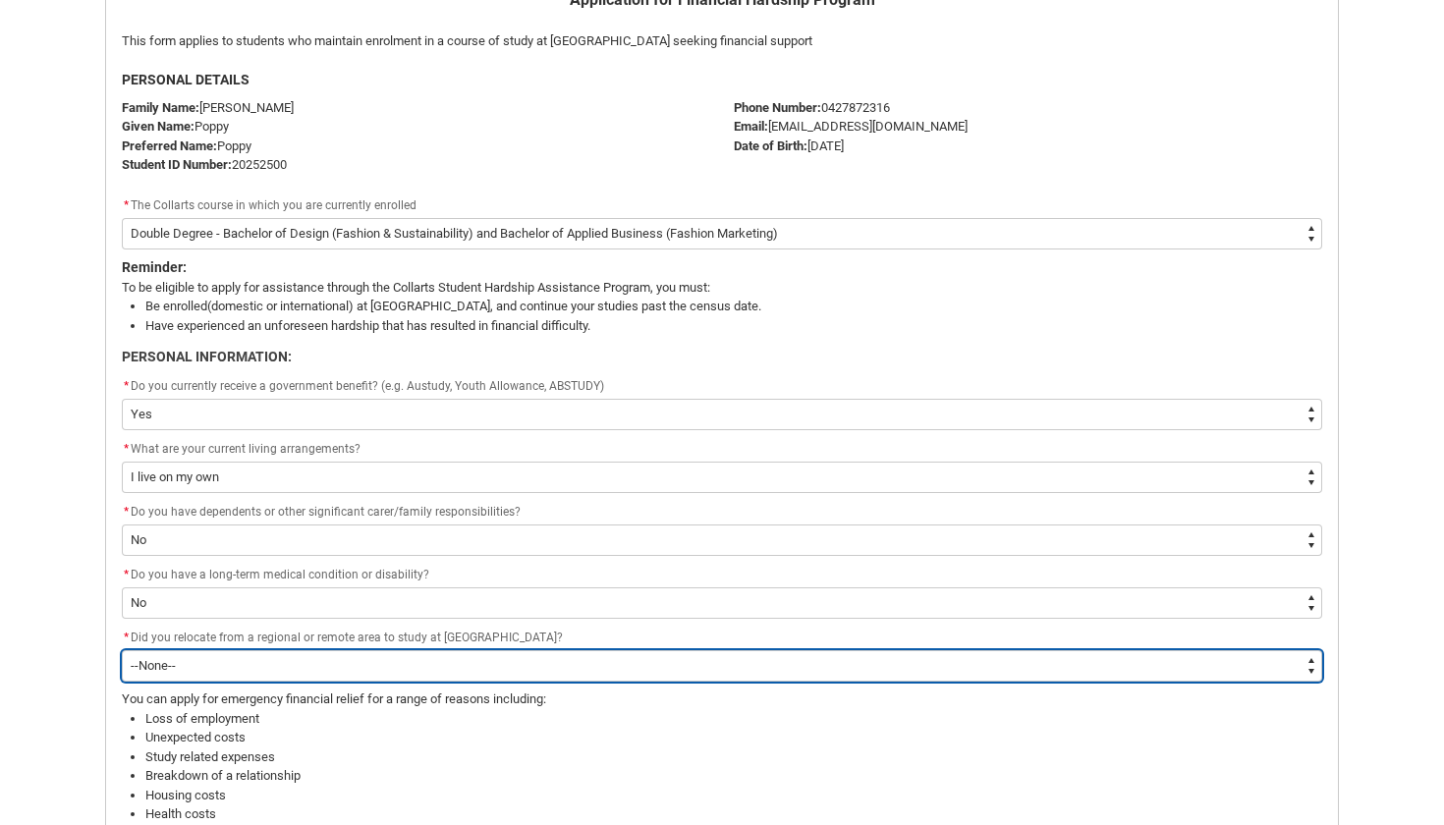
type lightning-select "Yes"
select select "Yes"
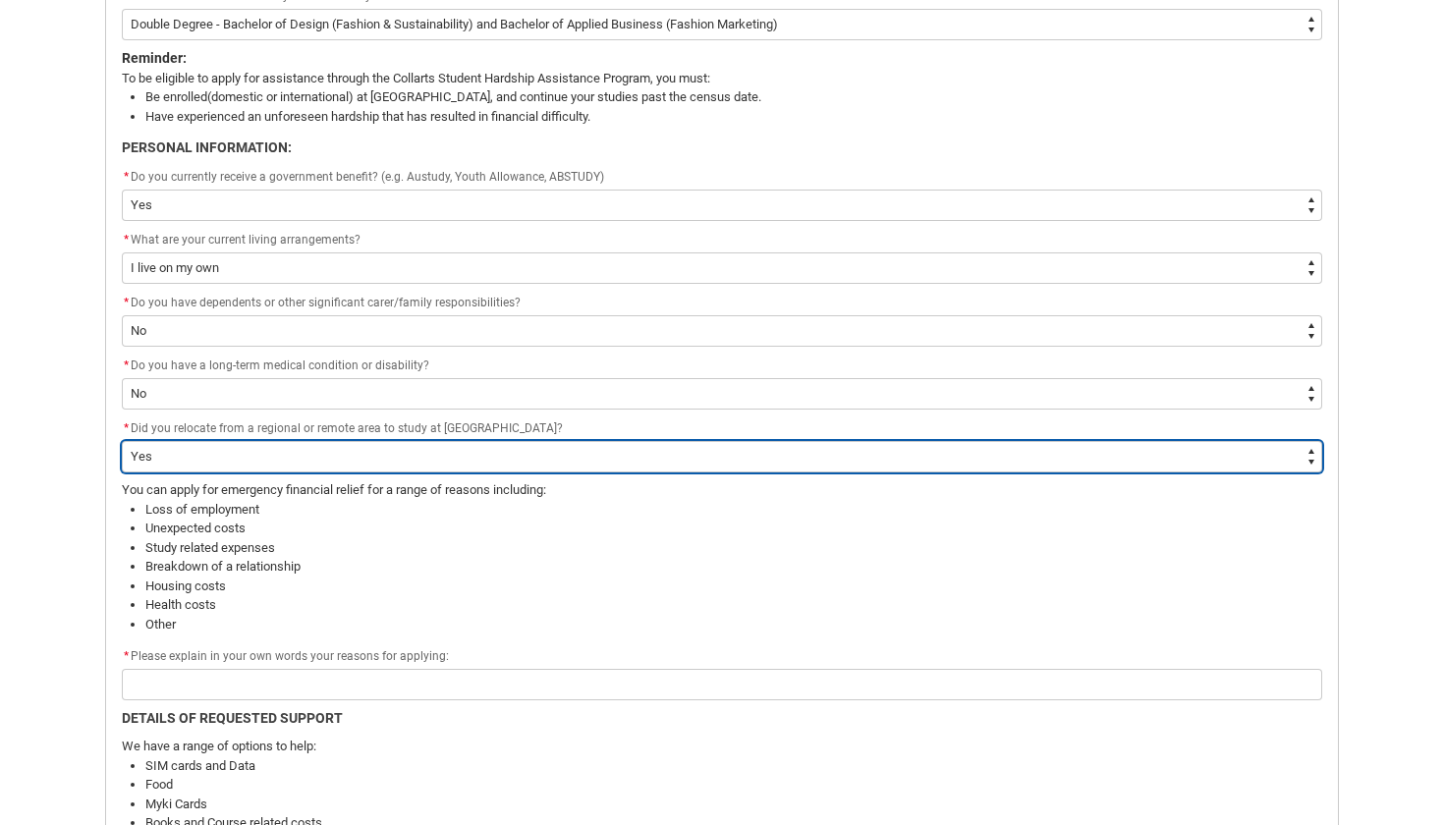
scroll to position [690, 0]
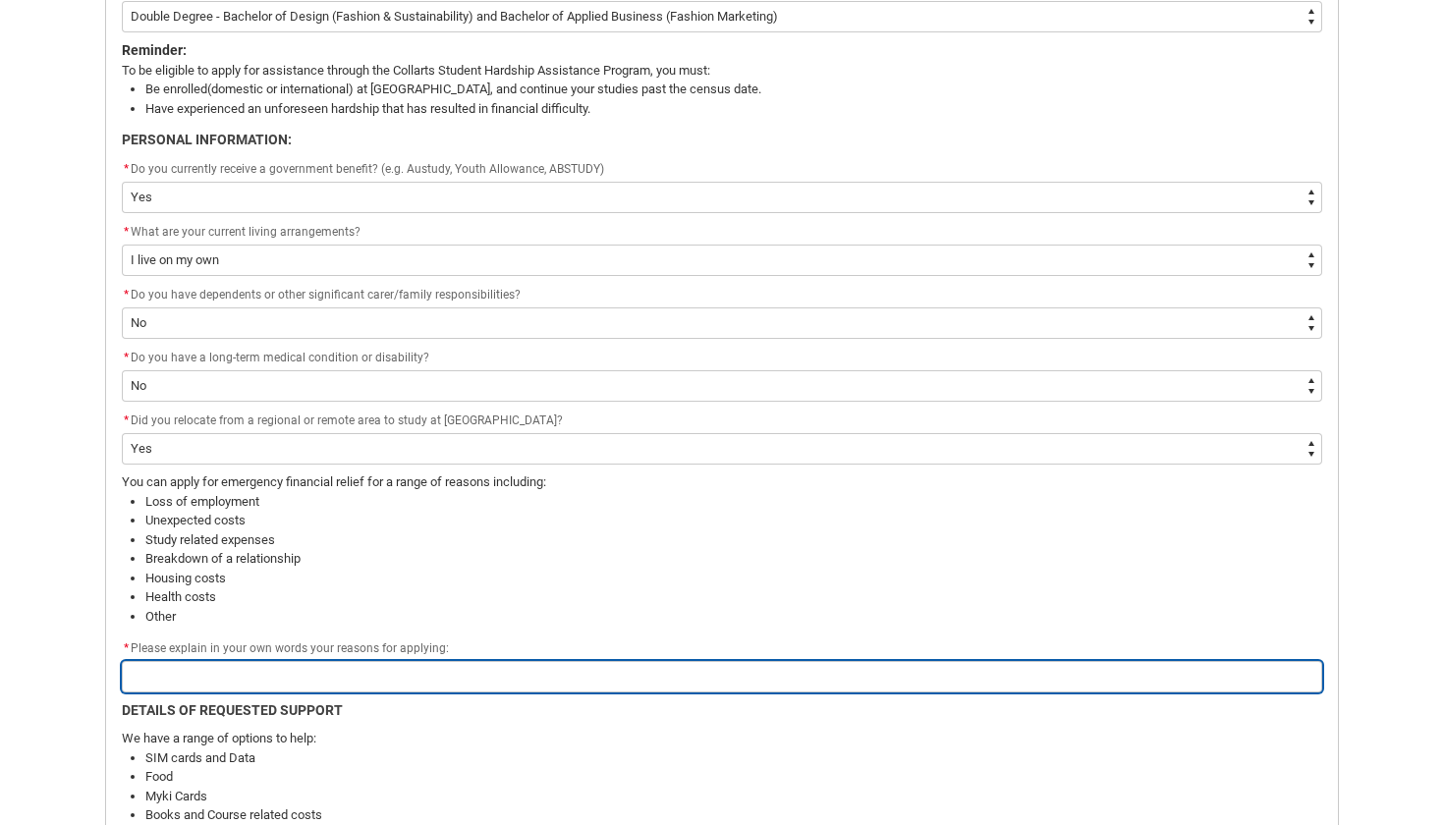
click at [213, 673] on input "Redu_Student_Request flow" at bounding box center [722, 676] width 1201 height 31
paste input "I’m applying for emergency financial relief because ongoing financial pressure …"
type lightning-primitive-input-simple "I’m applying for emergency financial relief because ongoing financial pressure …"
type input "I’m applying for emergency financial relief because ongoing financial pressure …"
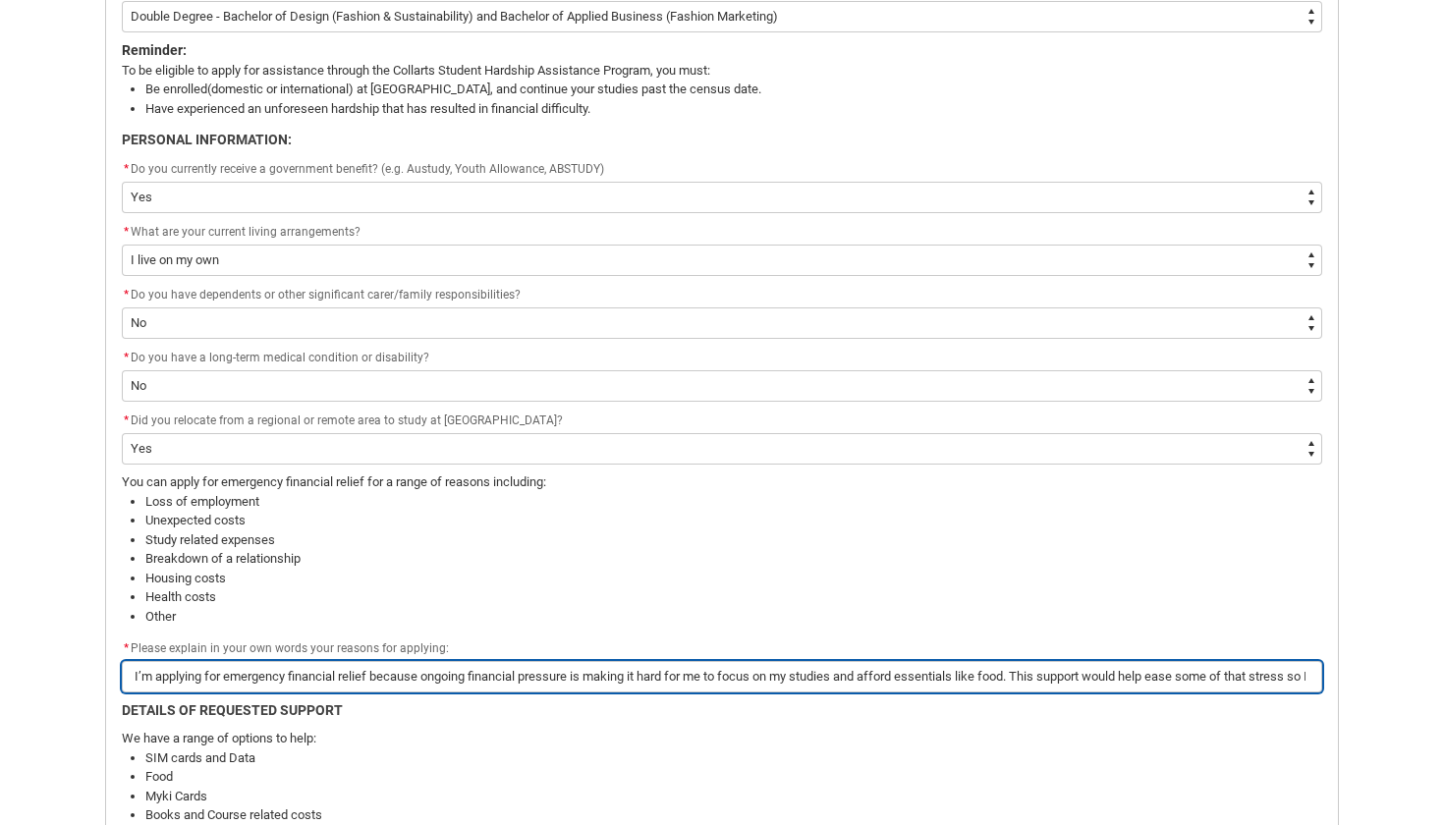
type lightning-primitive-input-simple "I’m applying for emergency financial relief because ongoing financial pressure …"
type input "I’m applying for emergency financial relief because ongoing financial pressure …"
type lightning-primitive-input-simple "I’m applying for emergency financial relief because ongoing financial pressure …"
type input "I’m applying for emergency financial relief because ongoing financial pressure …"
type lightning-primitive-input-simple "I’m applying for emergency financial relief because ongoing financial pressure …"
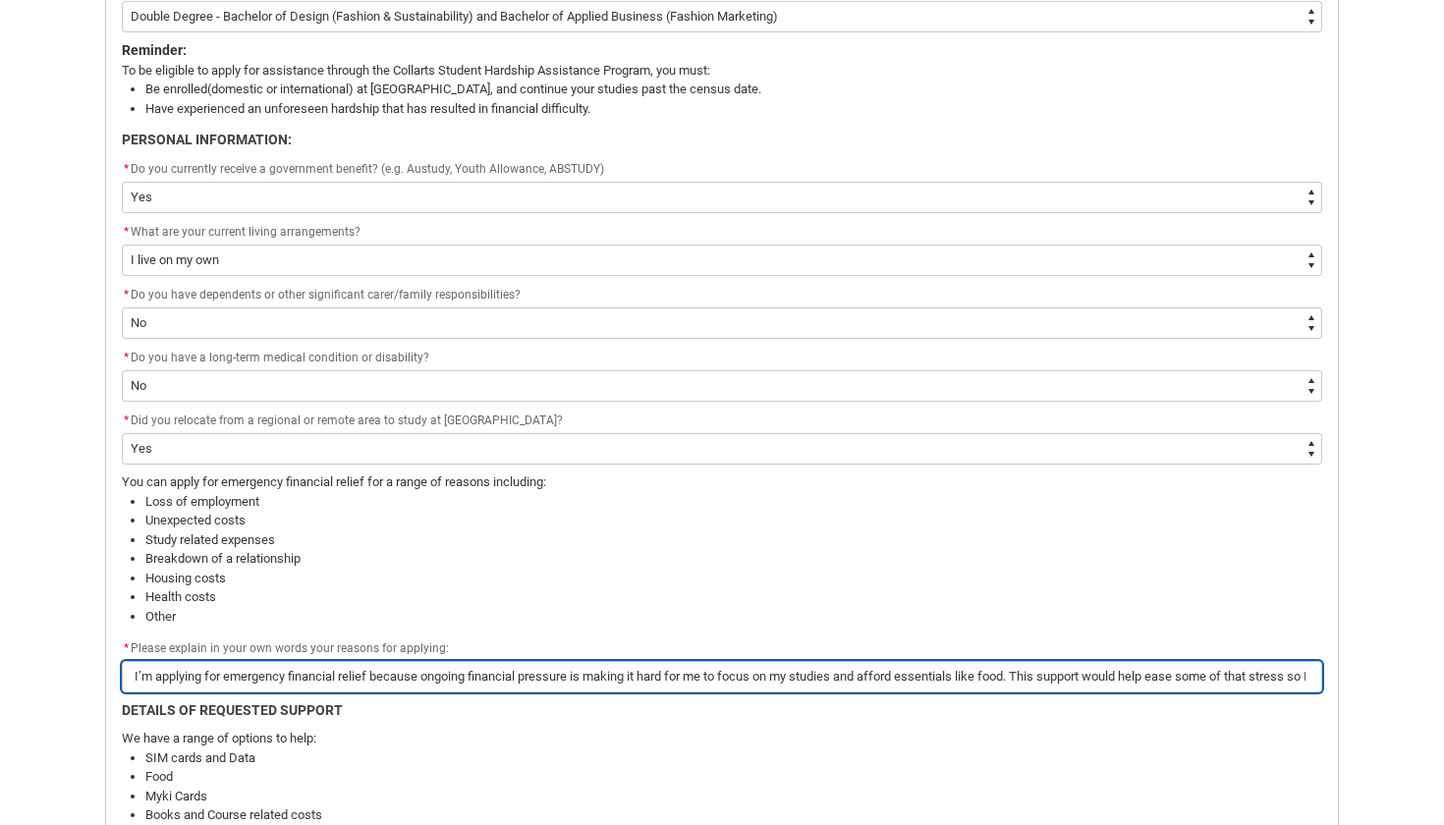
type input "I’m applying for emergency financial relief because ongoing financial pressure …"
type lightning-primitive-input-simple "I’m applying for emergency financial relief because ongoing financial pressure …"
type input "I’m applying for emergency financial relief because ongoing financial pressure …"
type lightning-primitive-input-simple "I’m applying for emergency financial relief because ongoing financial pressure …"
type input "I’m applying for emergency financial relief because ongoing financial pressure …"
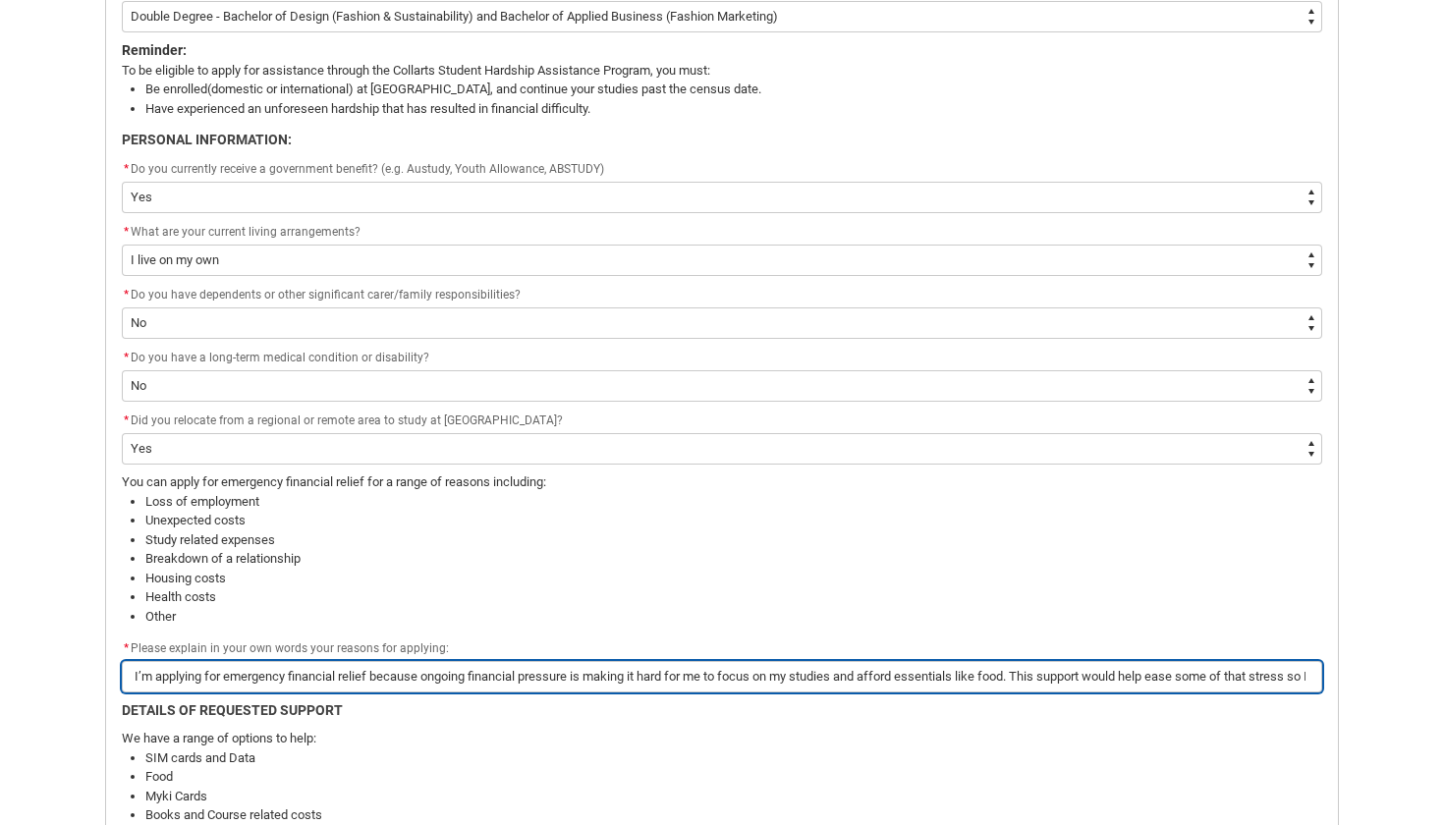
type lightning-primitive-input-simple "I’m applying for emergency financial relief because ongoing financial pressure …"
type input "I’m applying for emergency financial relief because ongoing financial pressure …"
type lightning-primitive-input-simple "I’m applying for emergency financial relief because ongoing financial pressure …"
type input "I’m applying for emergency financial relief because ongoing financial pressure …"
type lightning-primitive-input-simple "I’m applying for emergency financial relief because ongoing financial pressure …"
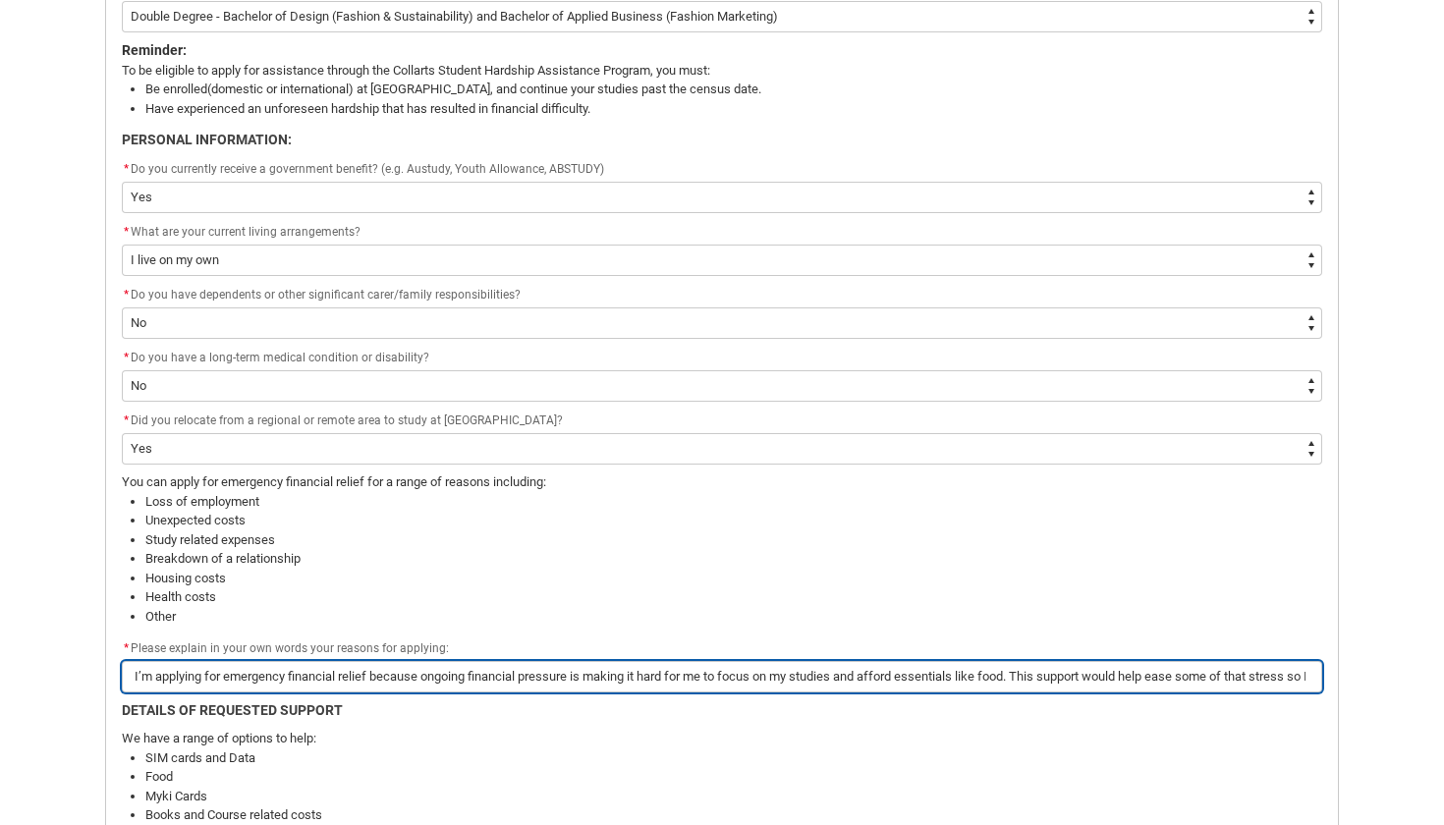
type input "I’m applying for emergency financial relief because ongoing financial pressure …"
type lightning-primitive-input-simple "I’m applying for emergency financial relief because ongoing financial pressure …"
type input "I’m applying for emergency financial relief because ongoing financial pressure …"
type lightning-primitive-input-simple "I’m applying for emergency financial relief because ongoing financial pressure …"
type input "I’m applying for emergency financial relief because ongoing financial pressure …"
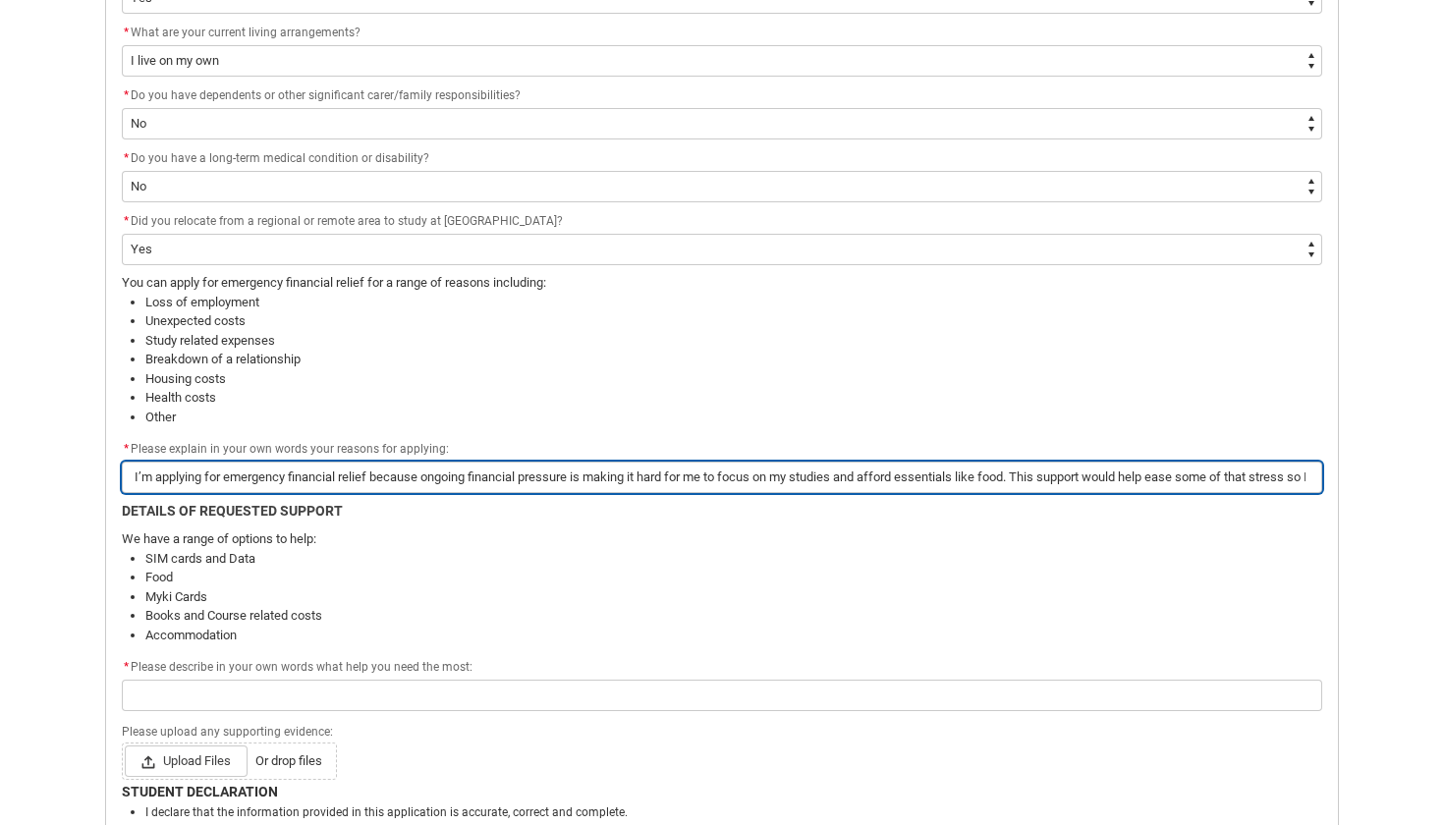
scroll to position [895, 0]
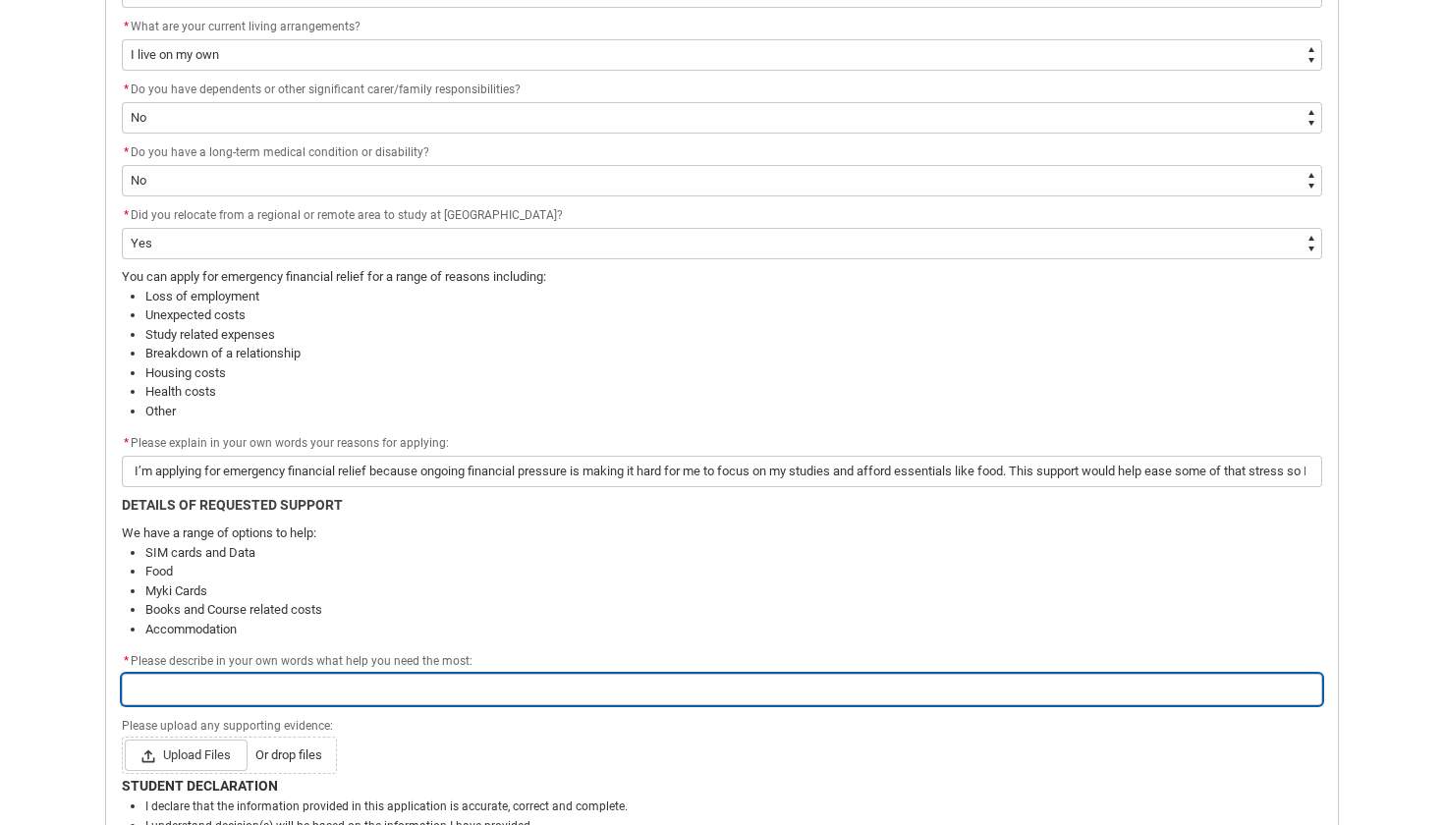
click at [167, 677] on input "Redu_Student_Request flow" at bounding box center [722, 689] width 1201 height 31
type lightning-primitive-input-simple "F"
type input "F"
type lightning-primitive-input-simple "Fo"
type input "Fo"
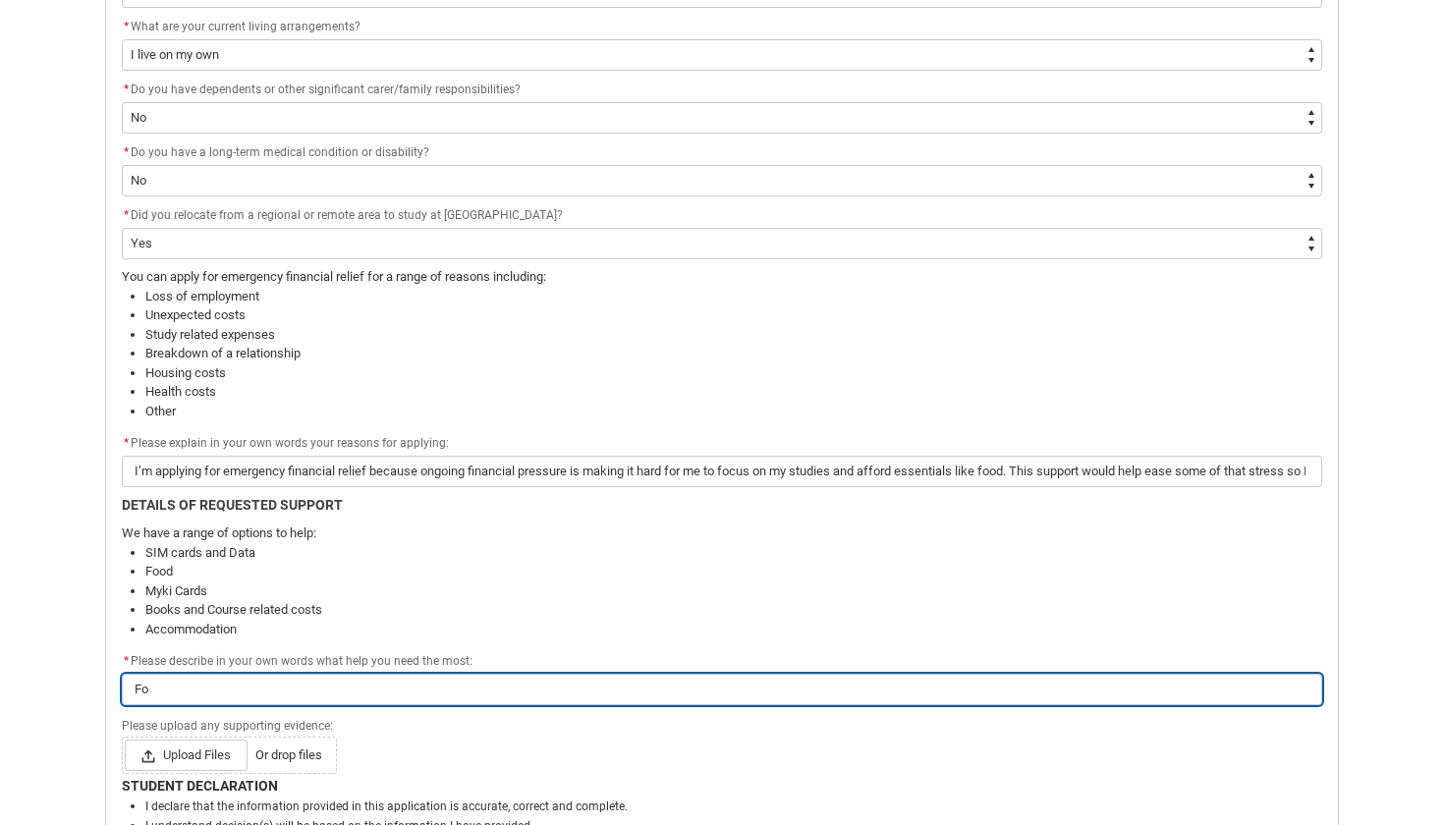
type lightning-primitive-input-simple "Foo"
type input "Foo"
type lightning-primitive-input-simple "Food"
type input "Food"
type lightning-primitive-input-simple "Food?"
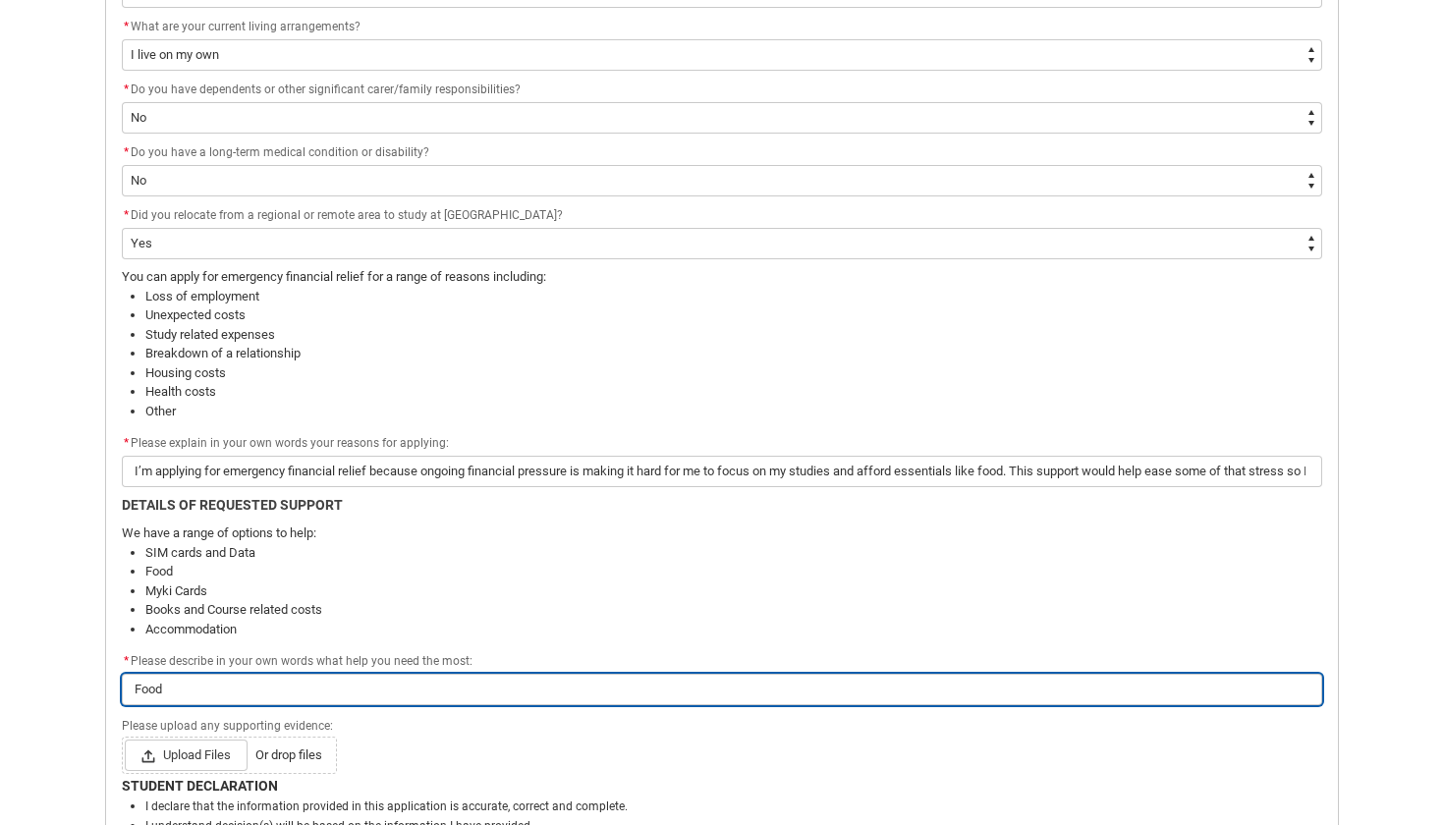
type input "Food?"
type lightning-primitive-input-simple "Food"
type input "Food"
type lightning-primitive-input-simple "Food/"
type input "Food/"
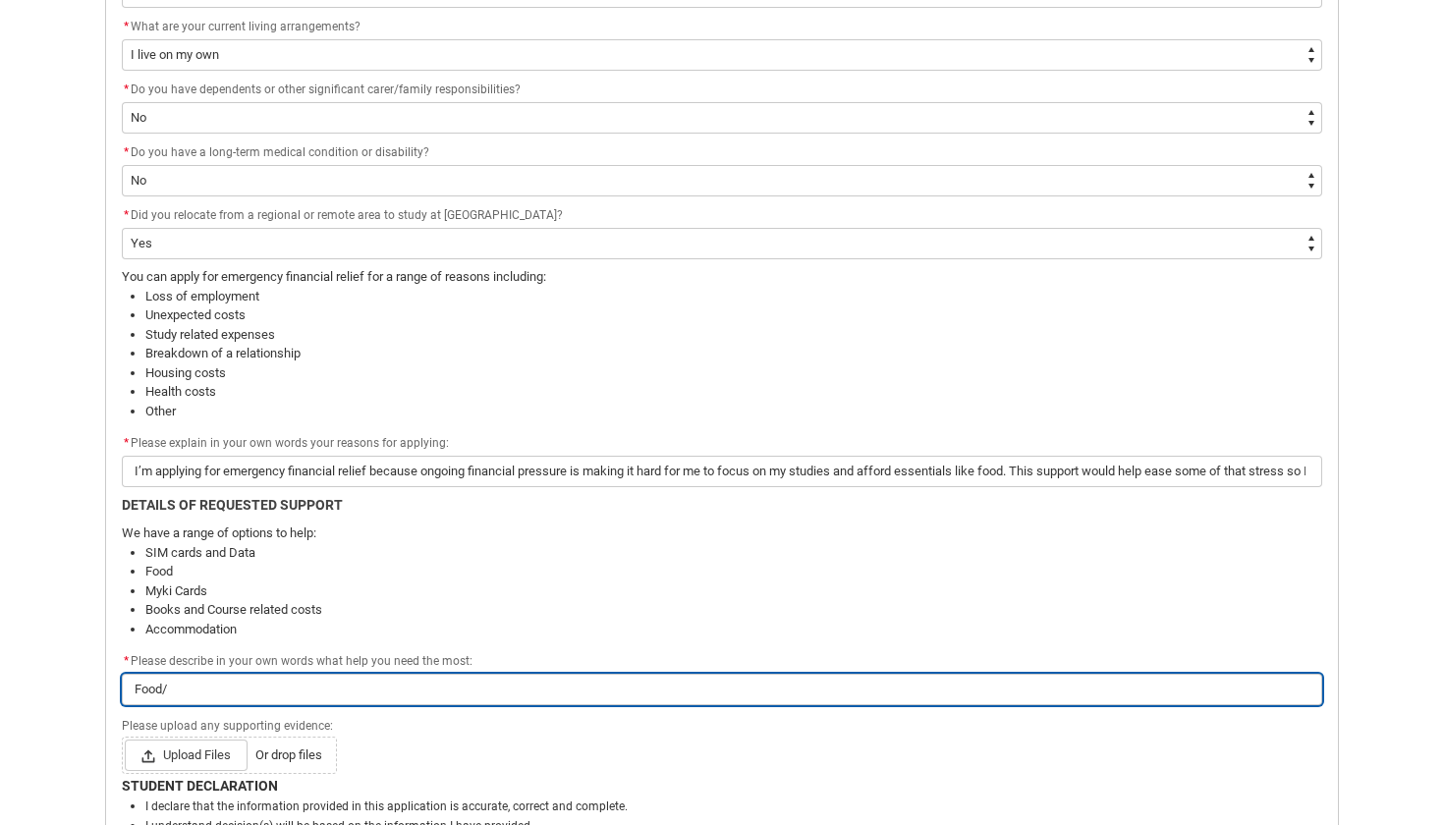
type lightning-primitive-input-simple "Food/"
type input "Food/"
type lightning-primitive-input-simple "Food/ g"
type input "Food/ g"
type lightning-primitive-input-simple "Food/ gr"
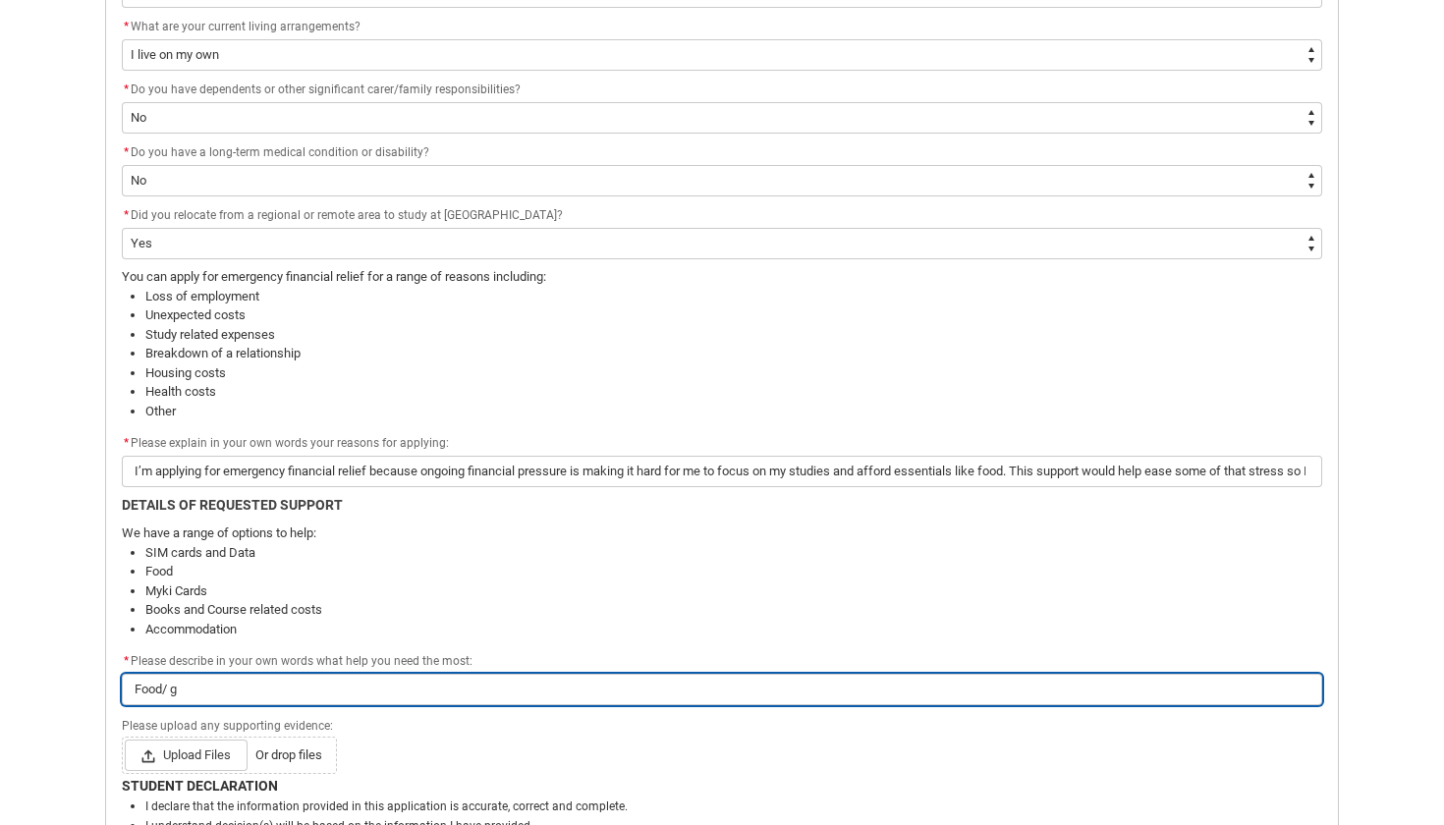
type input "Food/ gr"
type lightning-primitive-input-simple "Food/ gro"
type input "Food/ gro"
type lightning-primitive-input-simple "Food/ groc"
type input "Food/ groc"
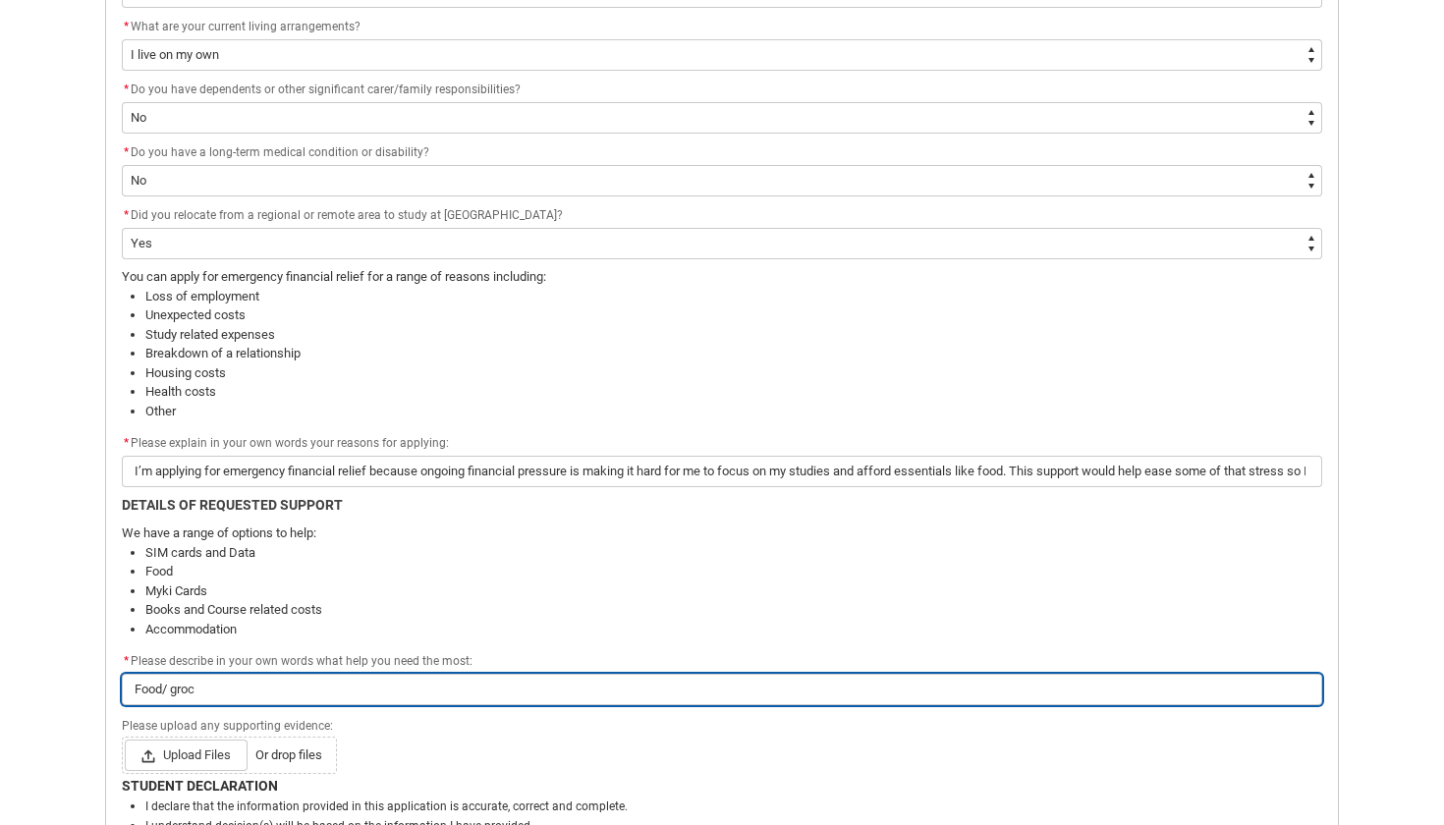
type lightning-primitive-input-simple "Food/ groceries"
type input "Food/ groceries"
type lightning-primitive-input-simple "Food/ groceries s"
type input "Food/ groceries s"
type lightning-primitive-input-simple "Food/ groceries su"
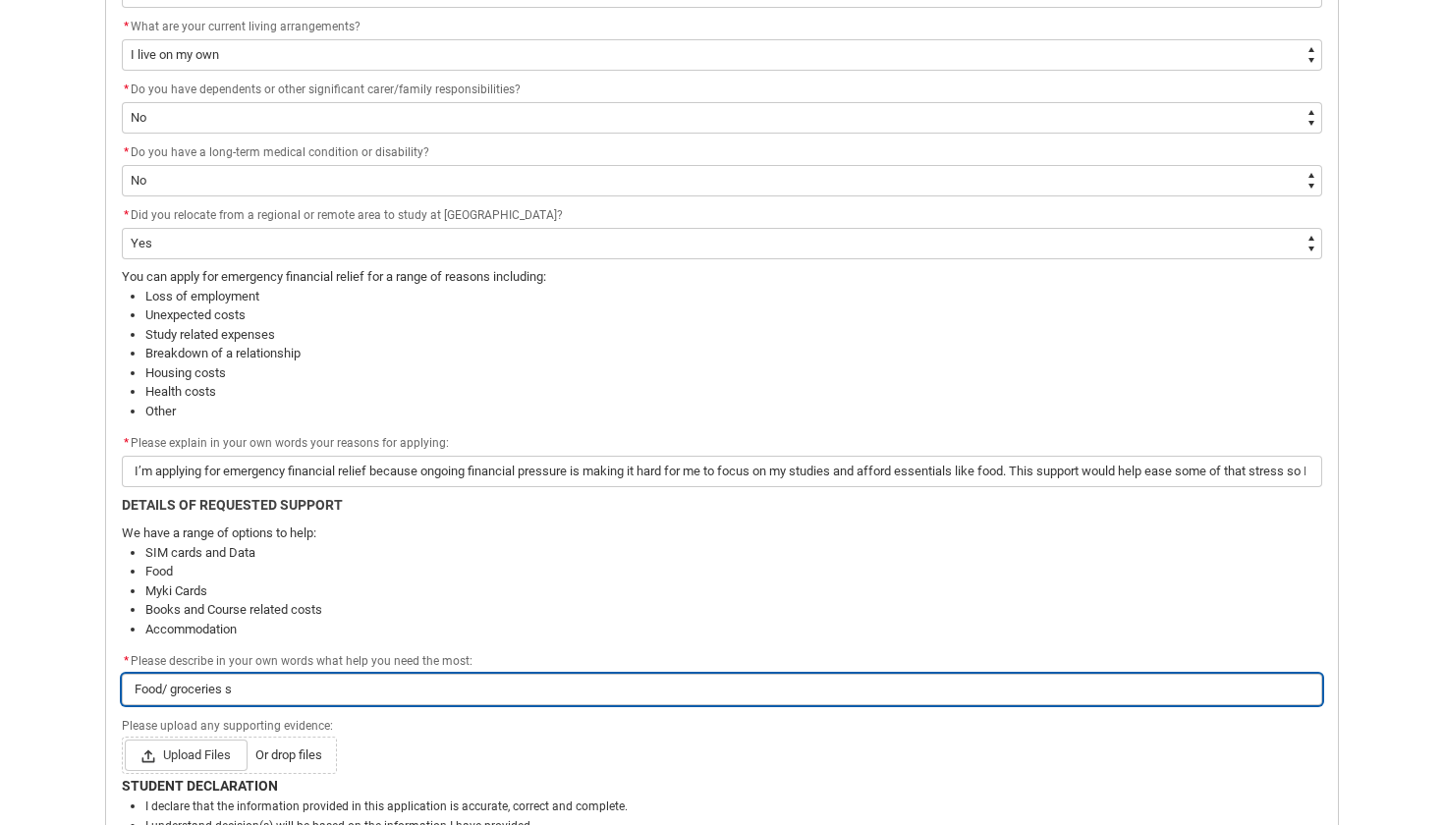
type input "Food/ groceries su"
type lightning-primitive-input-simple "Food/ groceries sup"
type input "Food/ groceries sup"
type lightning-primitive-input-simple "Food/ groceries supp"
type input "Food/ groceries supp"
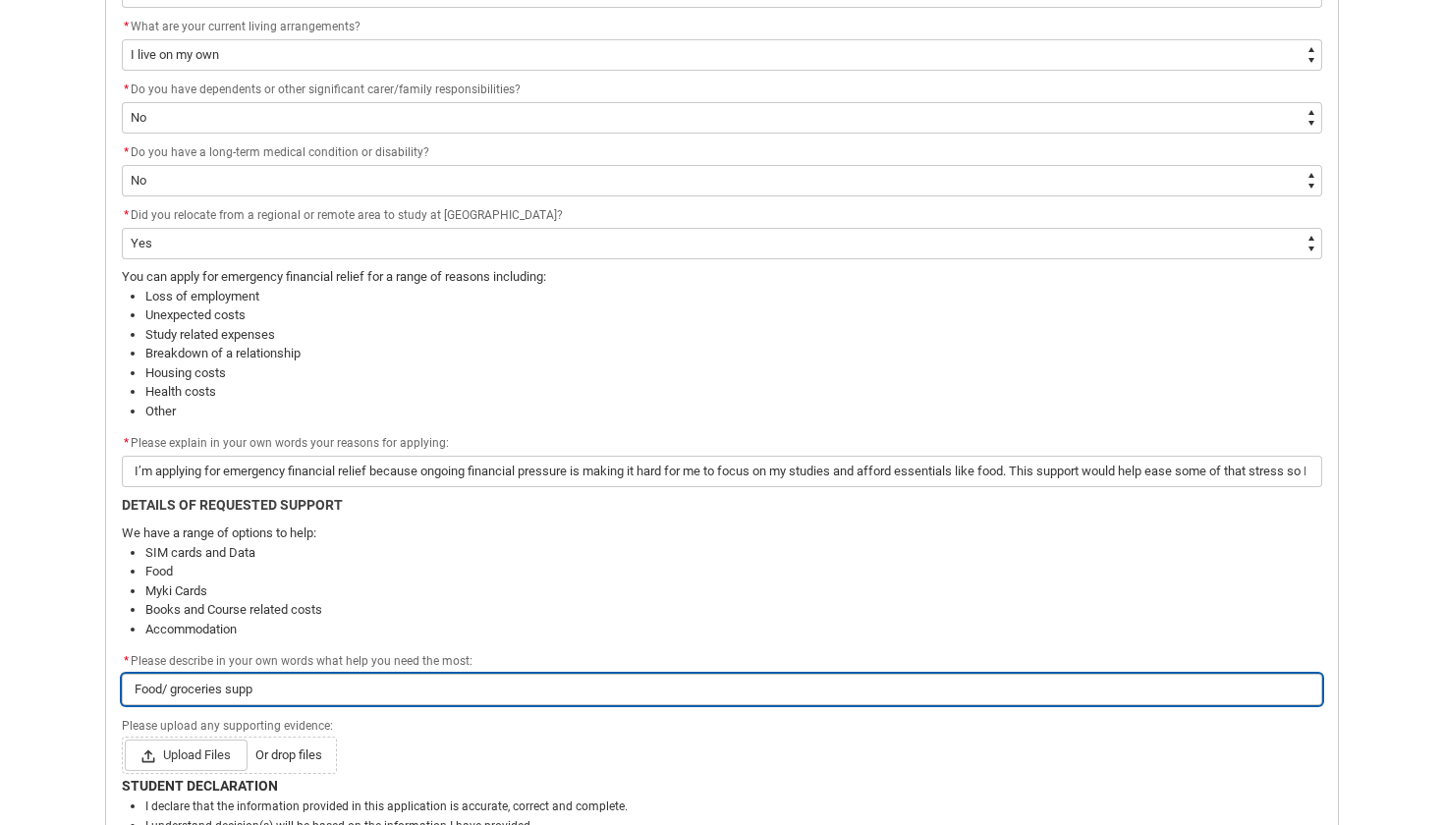
type lightning-primitive-input-simple "Food/ groceries suppo"
type input "Food/ groceries suppo"
type lightning-primitive-input-simple "Food/ groceries suppor"
type input "Food/ groceries suppor"
type lightning-primitive-input-simple "Food/ groceries support"
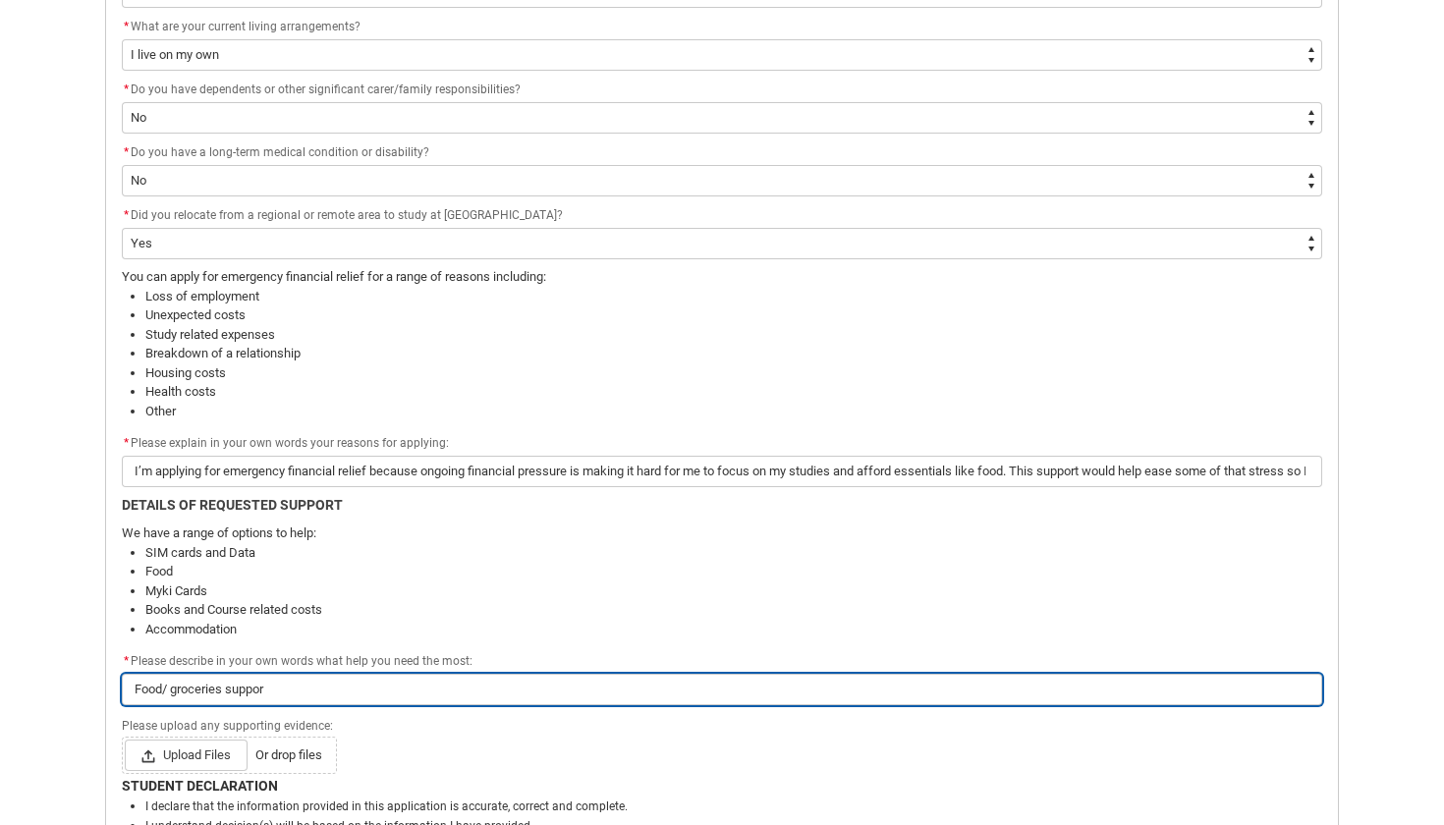
type input "Food/ groceries support"
type lightning-primitive-input-simple "Food/ groceries support"
type input "Food/ groceries support"
type lightning-primitive-input-simple "Food/ groceries support"
type input "Food/ groceries support"
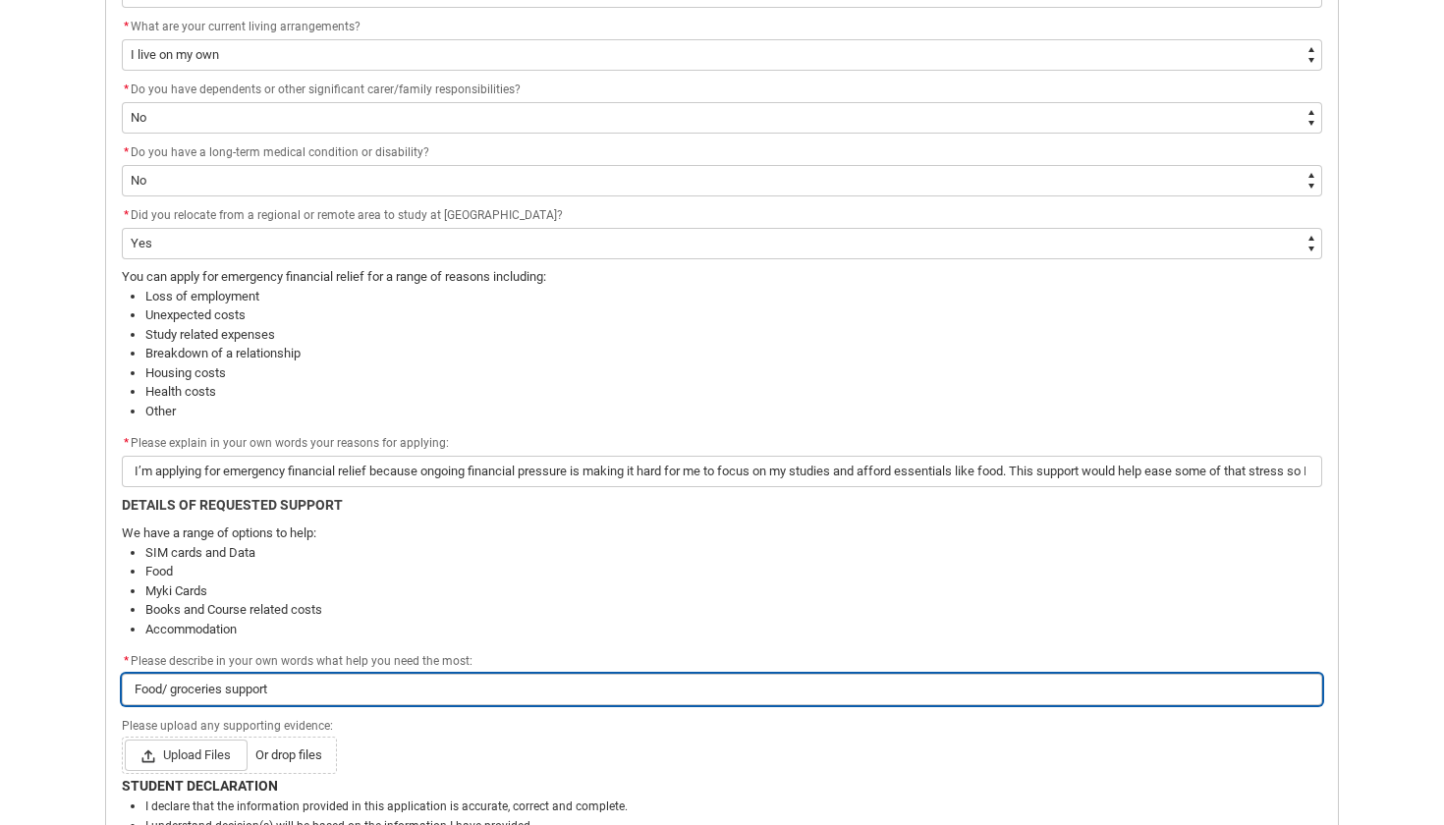
type lightning-primitive-input-simple "Food/ groceries support."
type input "Food/ groceries support."
type lightning-primitive-input-simple "Food/ groceries support."
type input "Food/ groceries support."
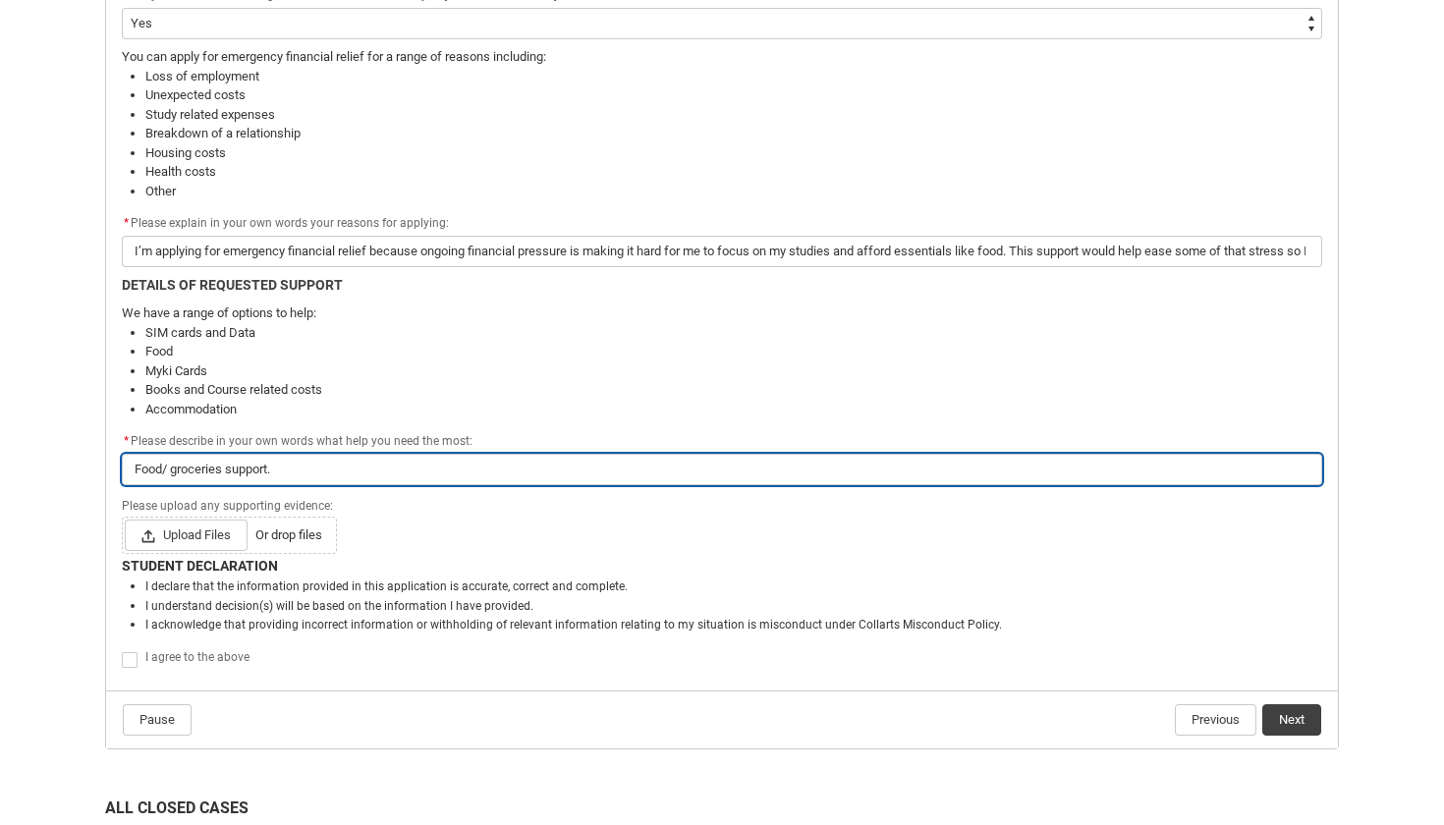
scroll to position [1117, 0]
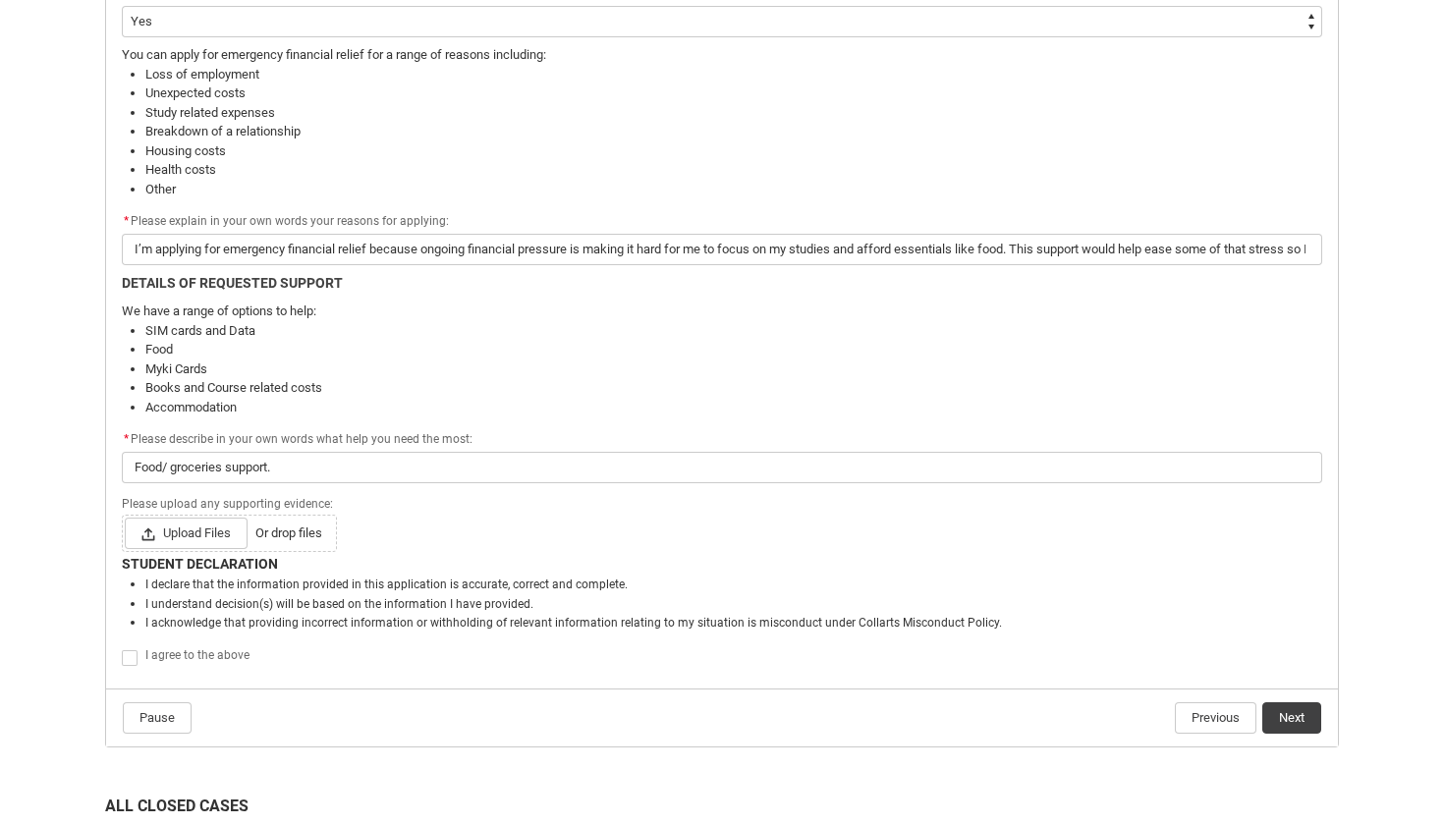
click at [136, 652] on span "Redu_Student_Request flow" at bounding box center [130, 658] width 16 height 16
click at [122, 648] on input "Redu_Student_Request flow" at bounding box center [121, 647] width 1 height 1
type lightning-input "true"
checkbox input "true"
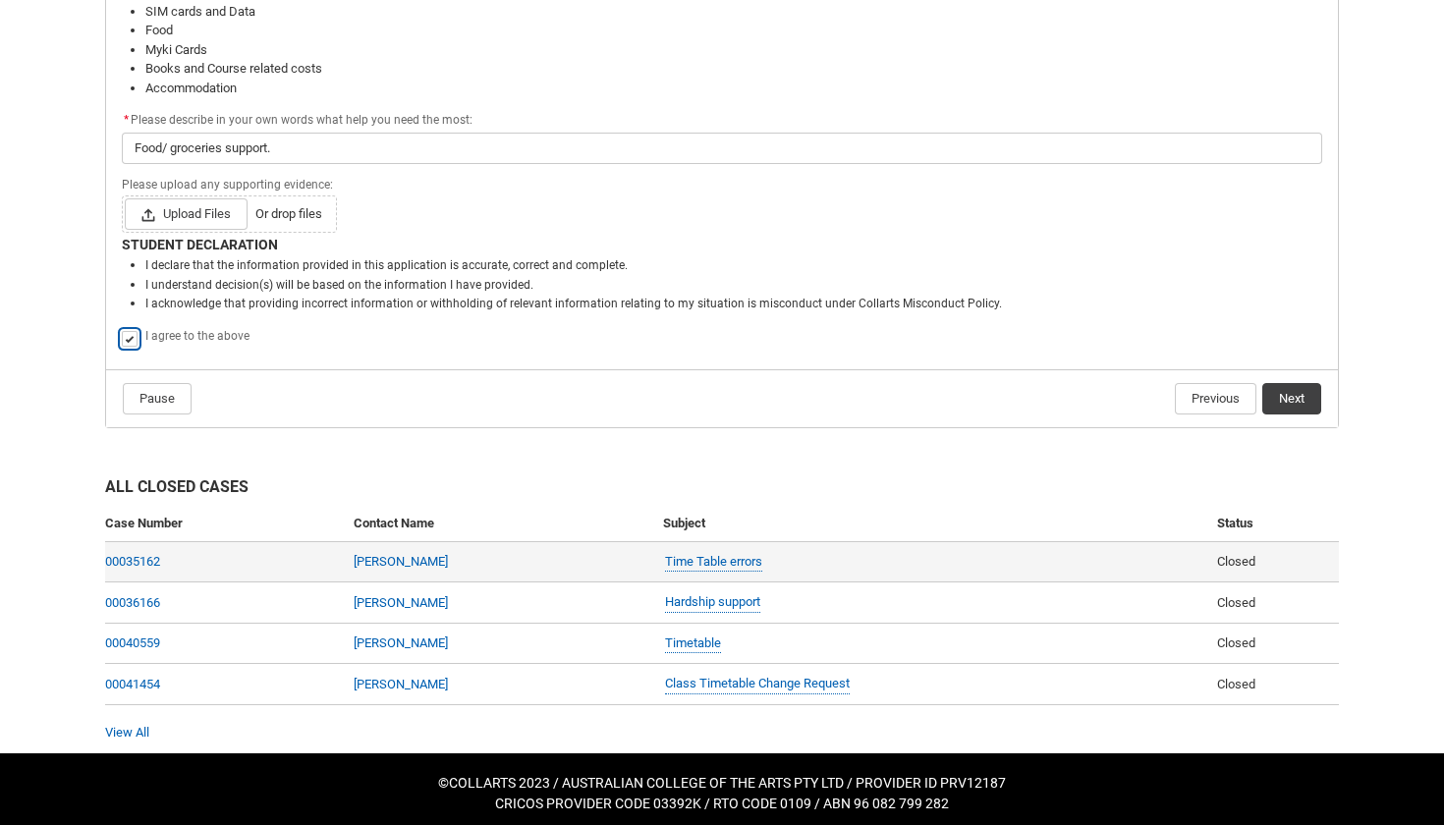
scroll to position [1435, 0]
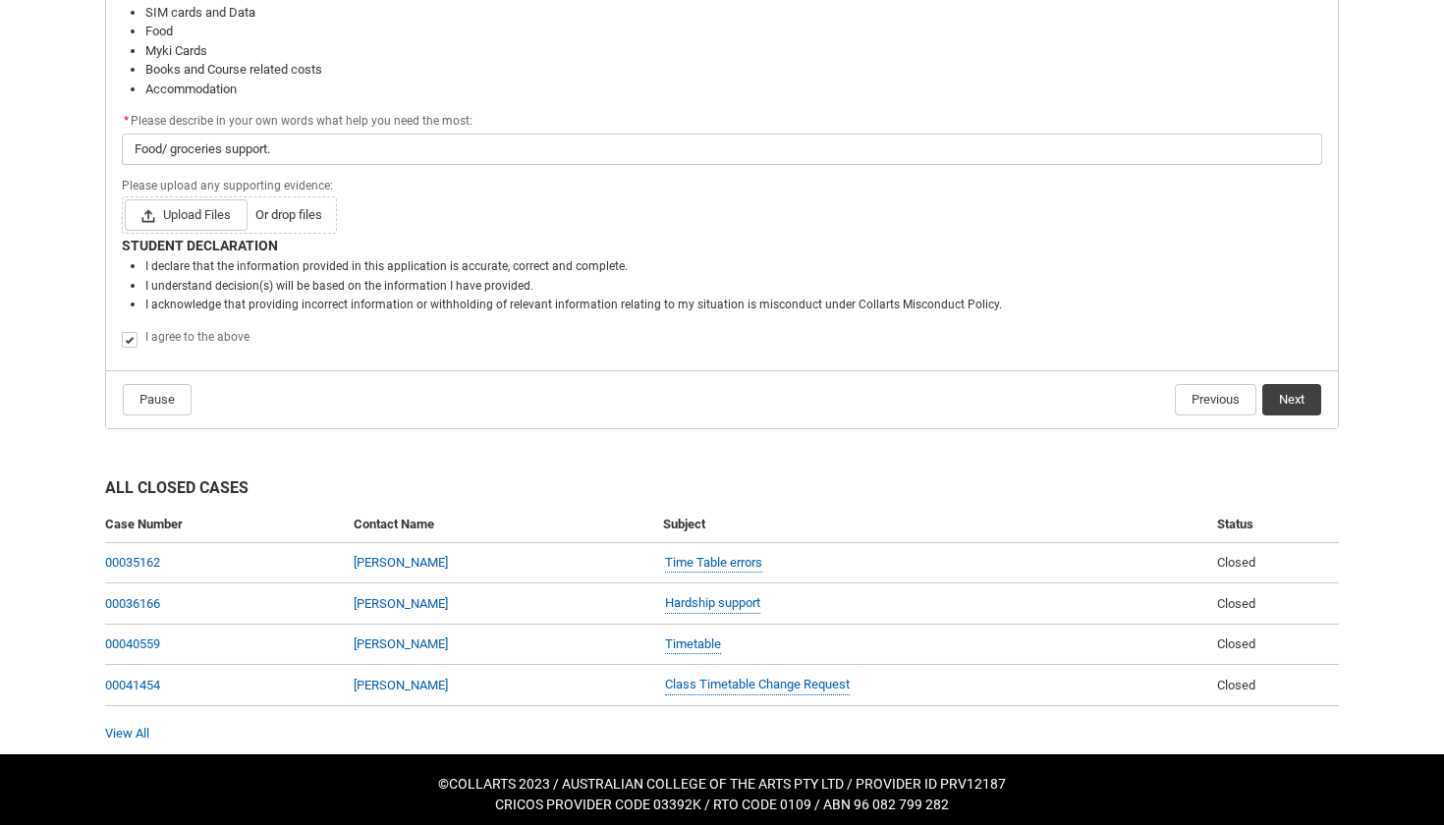
click at [1292, 396] on button "Next" at bounding box center [1292, 399] width 59 height 31
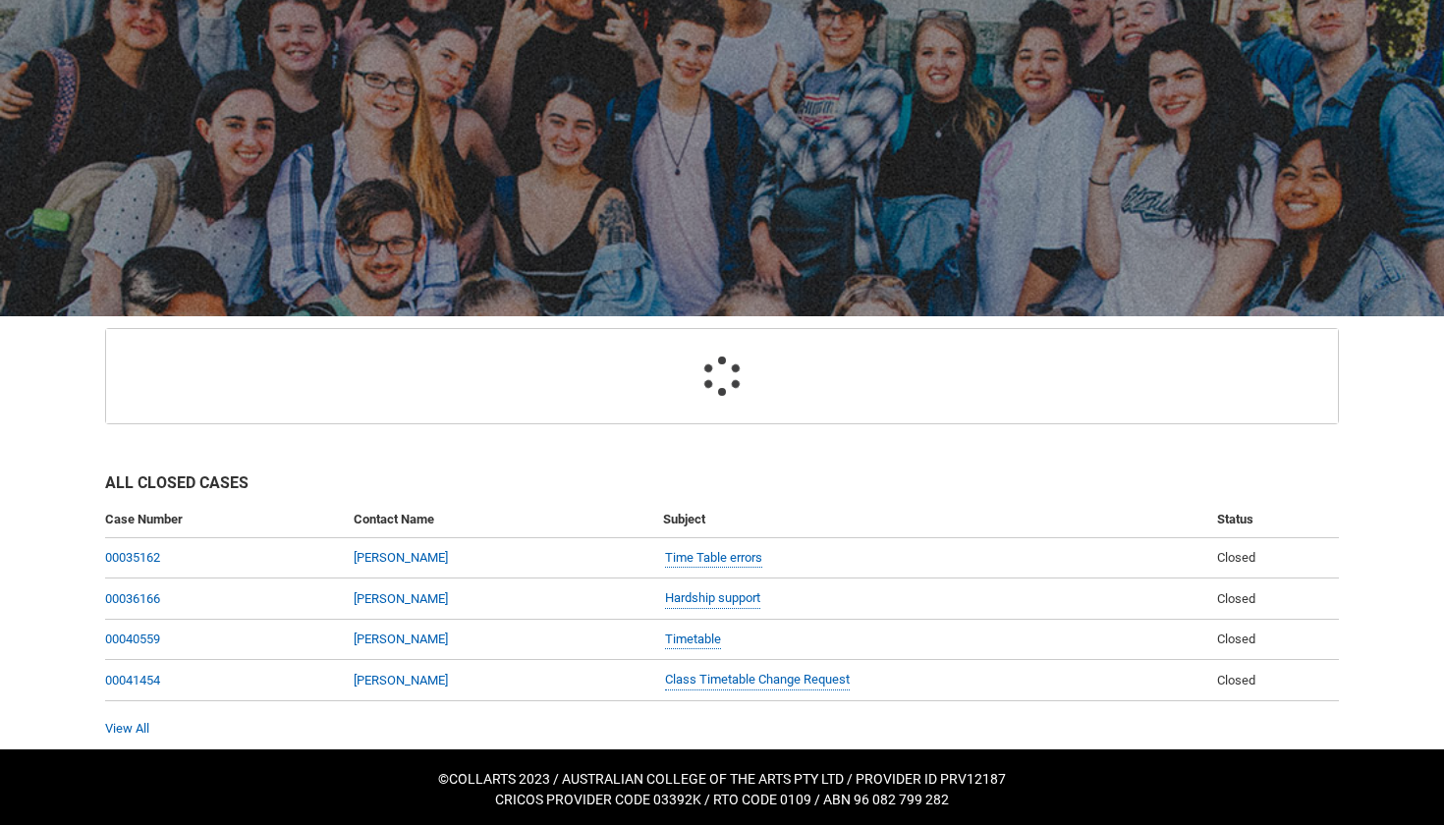
scroll to position [132, 0]
